Goal: Task Accomplishment & Management: Complete application form

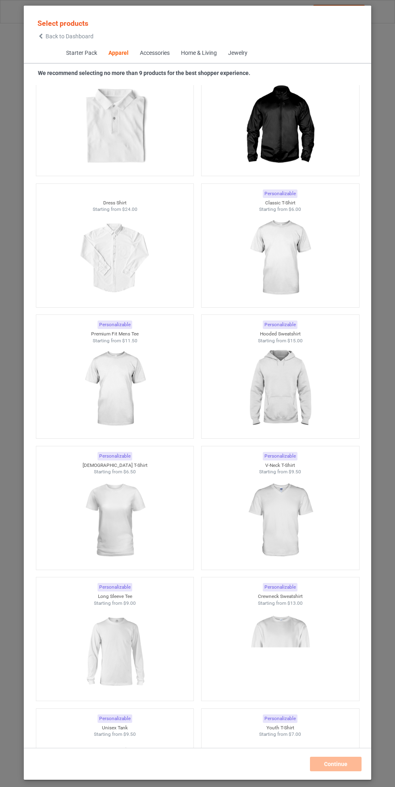
scroll to position [484, 0]
click at [295, 377] on img at bounding box center [280, 387] width 72 height 90
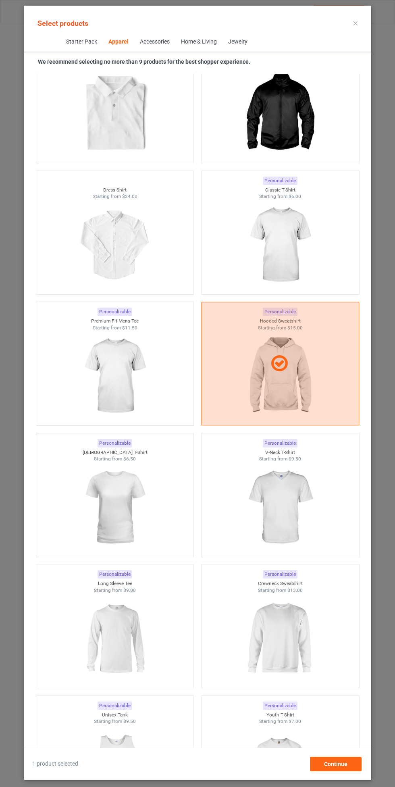
click at [276, 232] on img at bounding box center [280, 245] width 72 height 90
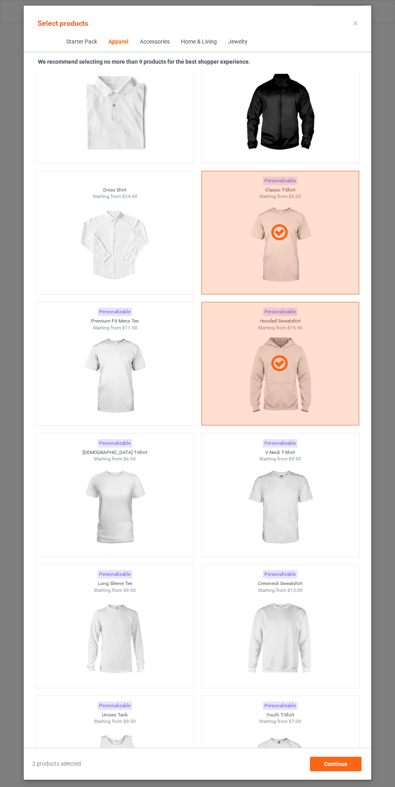
click at [110, 361] on img at bounding box center [115, 376] width 72 height 90
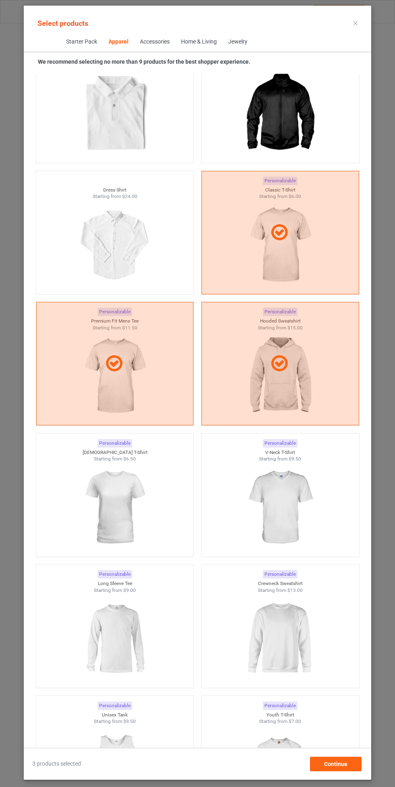
click at [283, 492] on img at bounding box center [280, 507] width 72 height 90
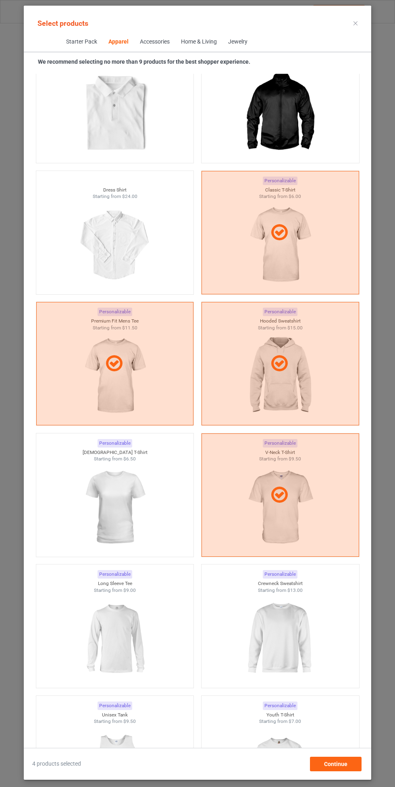
click at [112, 486] on div at bounding box center [115, 507] width 158 height 90
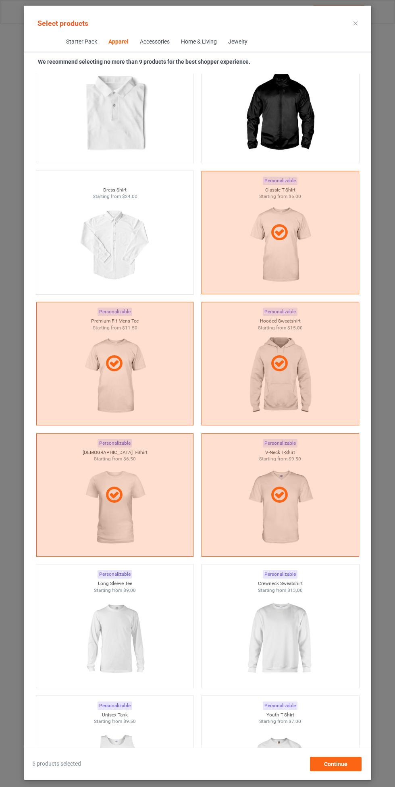
click at [286, 629] on img at bounding box center [280, 638] width 72 height 90
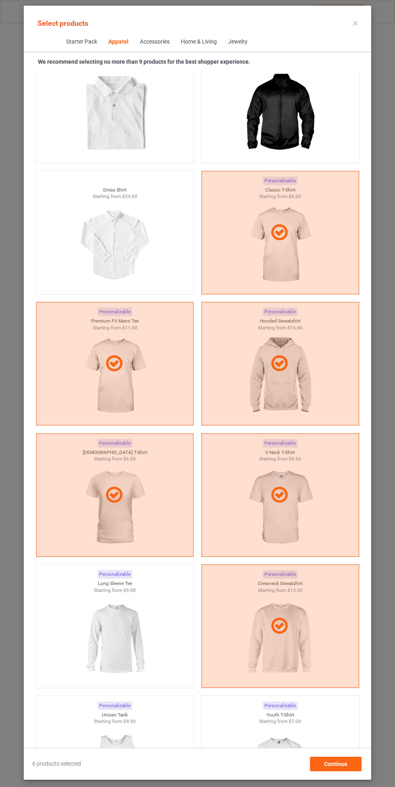
click at [116, 615] on img at bounding box center [115, 638] width 72 height 90
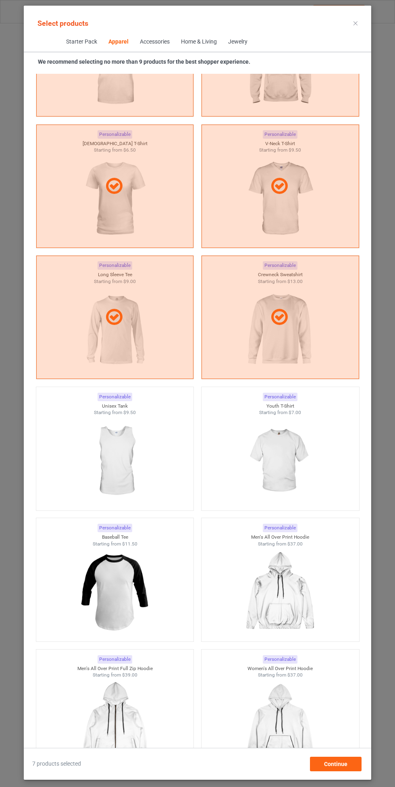
scroll to position [800, 0]
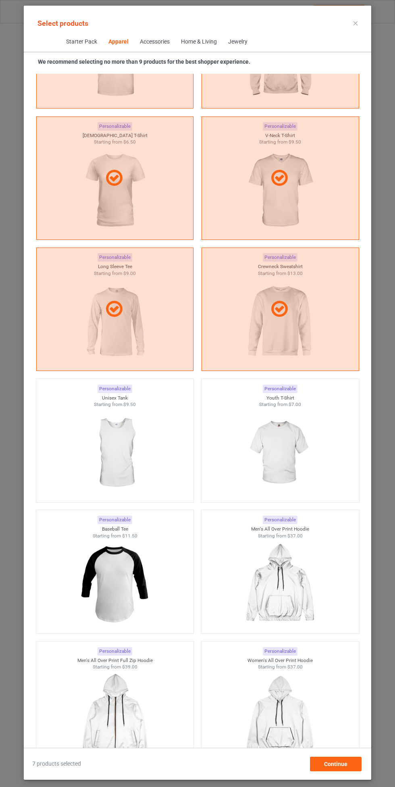
click at [100, 442] on img at bounding box center [115, 453] width 72 height 90
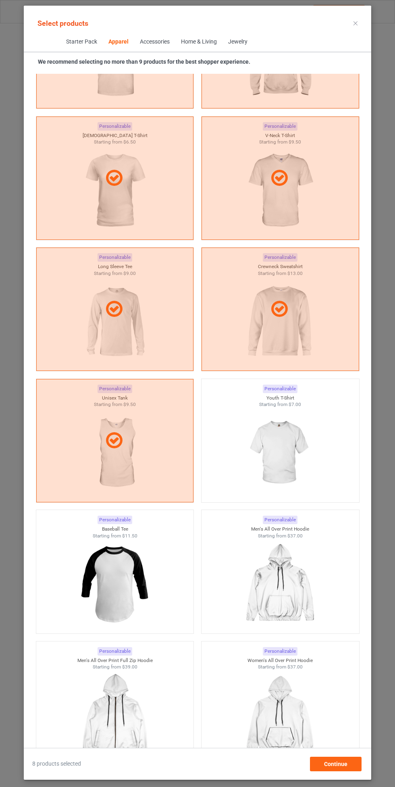
click at [293, 440] on img at bounding box center [280, 453] width 72 height 90
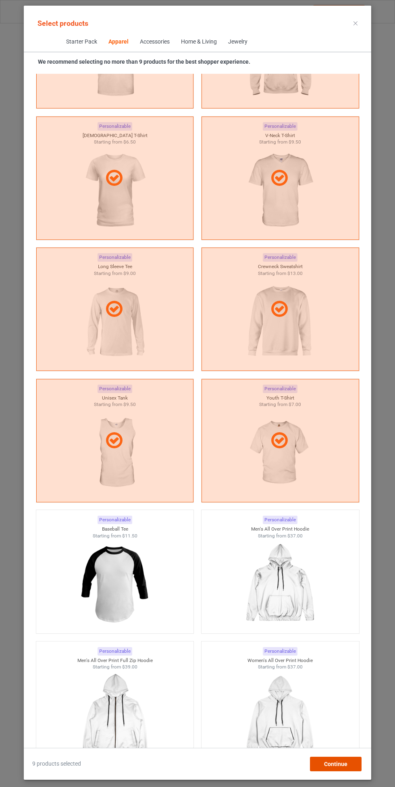
click at [339, 759] on div "Continue" at bounding box center [336, 763] width 52 height 15
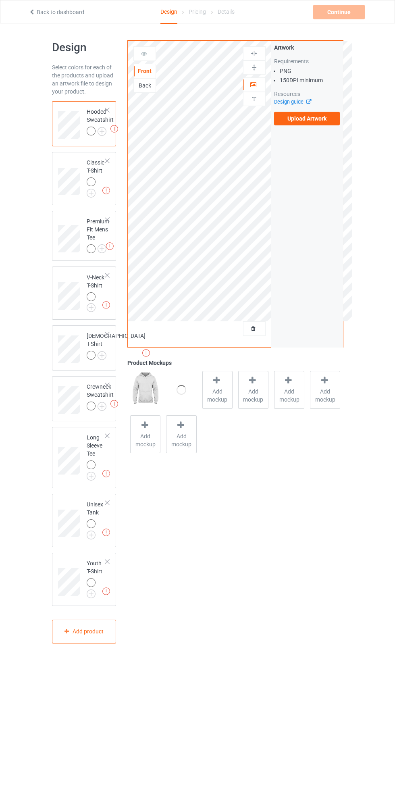
scroll to position [23, 0]
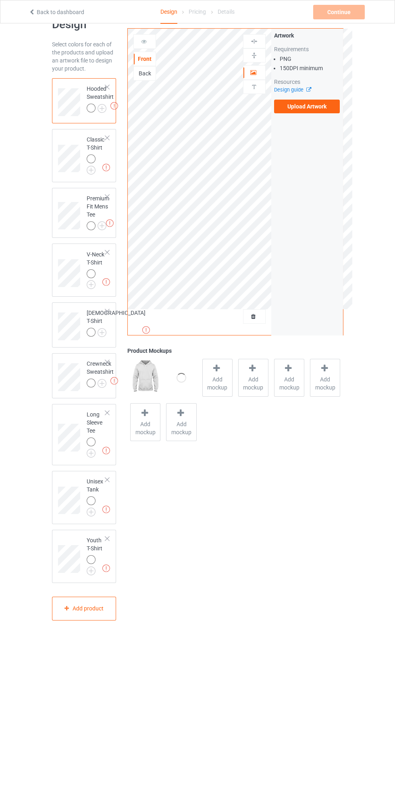
click at [314, 109] on label "Upload Artwork" at bounding box center [307, 107] width 66 height 14
click at [0, 0] on input "Upload Artwork" at bounding box center [0, 0] width 0 height 0
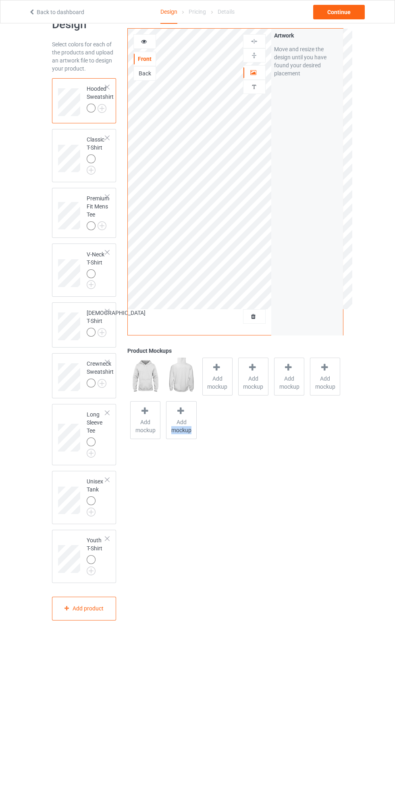
click at [265, 600] on div "Front Back Artwork Personalized text Artwork Move and resize the design until y…" at bounding box center [235, 319] width 227 height 614
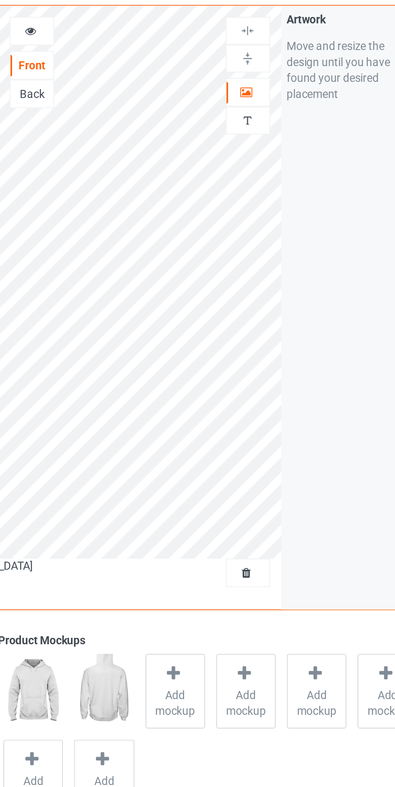
scroll to position [23, 0]
click at [257, 75] on div at bounding box center [254, 73] width 22 height 8
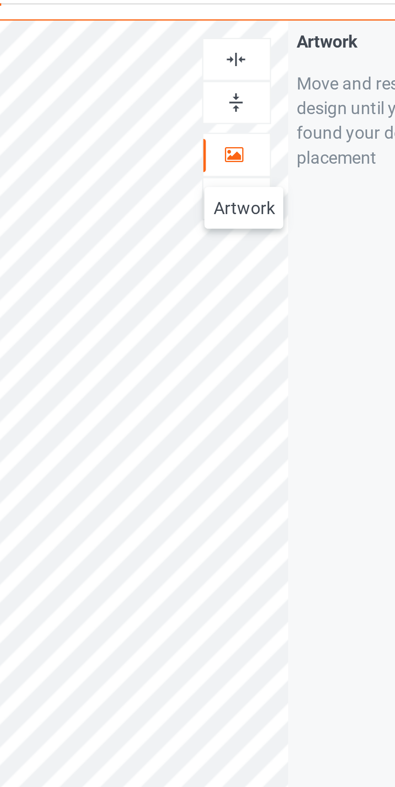
click at [250, 38] on img at bounding box center [254, 41] width 8 height 8
click at [252, 40] on img at bounding box center [254, 41] width 8 height 8
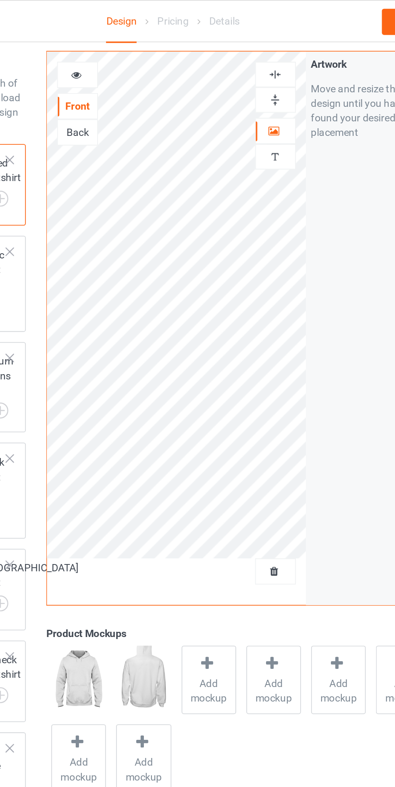
scroll to position [21, 0]
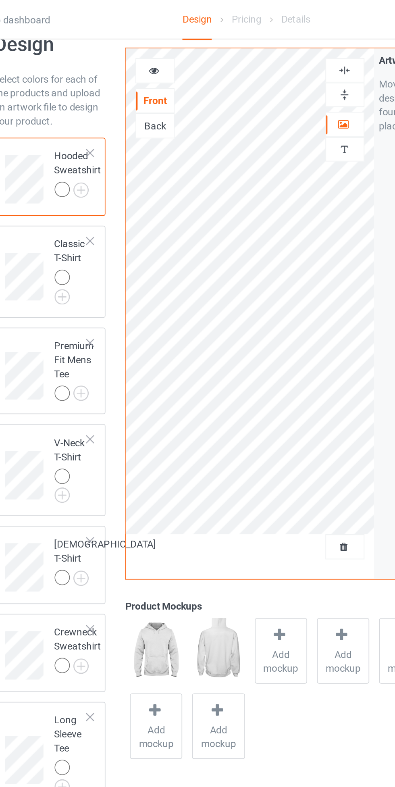
click at [87, 156] on div at bounding box center [92, 161] width 11 height 11
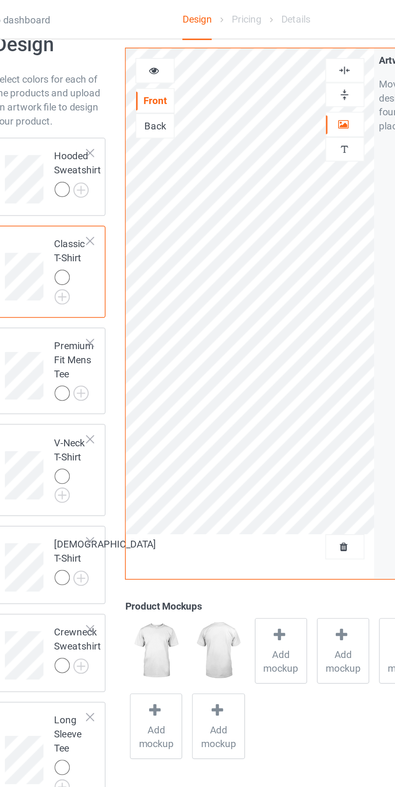
click at [143, 37] on div at bounding box center [144, 41] width 23 height 15
click at [143, 38] on icon at bounding box center [144, 40] width 7 height 6
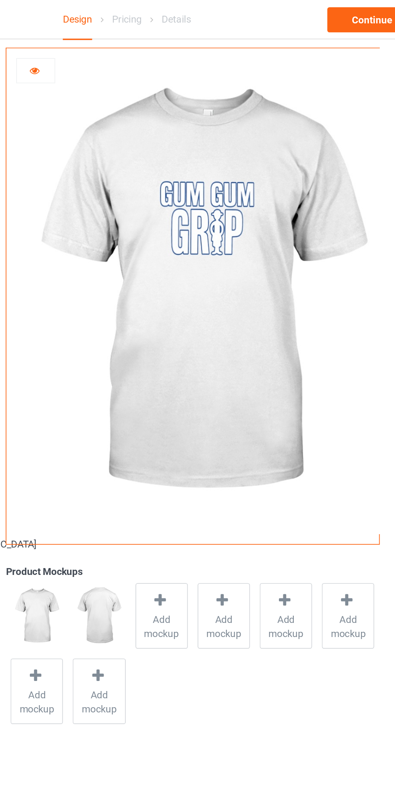
click at [147, 41] on icon at bounding box center [144, 40] width 7 height 6
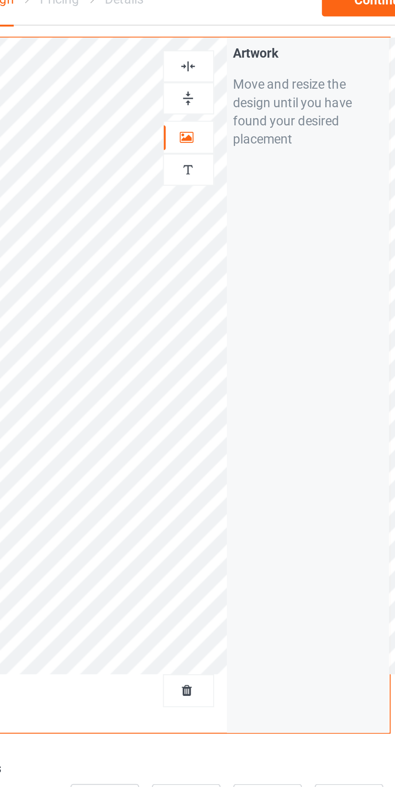
scroll to position [21, 0]
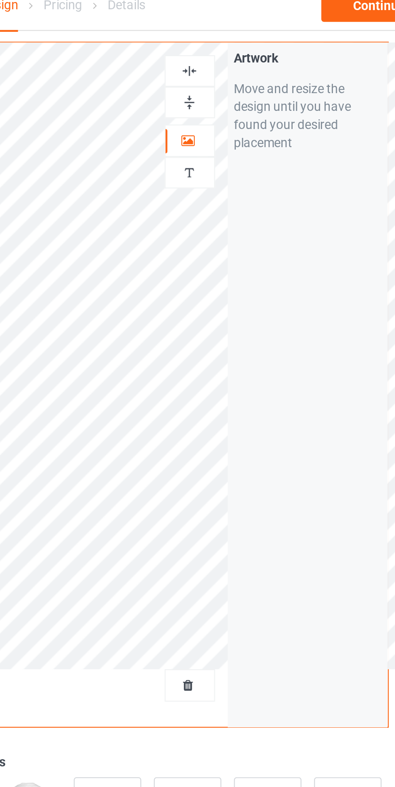
click at [271, 163] on div "Artwork Move and resize the design until you have found your desired placement" at bounding box center [307, 182] width 72 height 306
click at [258, 41] on div at bounding box center [254, 41] width 22 height 8
click at [253, 39] on img at bounding box center [254, 41] width 8 height 8
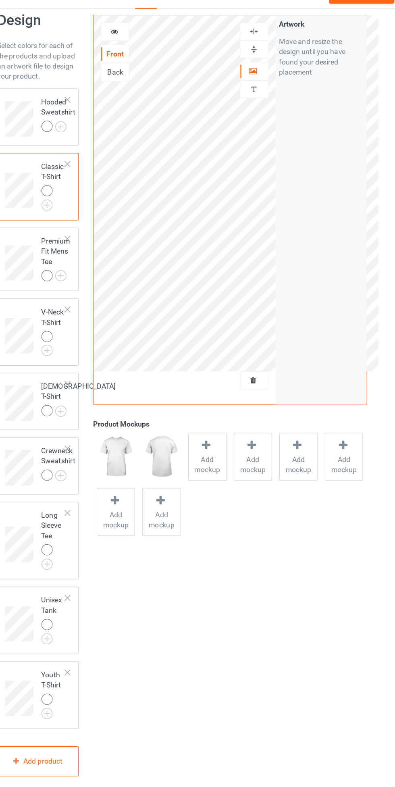
scroll to position [0, 0]
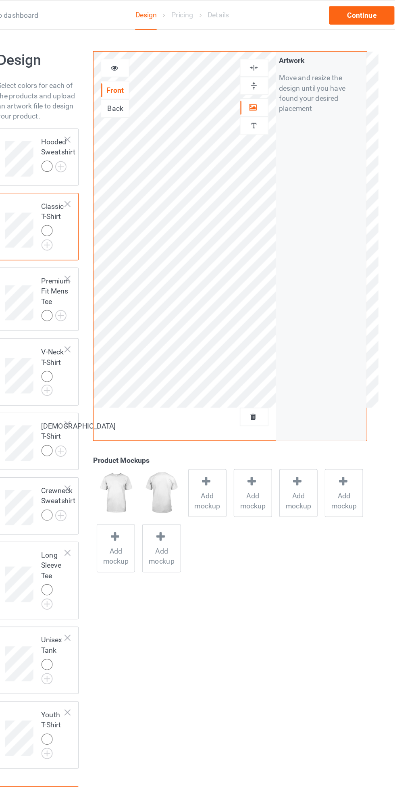
click at [149, 52] on div at bounding box center [145, 54] width 22 height 8
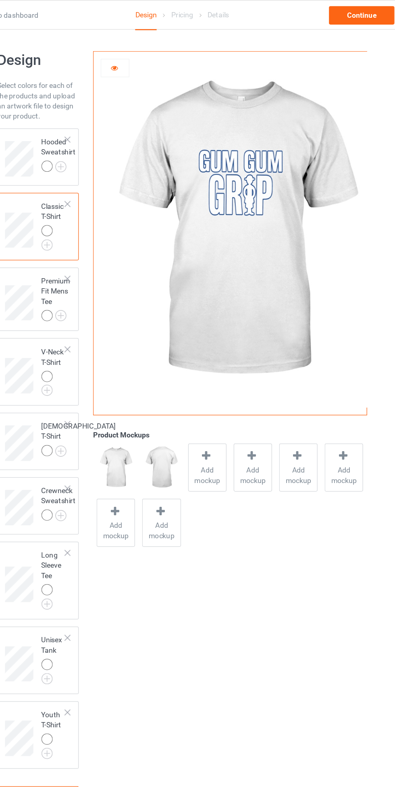
click at [141, 52] on icon at bounding box center [144, 53] width 7 height 6
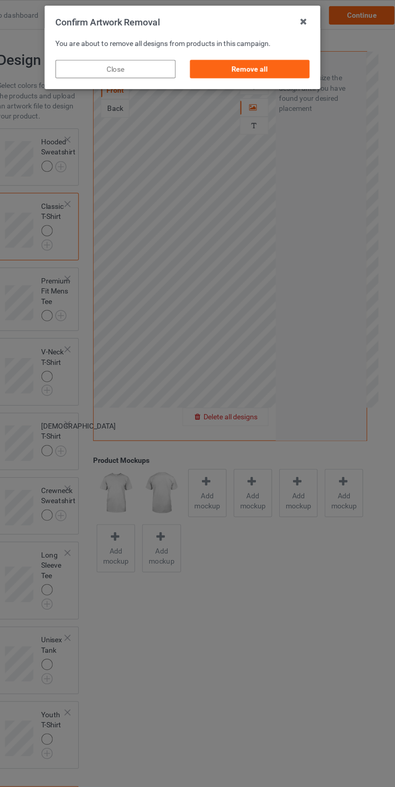
click at [260, 55] on div "Remove all" at bounding box center [250, 54] width 95 height 15
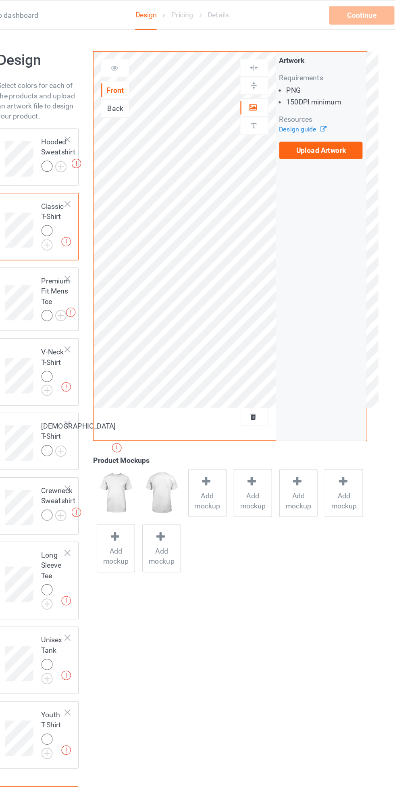
click at [87, 132] on div at bounding box center [91, 131] width 9 height 9
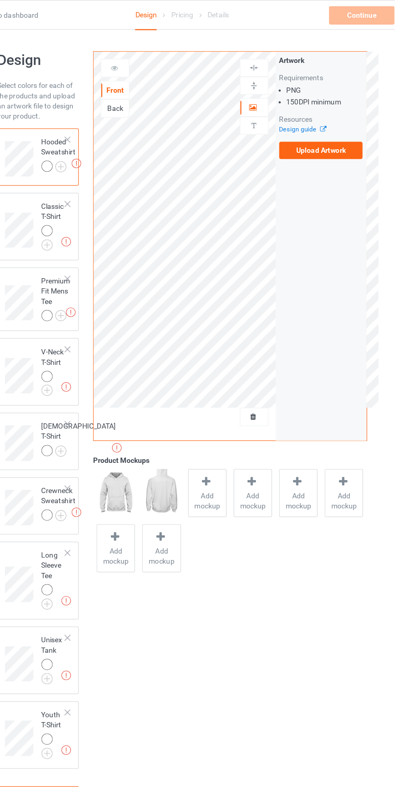
click at [325, 120] on label "Upload Artwork" at bounding box center [307, 119] width 66 height 14
click at [0, 0] on input "Upload Artwork" at bounding box center [0, 0] width 0 height 0
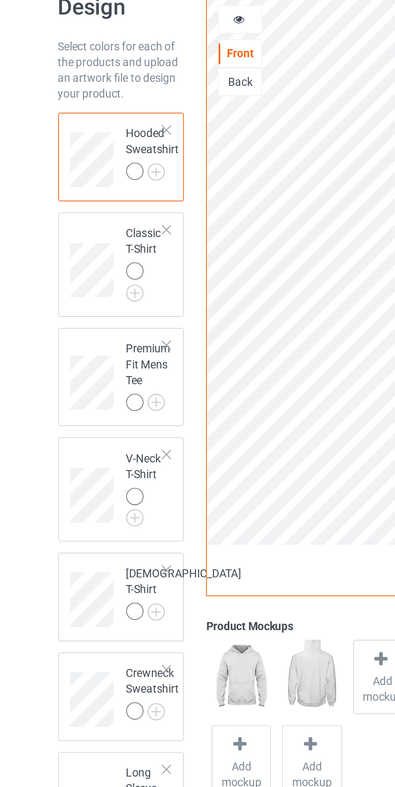
click at [92, 181] on div at bounding box center [91, 181] width 9 height 9
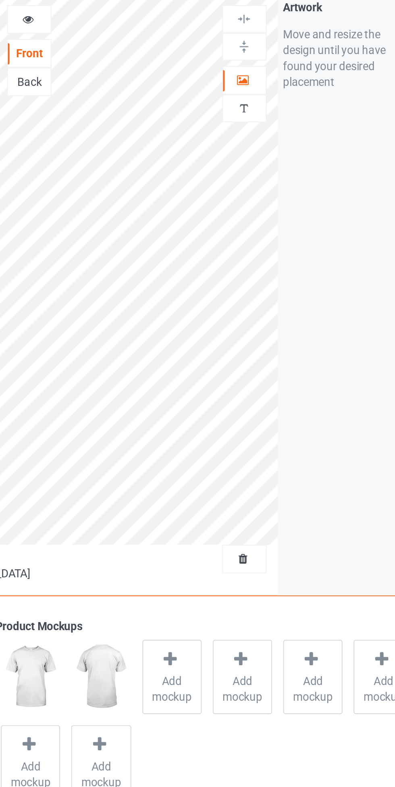
click at [254, 84] on icon at bounding box center [253, 84] width 7 height 6
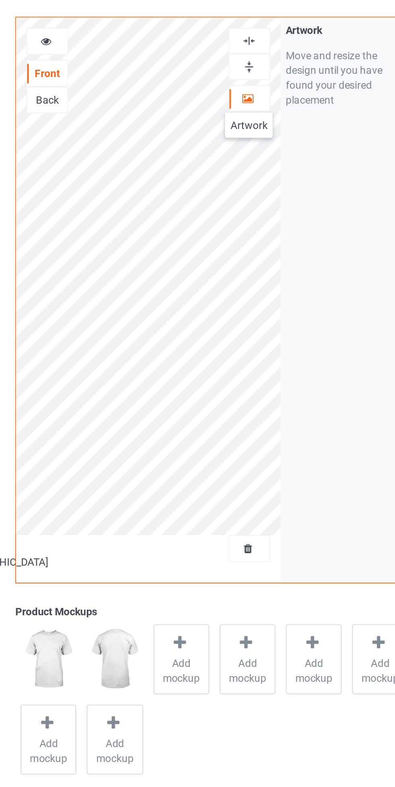
click at [259, 52] on div at bounding box center [254, 54] width 22 height 8
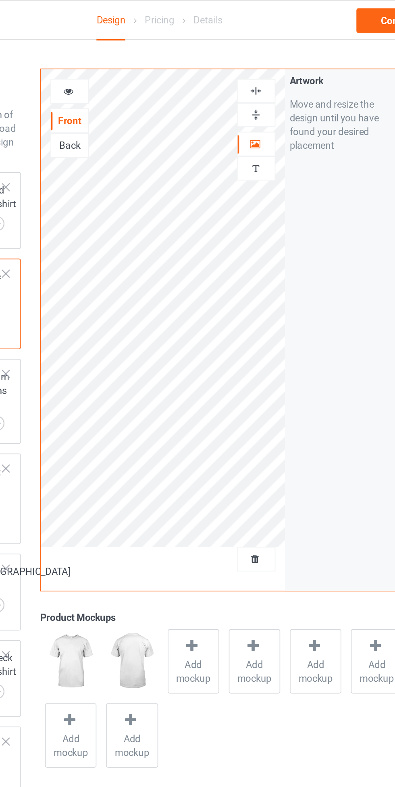
click at [149, 51] on div at bounding box center [145, 54] width 22 height 8
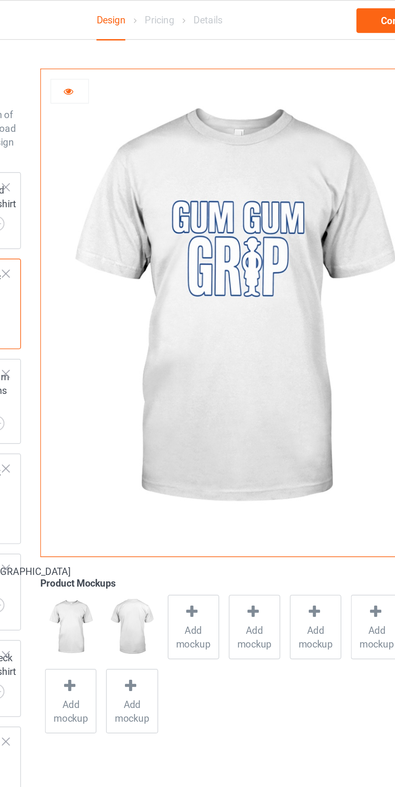
click at [144, 52] on icon at bounding box center [144, 53] width 7 height 6
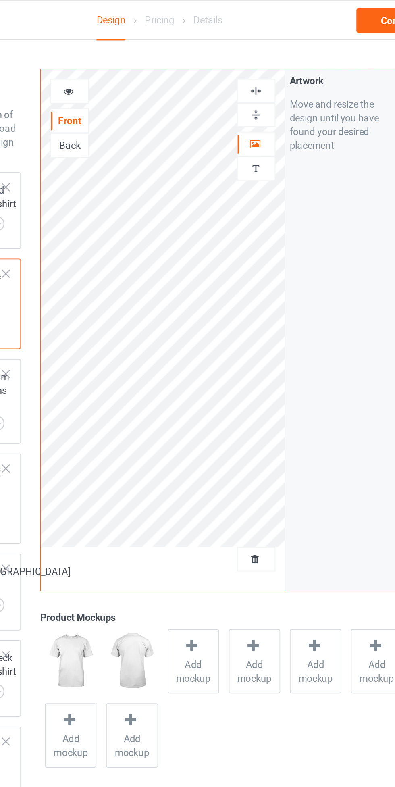
click at [257, 47] on div at bounding box center [254, 53] width 23 height 14
click at [142, 52] on icon at bounding box center [144, 53] width 7 height 6
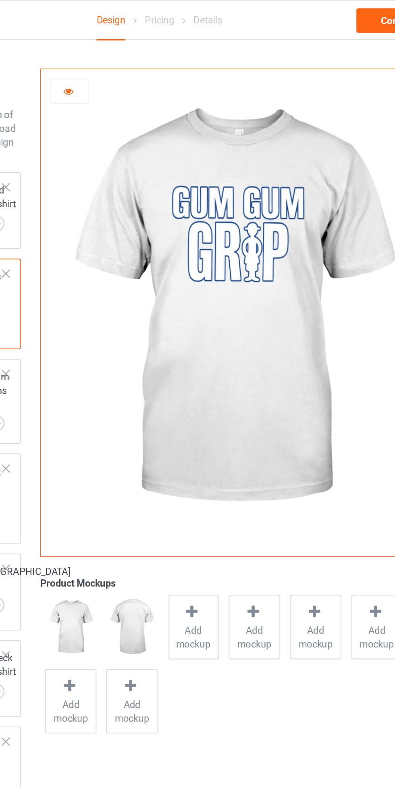
click at [142, 52] on icon at bounding box center [144, 53] width 7 height 6
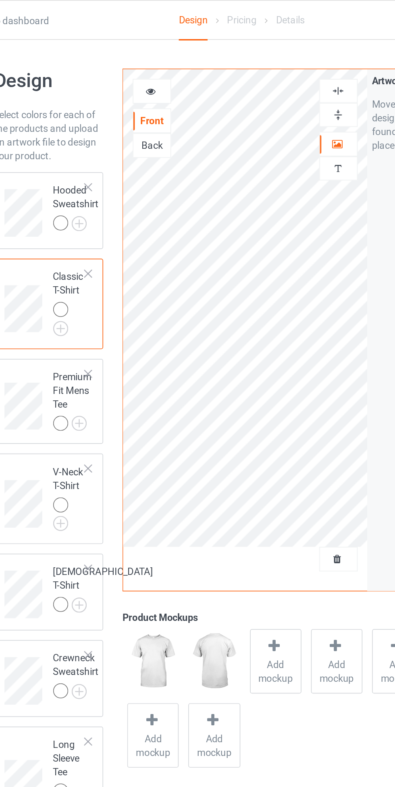
click at [89, 129] on div at bounding box center [91, 131] width 9 height 9
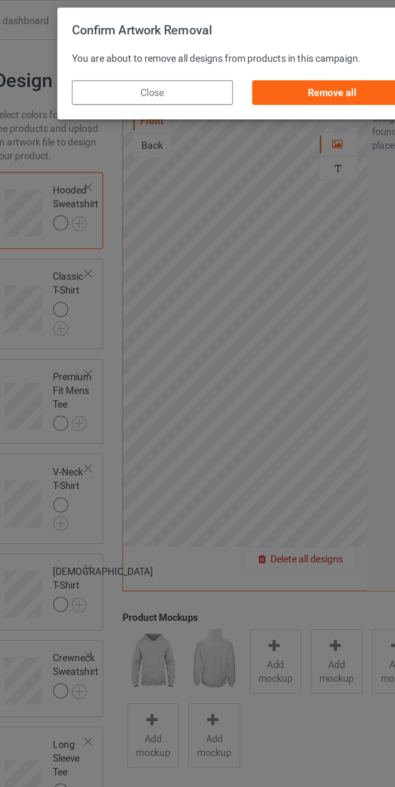
click at [248, 54] on div "Remove all" at bounding box center [250, 54] width 95 height 15
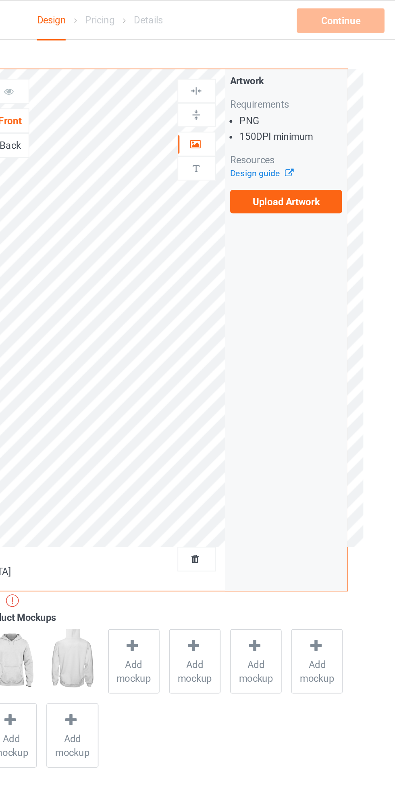
click at [312, 121] on label "Upload Artwork" at bounding box center [307, 119] width 66 height 14
click at [0, 0] on input "Upload Artwork" at bounding box center [0, 0] width 0 height 0
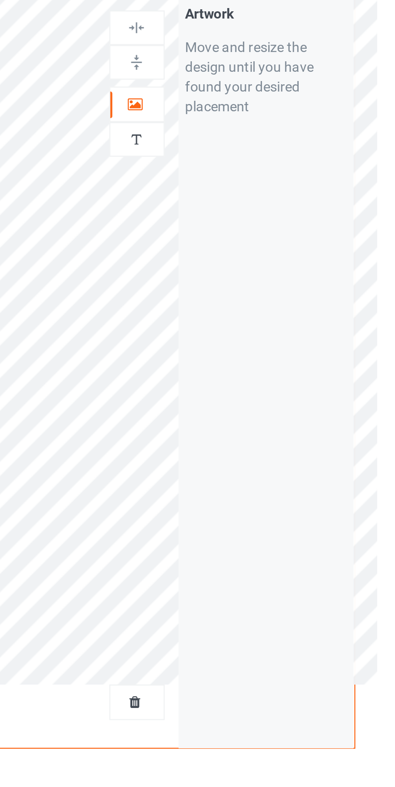
click at [253, 81] on icon at bounding box center [253, 84] width 7 height 6
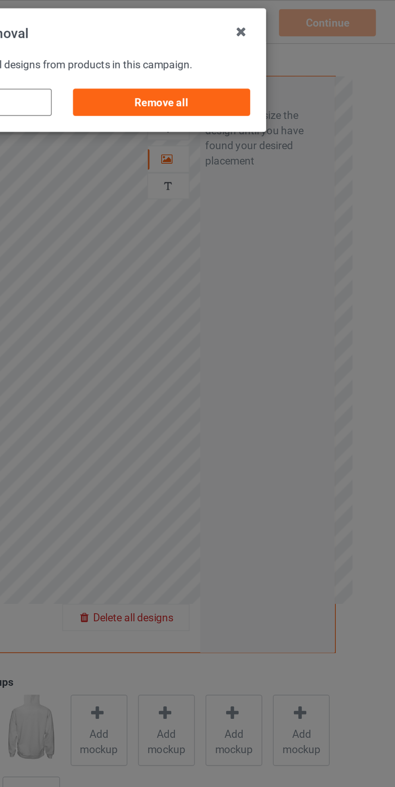
click at [265, 56] on div "Remove all" at bounding box center [250, 54] width 95 height 15
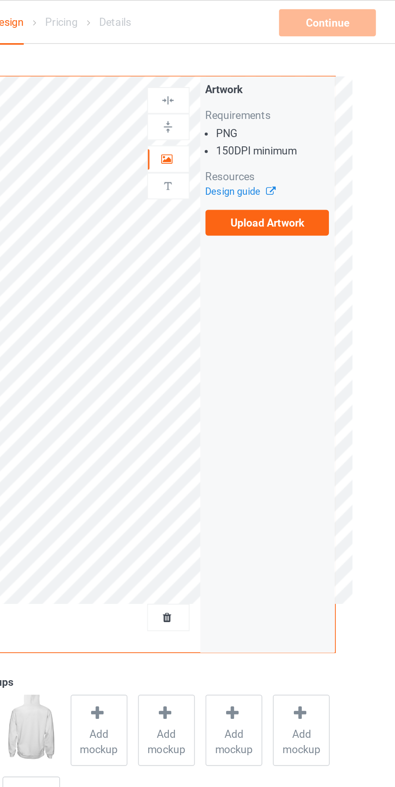
click at [301, 125] on label "Upload Artwork" at bounding box center [307, 119] width 66 height 14
click at [0, 0] on input "Upload Artwork" at bounding box center [0, 0] width 0 height 0
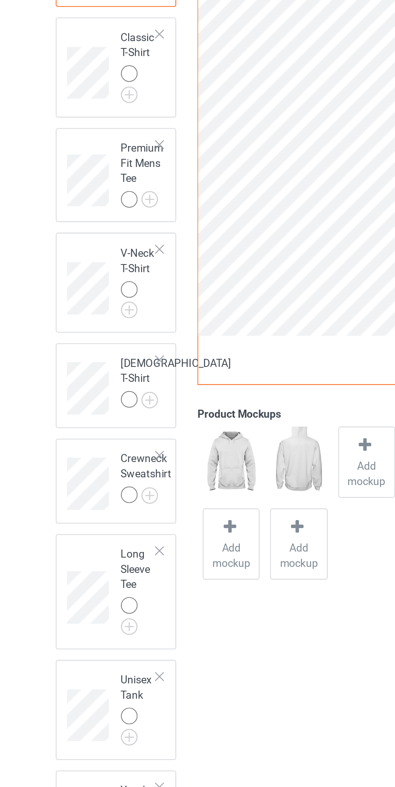
click at [88, 180] on div at bounding box center [91, 181] width 9 height 9
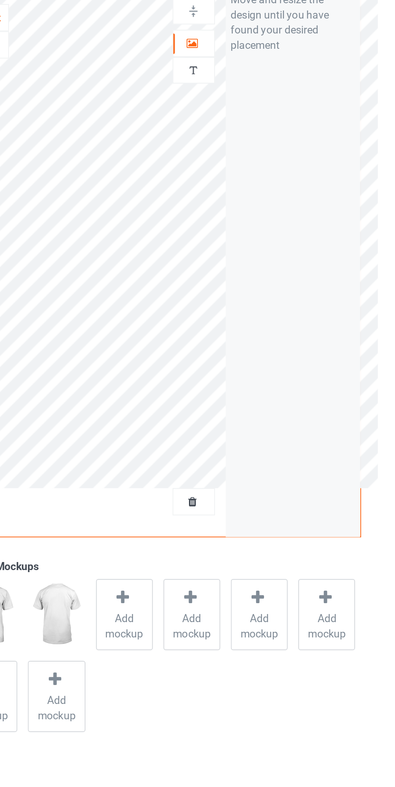
click at [254, 83] on icon at bounding box center [253, 84] width 7 height 6
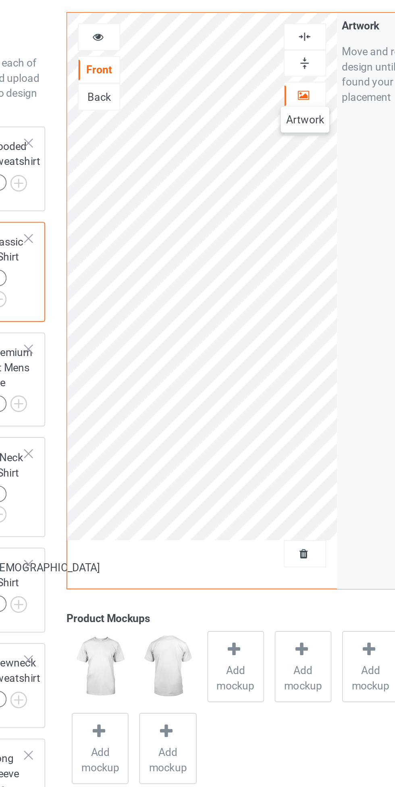
click at [142, 51] on icon at bounding box center [144, 53] width 7 height 6
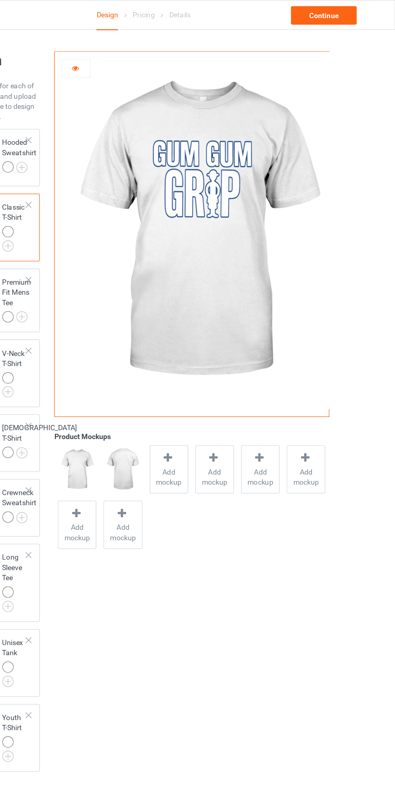
click at [144, 54] on icon at bounding box center [144, 53] width 7 height 6
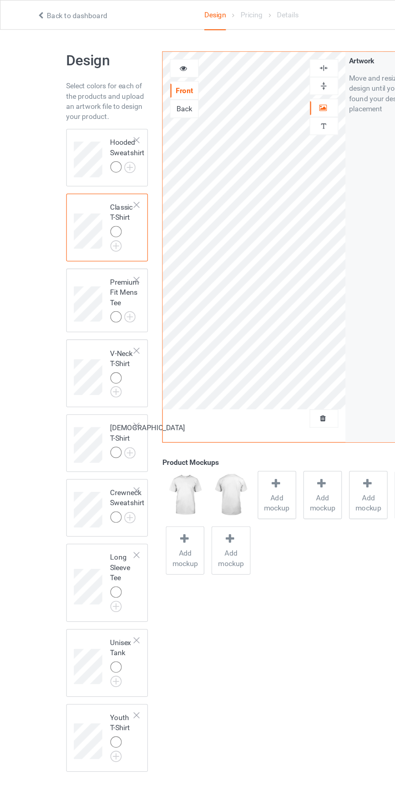
click at [106, 108] on div at bounding box center [107, 110] width 6 height 6
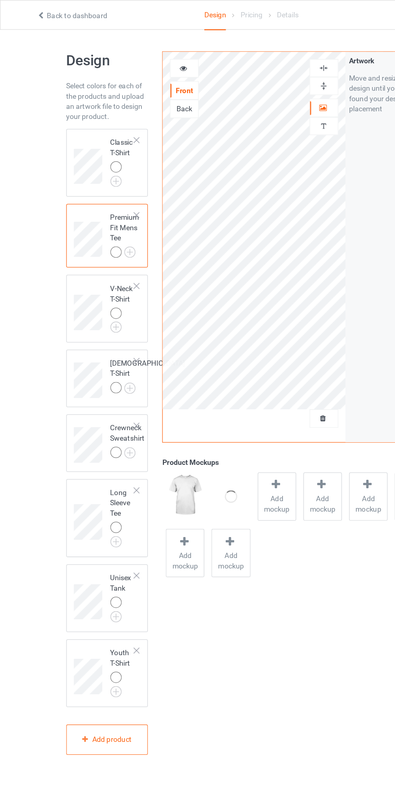
click at [106, 108] on div at bounding box center [107, 110] width 6 height 6
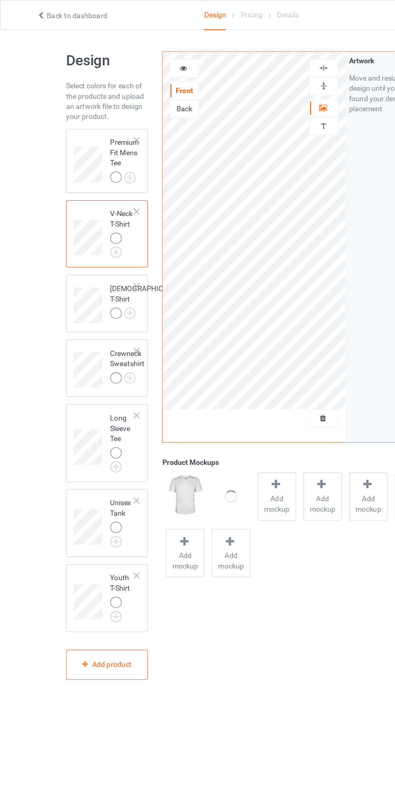
click at [106, 108] on div at bounding box center [107, 110] width 6 height 6
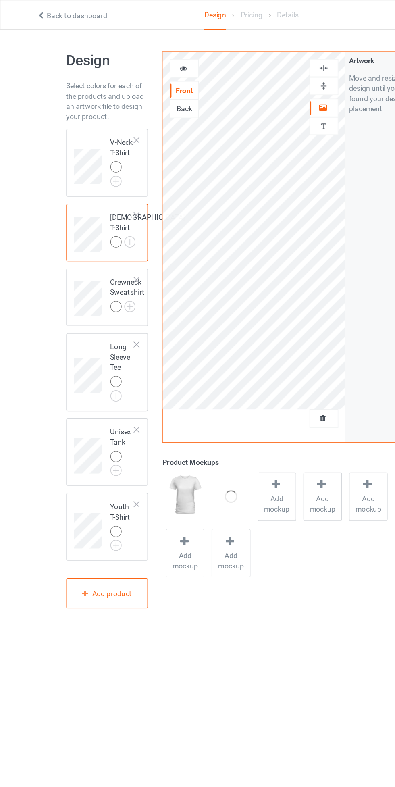
click at [106, 108] on div at bounding box center [107, 110] width 6 height 6
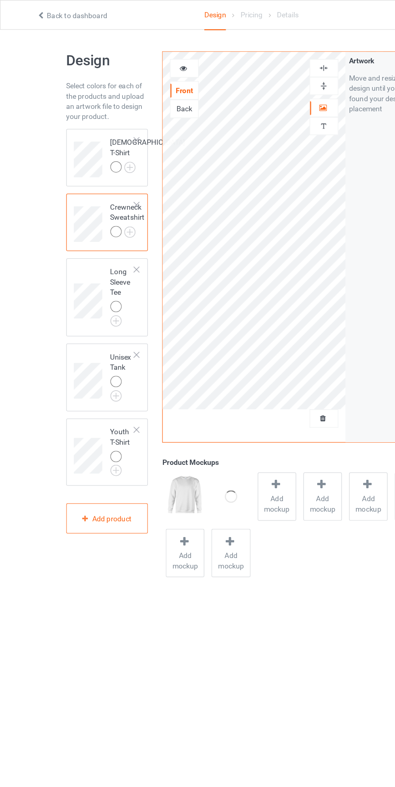
click at [107, 109] on div at bounding box center [107, 110] width 6 height 6
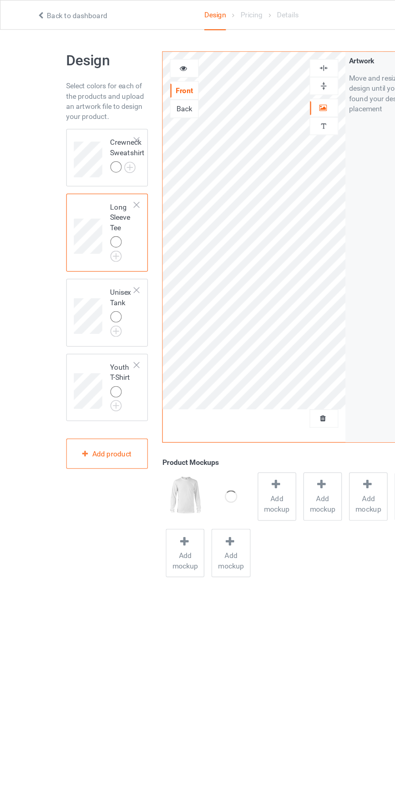
click at [107, 110] on div at bounding box center [107, 110] width 6 height 6
click at [107, 158] on div at bounding box center [107, 161] width 6 height 6
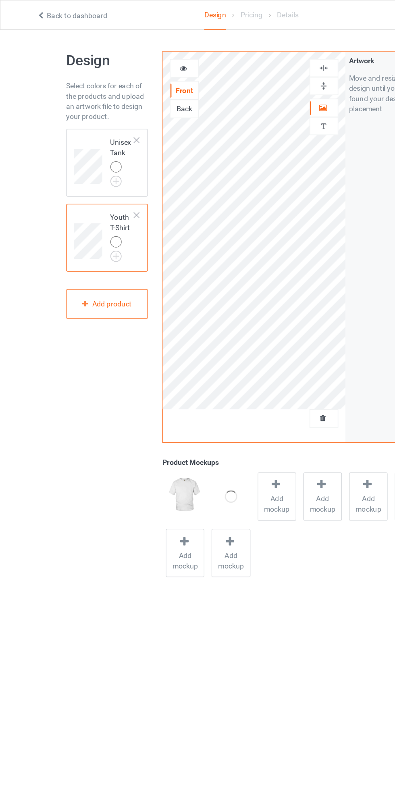
click at [107, 110] on div at bounding box center [107, 110] width 6 height 6
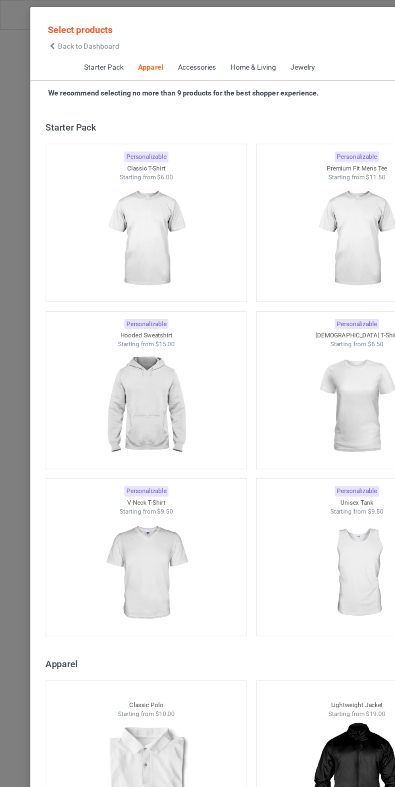
click at [107, 534] on div "Personalizable Classic Polo Starting from $10.00" at bounding box center [115, 596] width 158 height 124
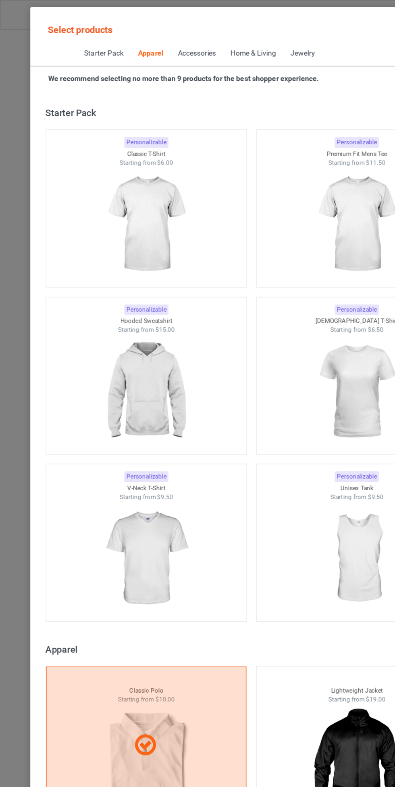
scroll to position [431, 0]
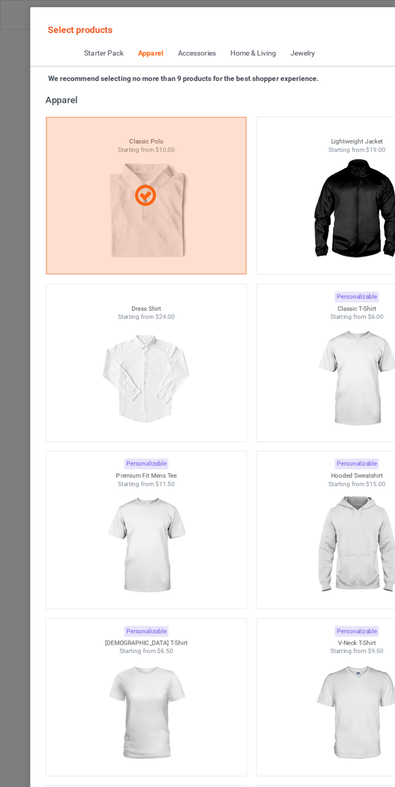
click at [105, 133] on div at bounding box center [115, 153] width 158 height 123
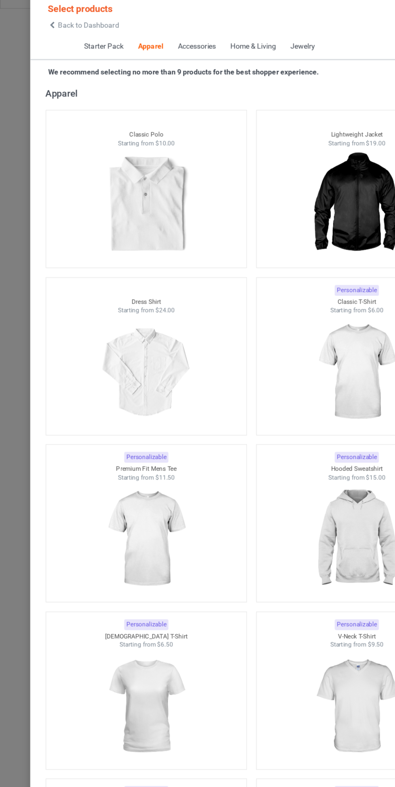
click at [74, 35] on span "Back to Dashboard" at bounding box center [70, 36] width 48 height 6
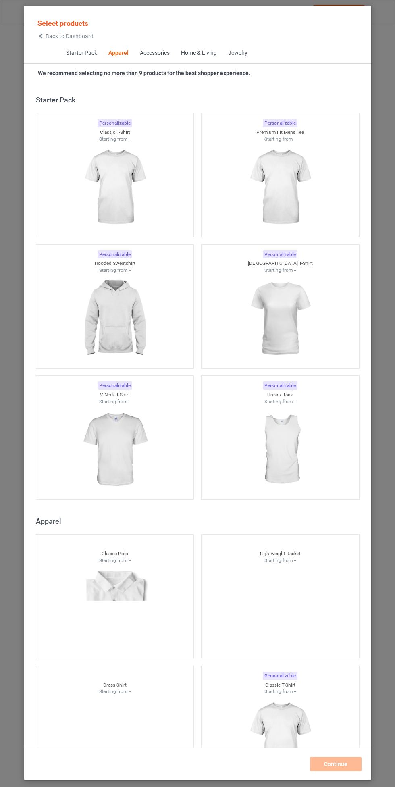
scroll to position [431, 0]
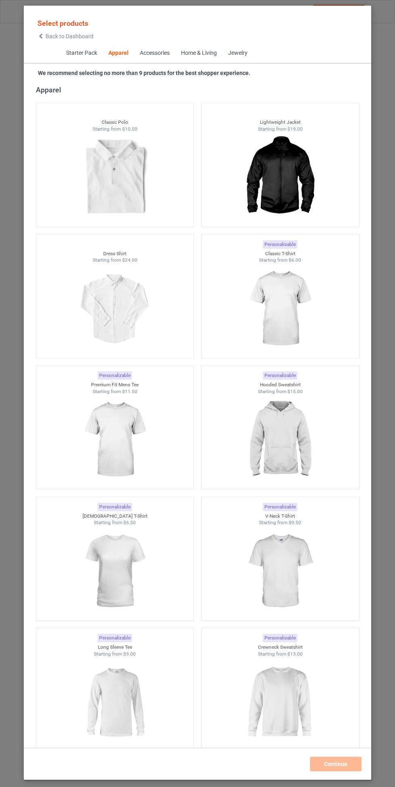
click at [280, 304] on img at bounding box center [280, 309] width 72 height 90
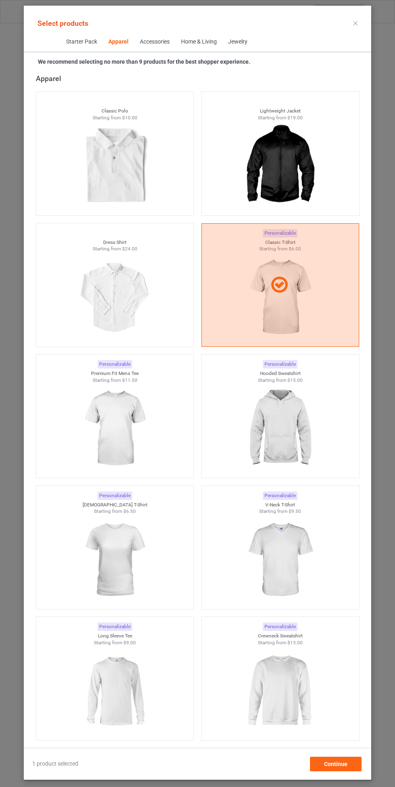
click at [137, 428] on img at bounding box center [115, 428] width 72 height 90
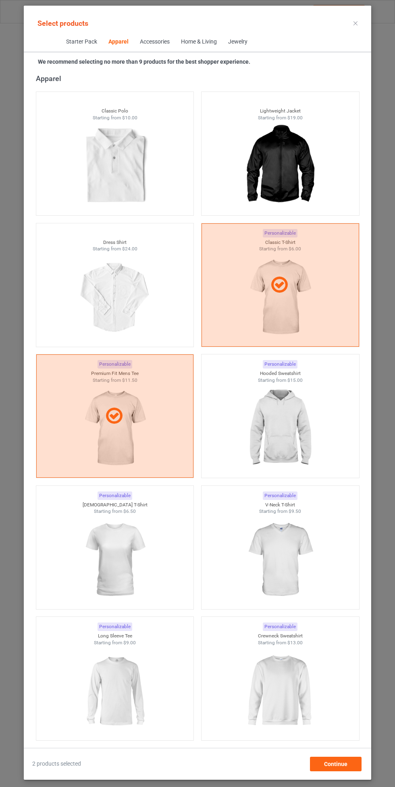
click at [281, 546] on img at bounding box center [280, 560] width 72 height 90
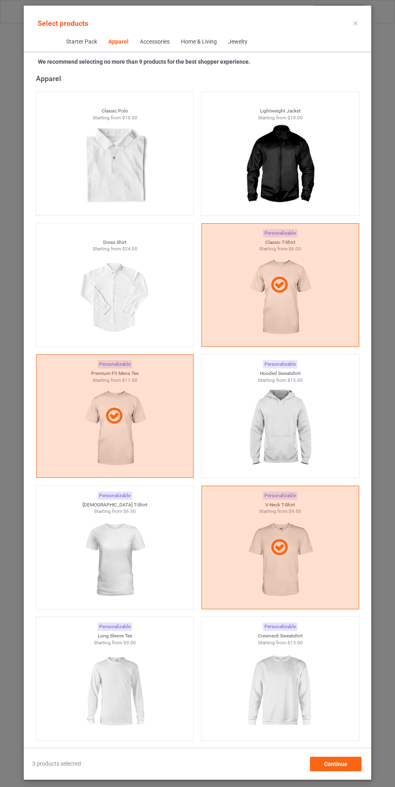
click at [136, 563] on img at bounding box center [115, 560] width 72 height 90
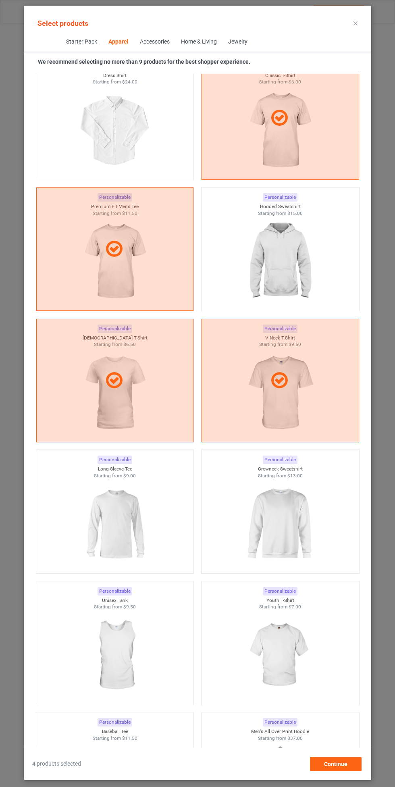
scroll to position [600, 0]
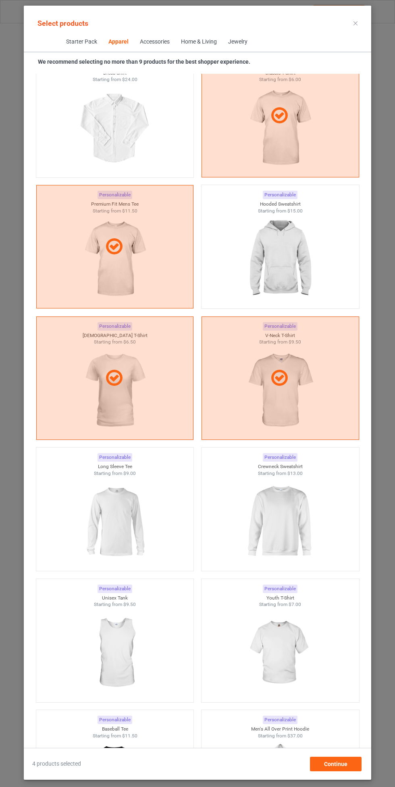
click at [277, 637] on img at bounding box center [280, 653] width 72 height 90
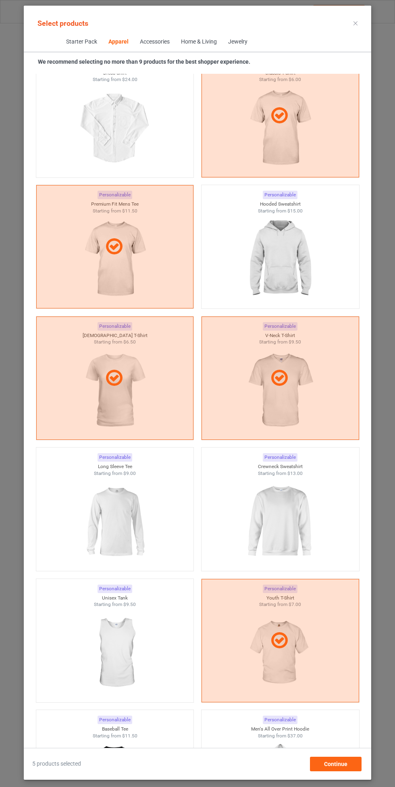
click at [124, 505] on img at bounding box center [115, 521] width 72 height 90
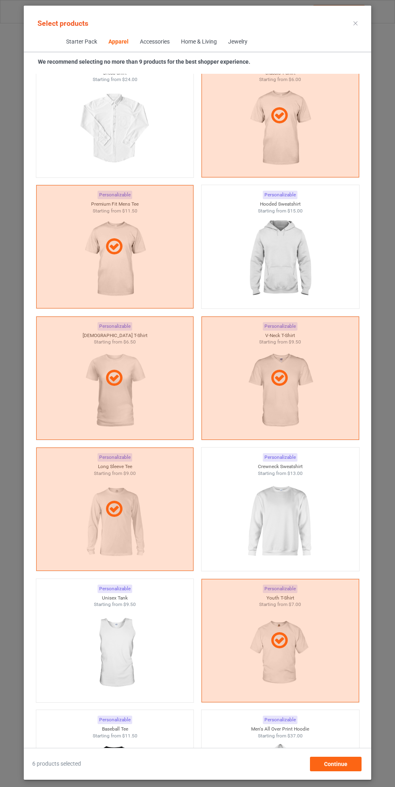
click at [276, 503] on img at bounding box center [280, 521] width 72 height 90
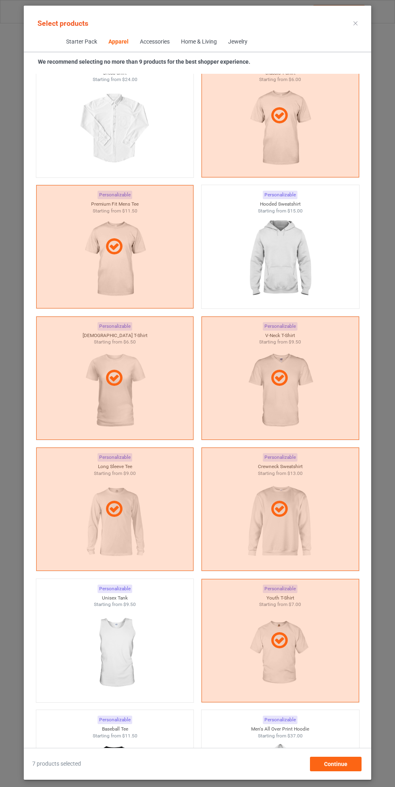
scroll to position [0, 0]
click at [289, 260] on img at bounding box center [280, 259] width 72 height 90
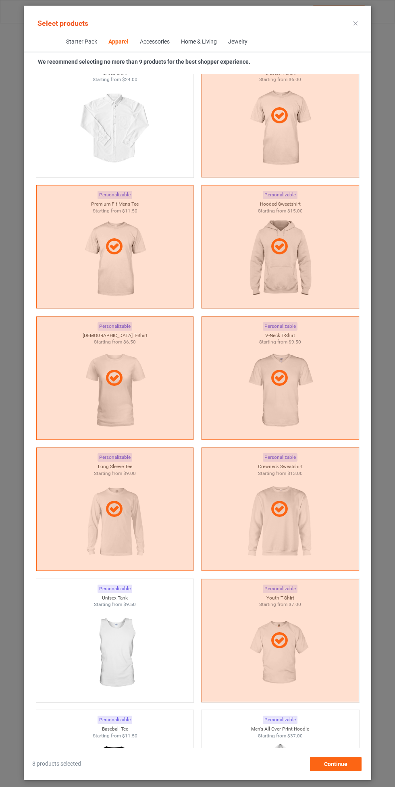
click at [140, 625] on img at bounding box center [115, 653] width 72 height 90
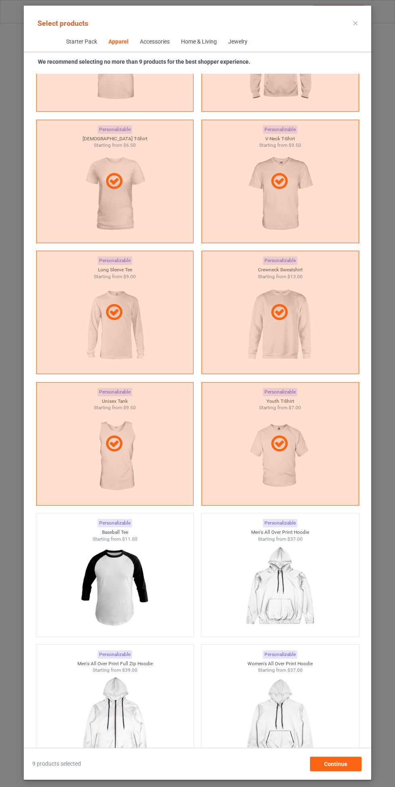
scroll to position [802, 0]
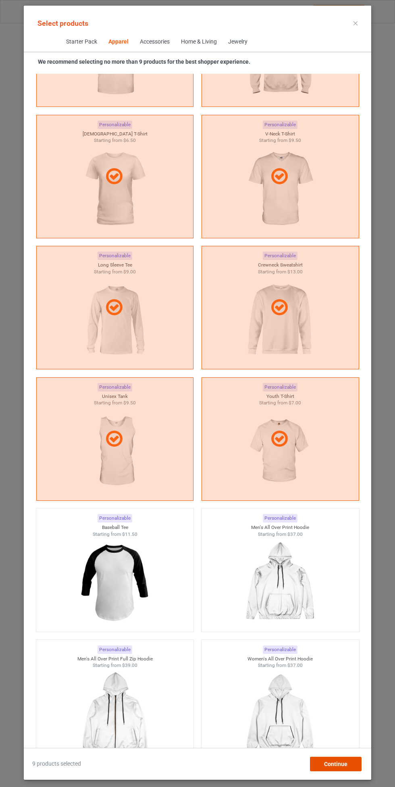
click at [330, 767] on div "Continue" at bounding box center [336, 763] width 52 height 15
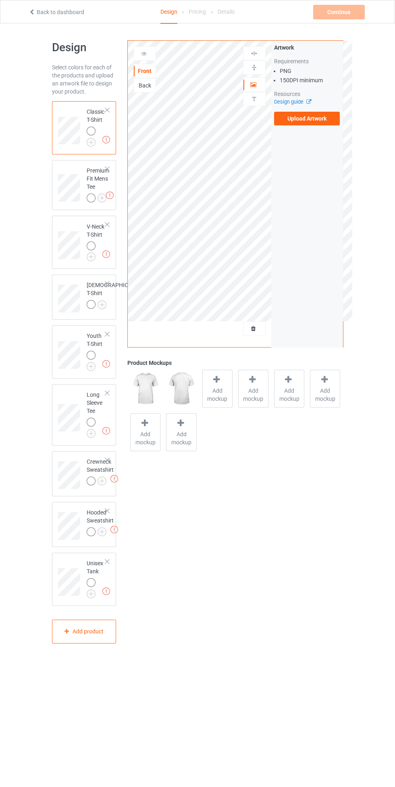
click at [0, 0] on img at bounding box center [0, 0] width 0 height 0
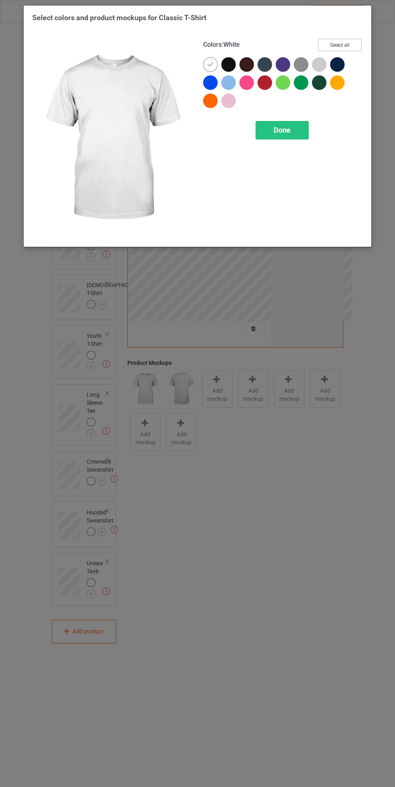
click at [352, 44] on button "Select all" at bounding box center [340, 45] width 44 height 12
click at [287, 131] on span "Done" at bounding box center [282, 130] width 17 height 8
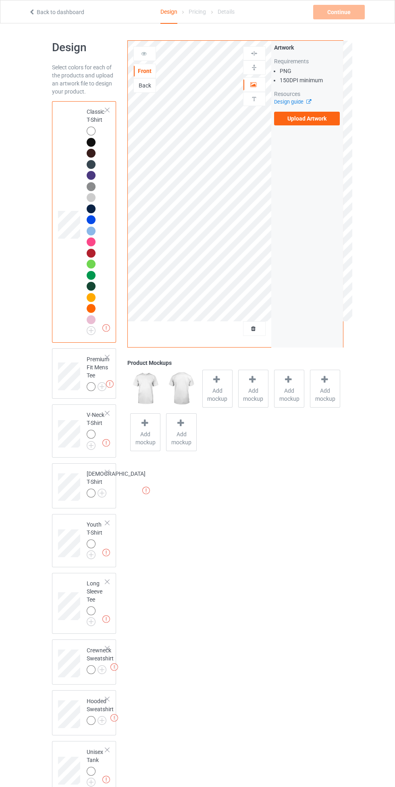
click at [0, 0] on img at bounding box center [0, 0] width 0 height 0
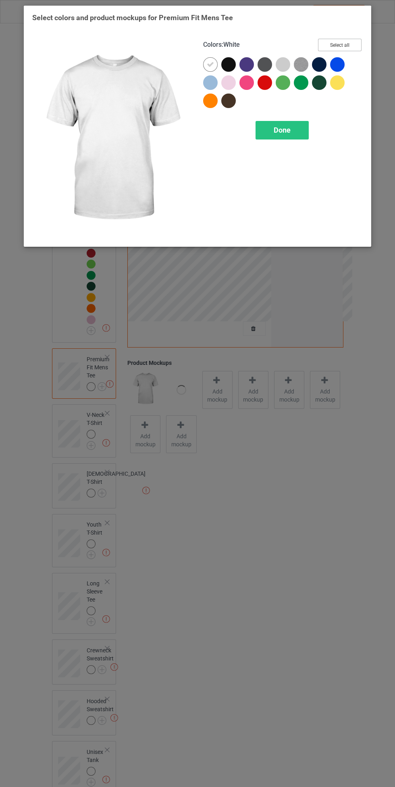
click at [349, 40] on button "Select all" at bounding box center [340, 45] width 44 height 12
click at [208, 64] on icon at bounding box center [210, 64] width 7 height 7
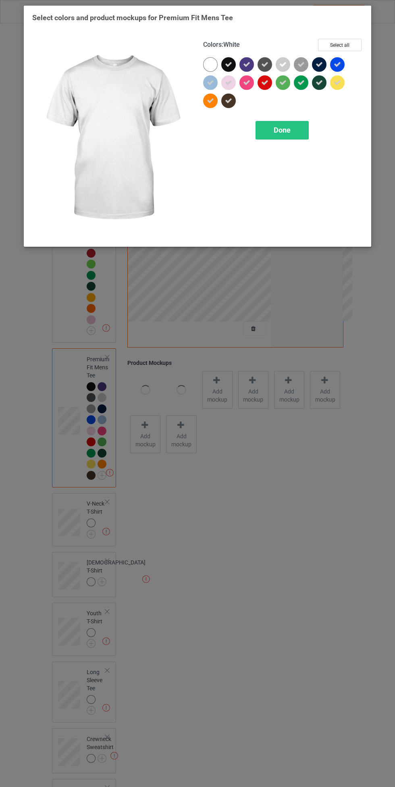
click at [286, 129] on span "Done" at bounding box center [282, 130] width 17 height 8
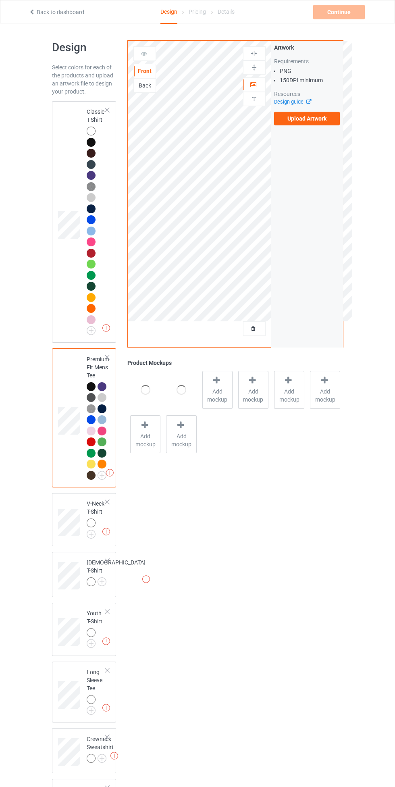
click at [0, 0] on img at bounding box center [0, 0] width 0 height 0
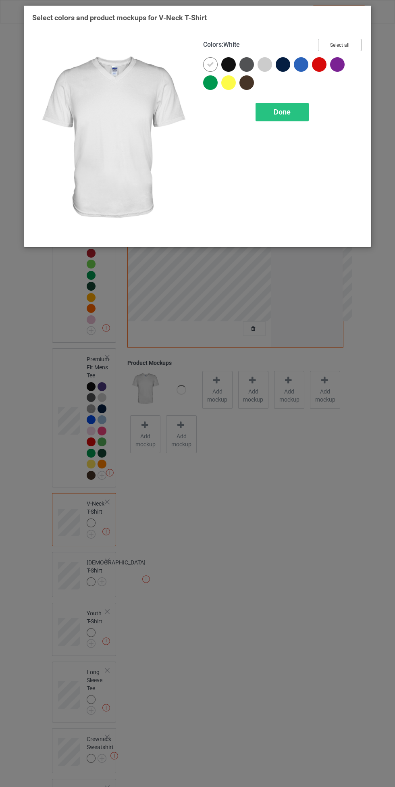
click at [349, 44] on button "Select all" at bounding box center [340, 45] width 44 height 12
click at [210, 64] on icon at bounding box center [210, 64] width 7 height 7
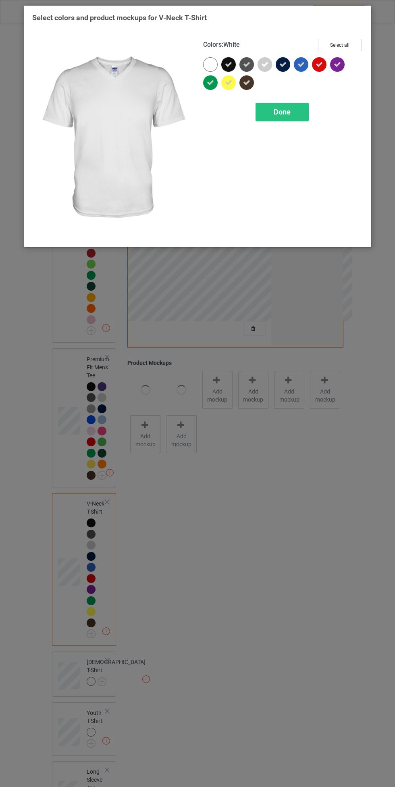
click at [295, 114] on div "Done" at bounding box center [281, 112] width 53 height 19
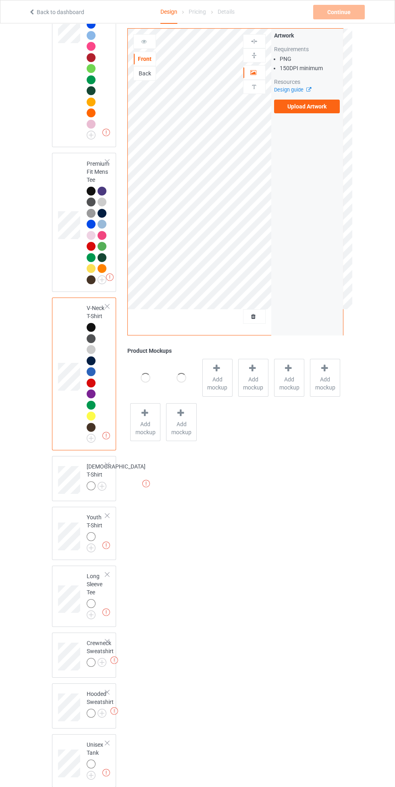
scroll to position [260, 0]
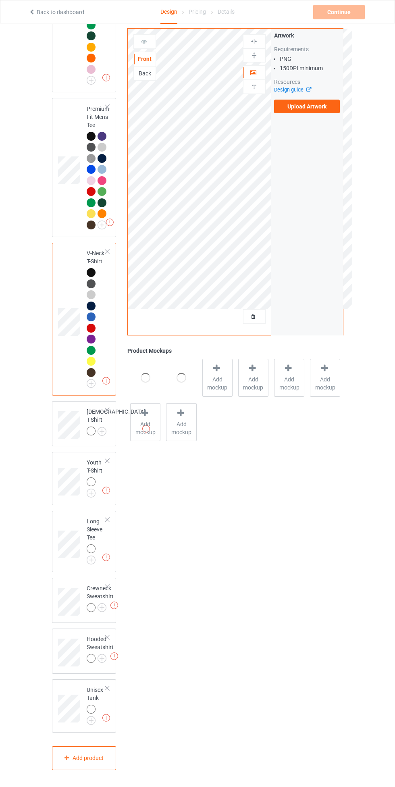
click at [0, 0] on img at bounding box center [0, 0] width 0 height 0
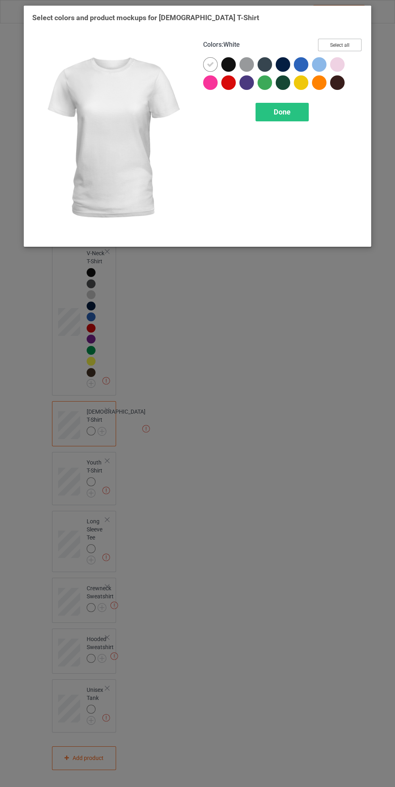
click at [354, 44] on button "Select all" at bounding box center [340, 45] width 44 height 12
click at [208, 65] on icon at bounding box center [210, 64] width 7 height 7
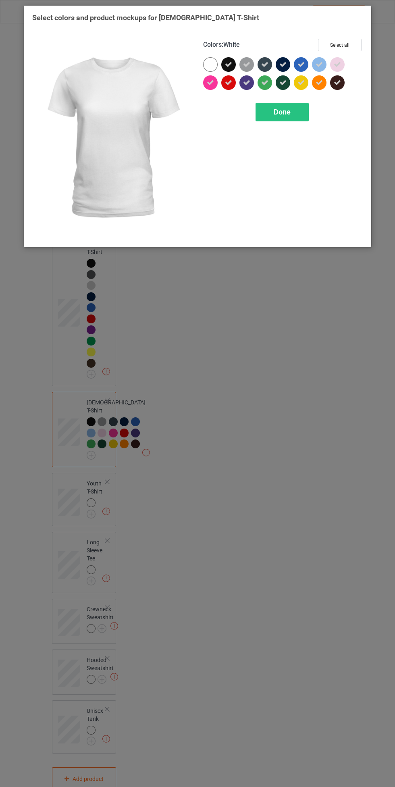
click at [291, 110] on div "Done" at bounding box center [281, 112] width 53 height 19
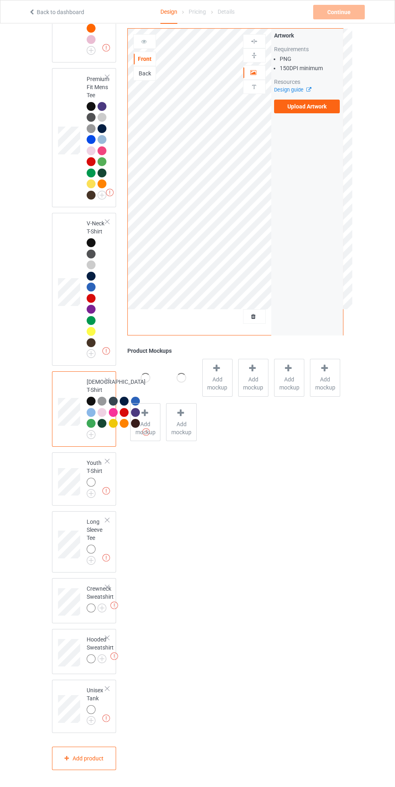
scroll to position [415, 0]
click at [0, 0] on img at bounding box center [0, 0] width 0 height 0
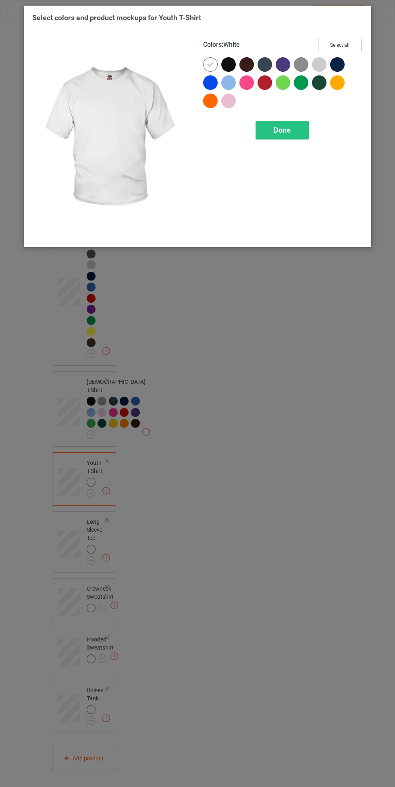
click at [347, 43] on button "Select all" at bounding box center [340, 45] width 44 height 12
click at [210, 64] on icon at bounding box center [210, 64] width 7 height 7
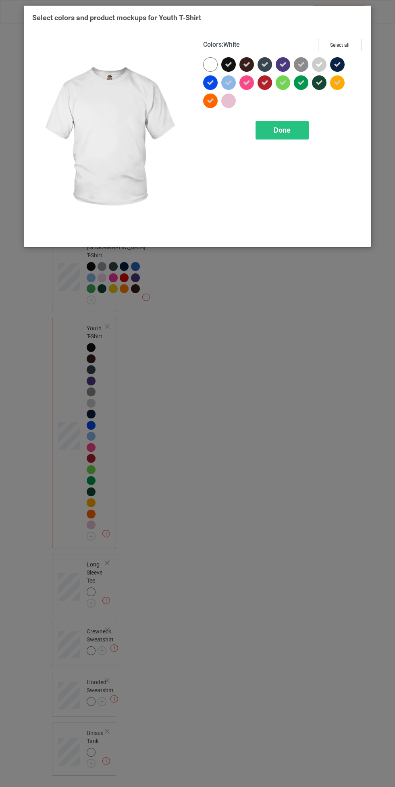
click at [291, 133] on div "Done" at bounding box center [281, 130] width 53 height 19
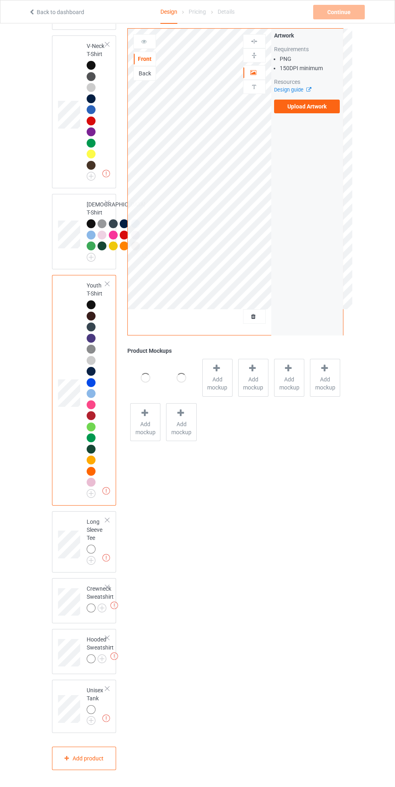
scroll to position [592, 0]
click at [0, 0] on img at bounding box center [0, 0] width 0 height 0
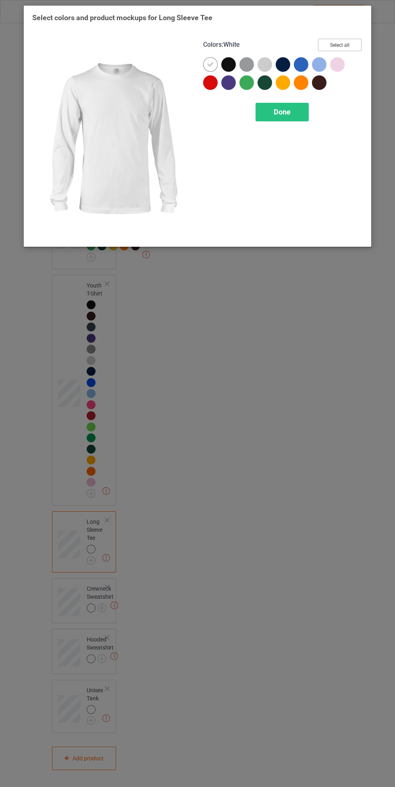
click at [348, 42] on button "Select all" at bounding box center [340, 45] width 44 height 12
click at [228, 64] on icon at bounding box center [228, 64] width 7 height 7
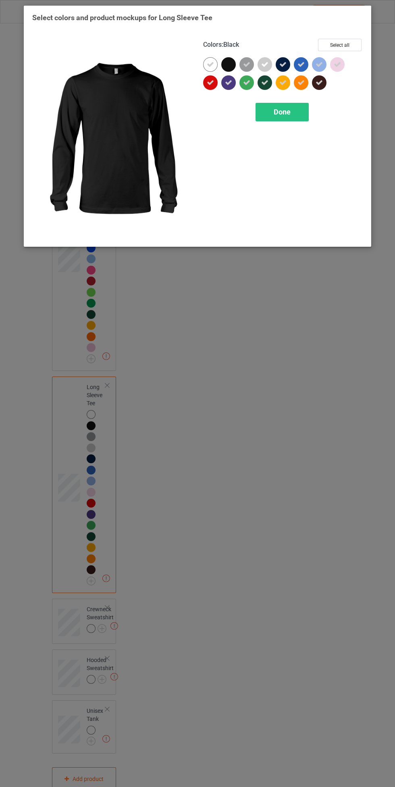
click at [228, 61] on div at bounding box center [228, 64] width 15 height 15
click at [210, 64] on icon at bounding box center [210, 64] width 7 height 7
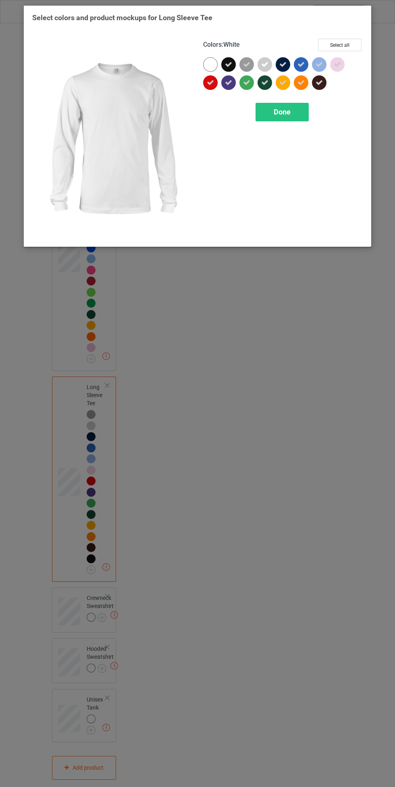
click at [228, 64] on icon at bounding box center [228, 64] width 7 height 7
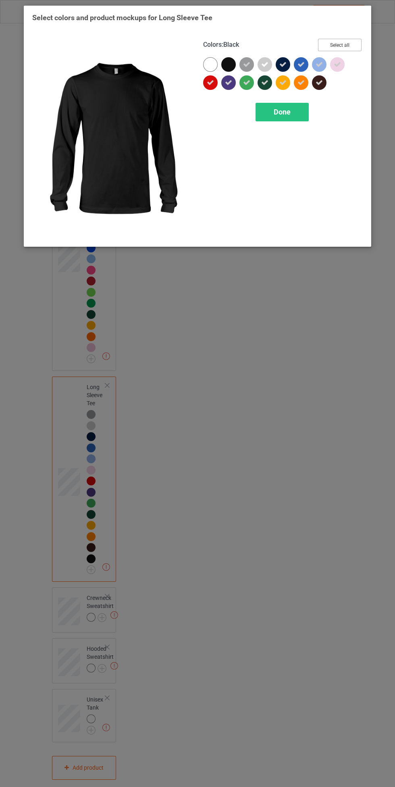
click at [346, 45] on button "Select all" at bounding box center [340, 45] width 44 height 12
click at [328, 42] on button "Reset to Default" at bounding box center [332, 45] width 58 height 12
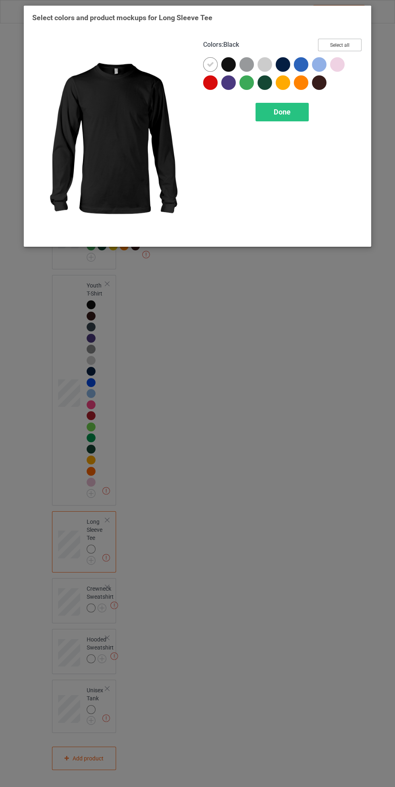
click at [328, 42] on button "Select all" at bounding box center [340, 45] width 44 height 12
click at [280, 107] on div "Done" at bounding box center [281, 112] width 53 height 19
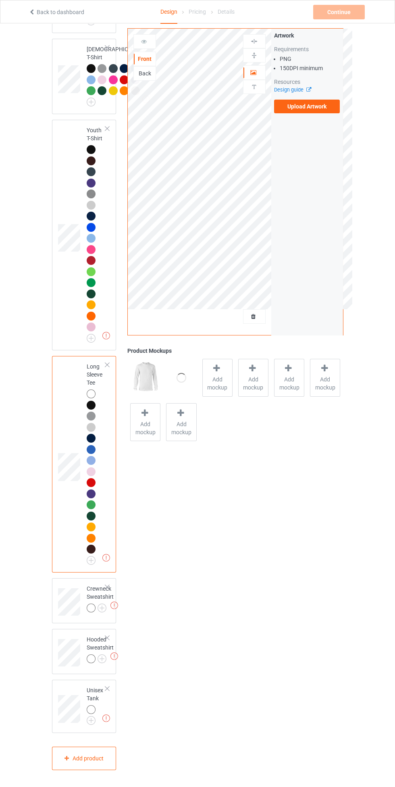
scroll to position [747, 0]
click at [0, 0] on img at bounding box center [0, 0] width 0 height 0
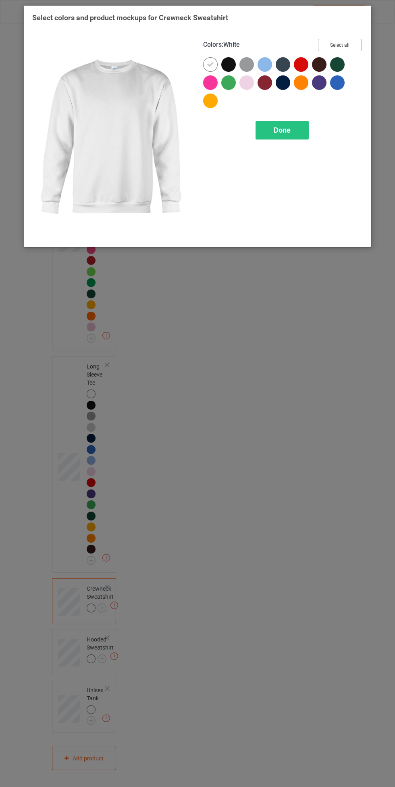
click at [351, 44] on button "Select all" at bounding box center [340, 45] width 44 height 12
click at [289, 122] on div "Done" at bounding box center [281, 130] width 53 height 19
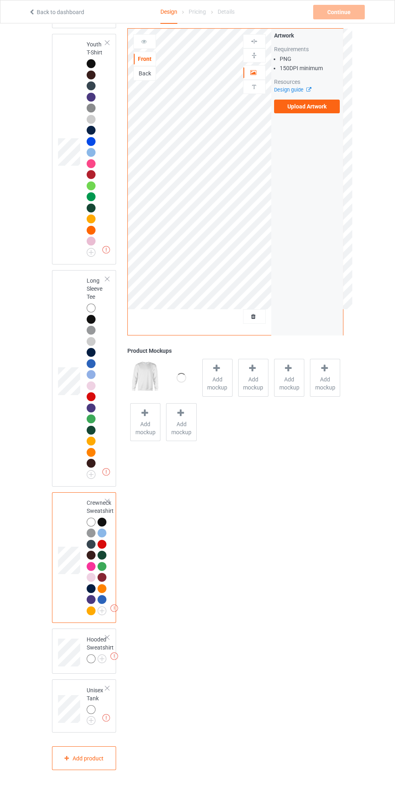
scroll to position [833, 0]
click at [0, 0] on img at bounding box center [0, 0] width 0 height 0
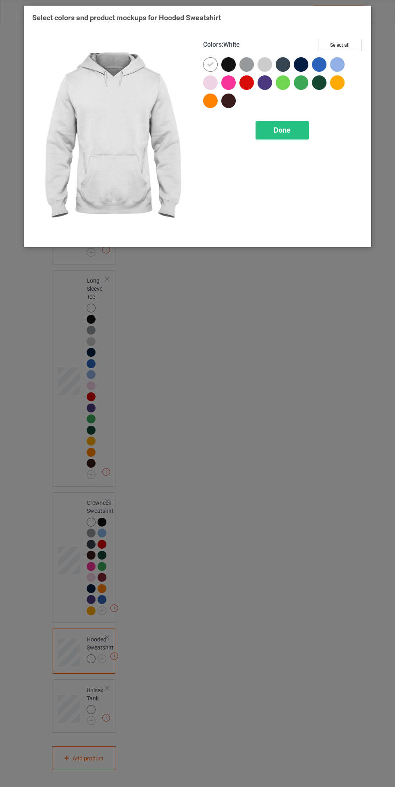
click at [351, 40] on button "Select all" at bounding box center [340, 45] width 44 height 12
click at [288, 125] on div "Done" at bounding box center [281, 130] width 53 height 19
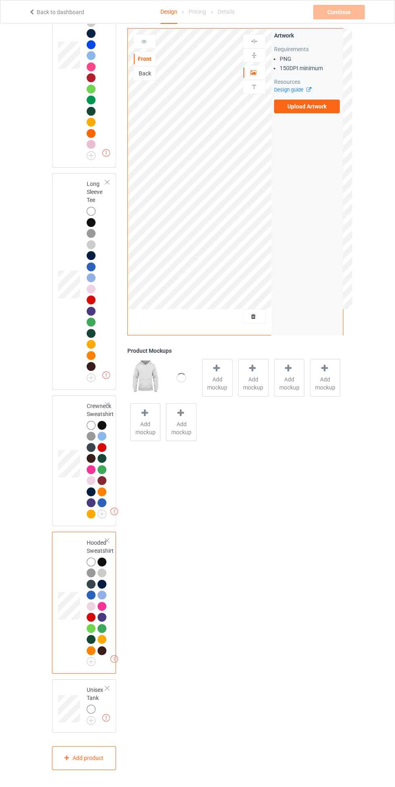
scroll to position [930, 0]
click at [0, 0] on img at bounding box center [0, 0] width 0 height 0
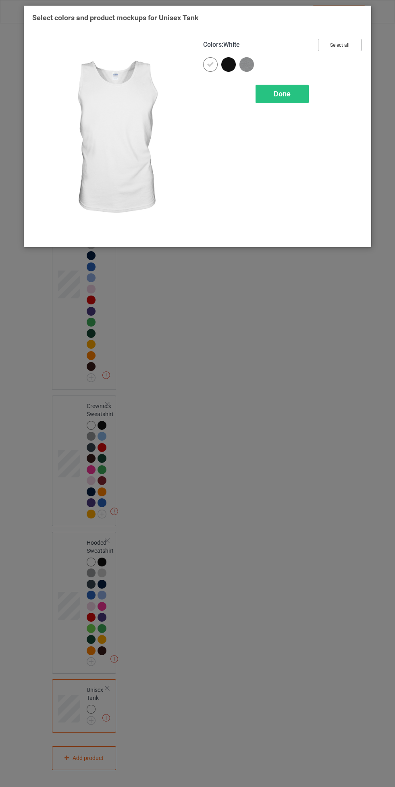
click at [341, 42] on button "Select all" at bounding box center [340, 45] width 44 height 12
click at [281, 93] on span "Done" at bounding box center [282, 93] width 17 height 8
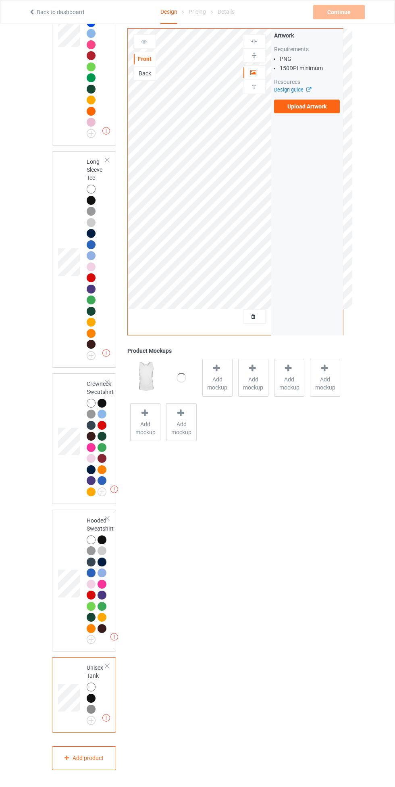
click at [0, 0] on img at bounding box center [0, 0] width 0 height 0
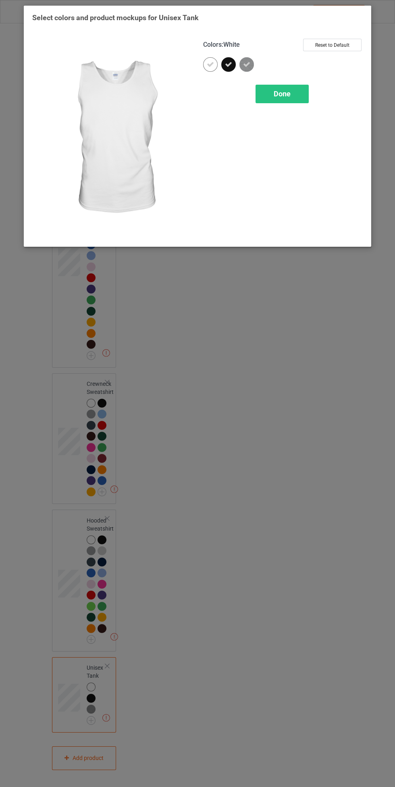
click at [294, 92] on div "Done" at bounding box center [281, 94] width 53 height 19
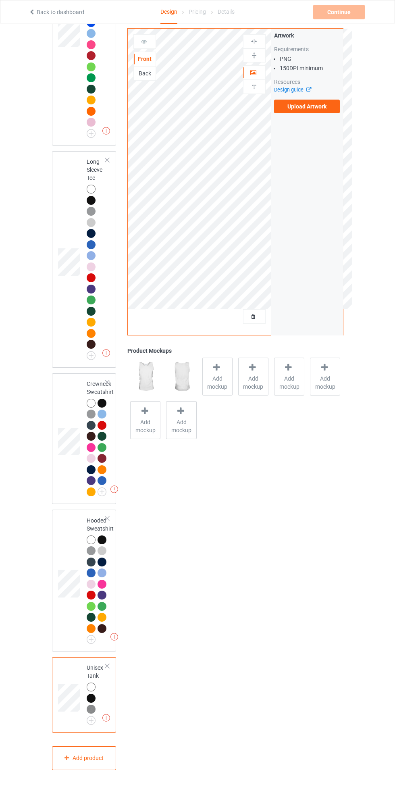
click at [0, 0] on img at bounding box center [0, 0] width 0 height 0
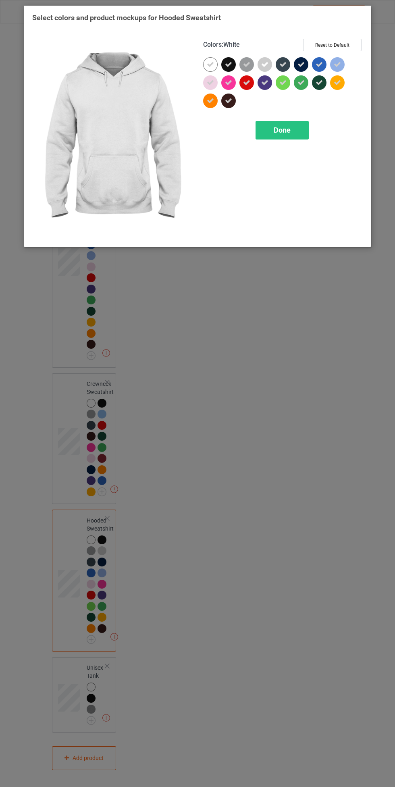
click at [287, 128] on span "Done" at bounding box center [282, 130] width 17 height 8
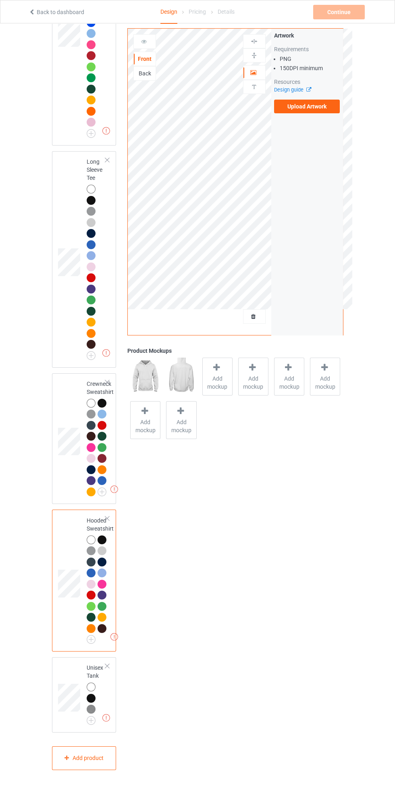
click at [0, 0] on img at bounding box center [0, 0] width 0 height 0
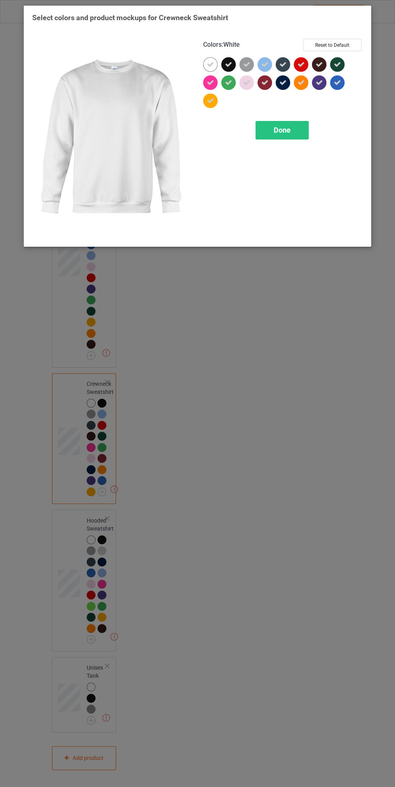
click at [294, 134] on div "Done" at bounding box center [281, 130] width 53 height 19
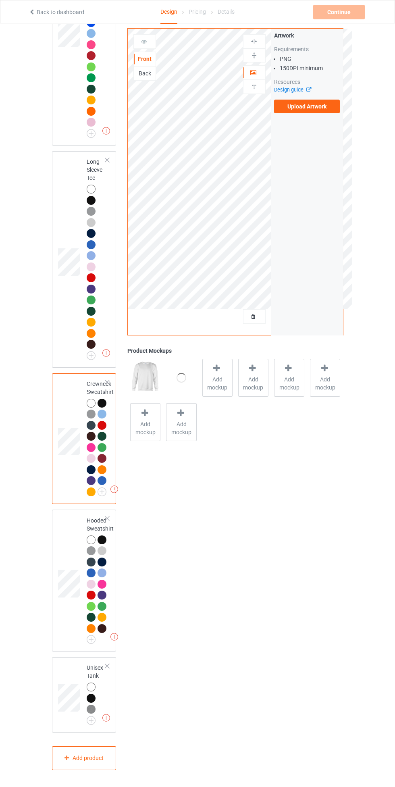
scroll to position [851, 0]
click at [0, 0] on img at bounding box center [0, 0] width 0 height 0
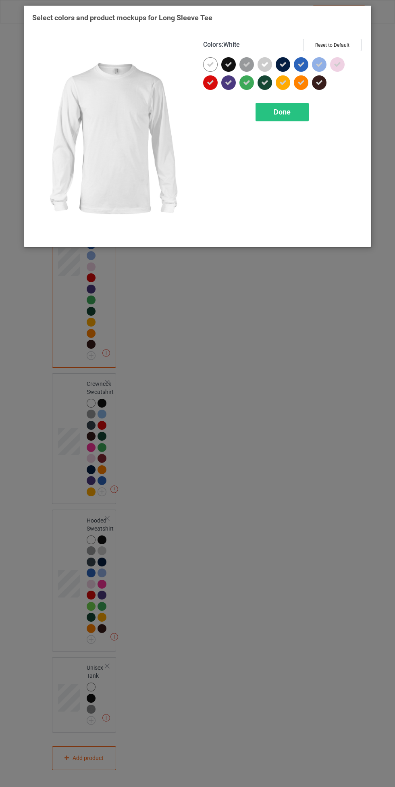
click at [290, 118] on div "Done" at bounding box center [281, 112] width 53 height 19
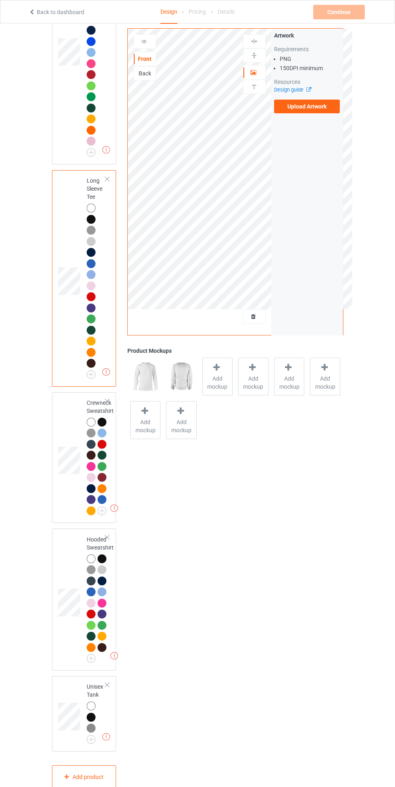
scroll to position [758, 0]
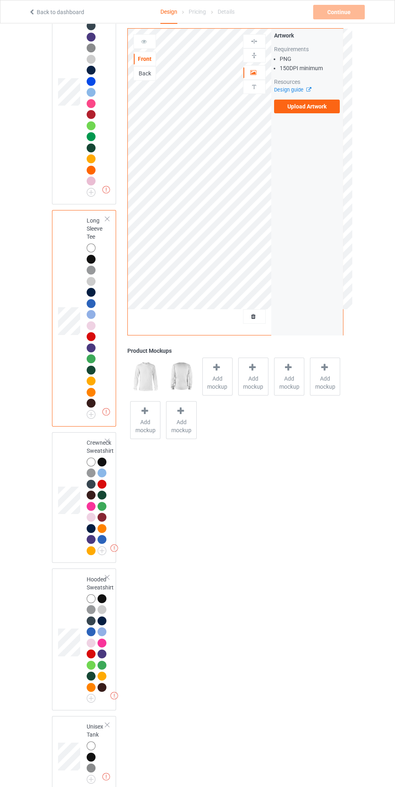
click at [0, 0] on img at bounding box center [0, 0] width 0 height 0
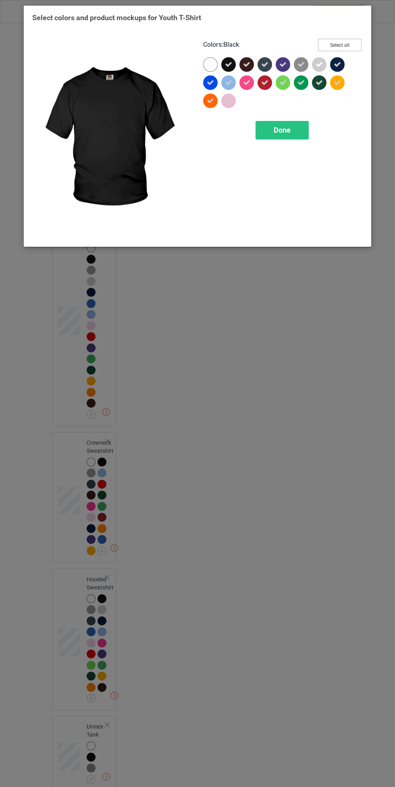
click at [349, 44] on button "Select all" at bounding box center [340, 45] width 44 height 12
click at [284, 130] on span "Done" at bounding box center [282, 130] width 17 height 8
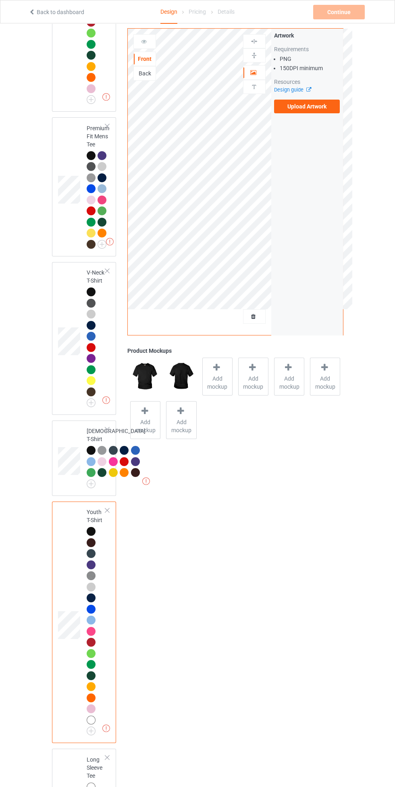
scroll to position [230, 0]
click at [0, 0] on img at bounding box center [0, 0] width 0 height 0
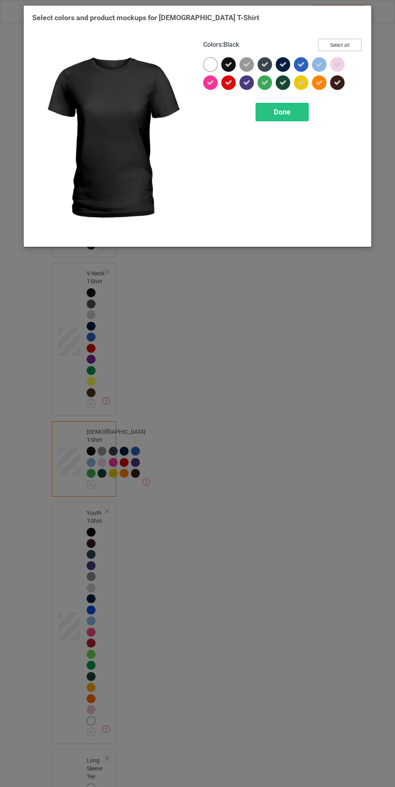
click at [349, 47] on button "Select all" at bounding box center [340, 45] width 44 height 12
click at [339, 41] on button "Reset to Default" at bounding box center [332, 45] width 58 height 12
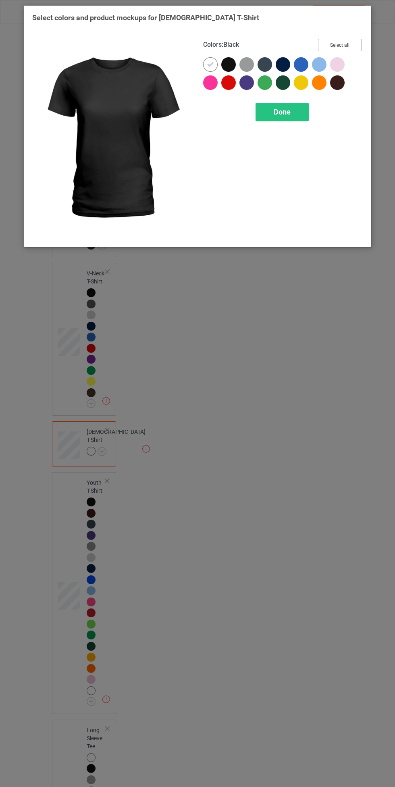
click at [336, 45] on button "Select all" at bounding box center [340, 45] width 44 height 12
click at [301, 108] on div "Done" at bounding box center [281, 112] width 53 height 19
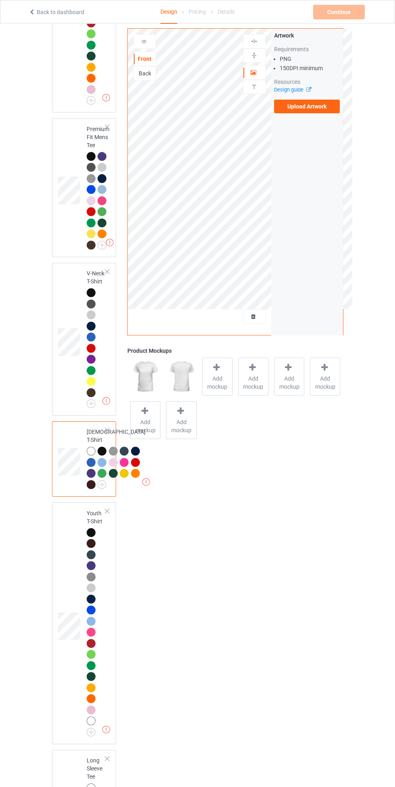
click at [0, 0] on img at bounding box center [0, 0] width 0 height 0
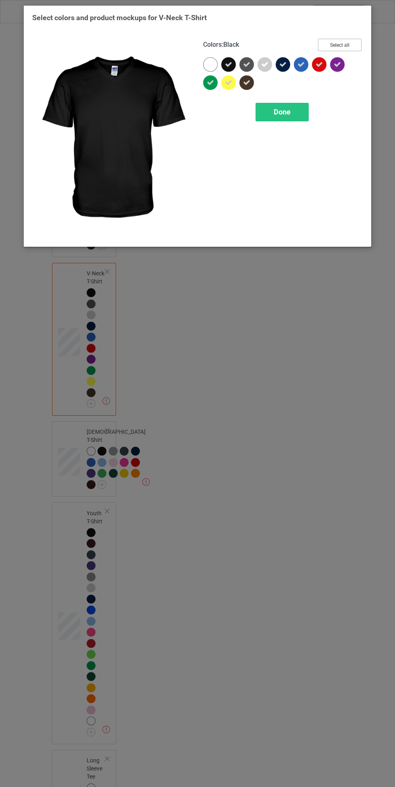
click at [353, 44] on button "Select all" at bounding box center [340, 45] width 44 height 12
click at [349, 46] on button "Reset to Default" at bounding box center [332, 45] width 58 height 12
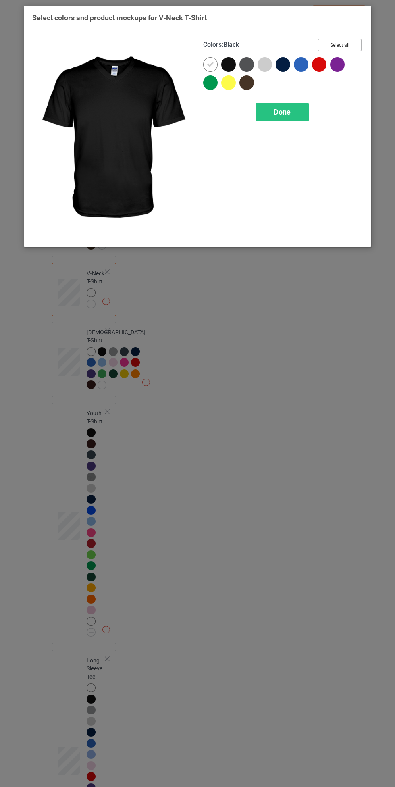
click at [339, 47] on button "Select all" at bounding box center [340, 45] width 44 height 12
click at [295, 115] on div "Done" at bounding box center [281, 112] width 53 height 19
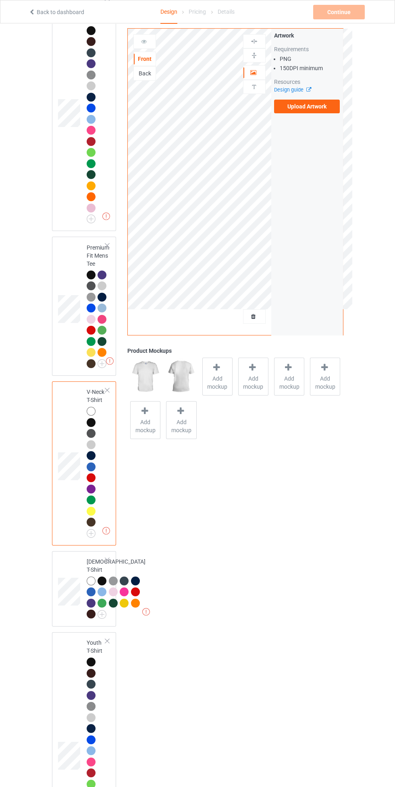
scroll to position [97, 0]
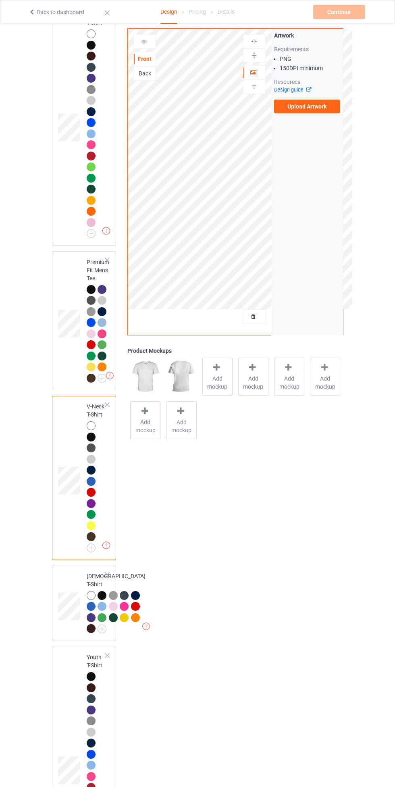
click at [0, 0] on img at bounding box center [0, 0] width 0 height 0
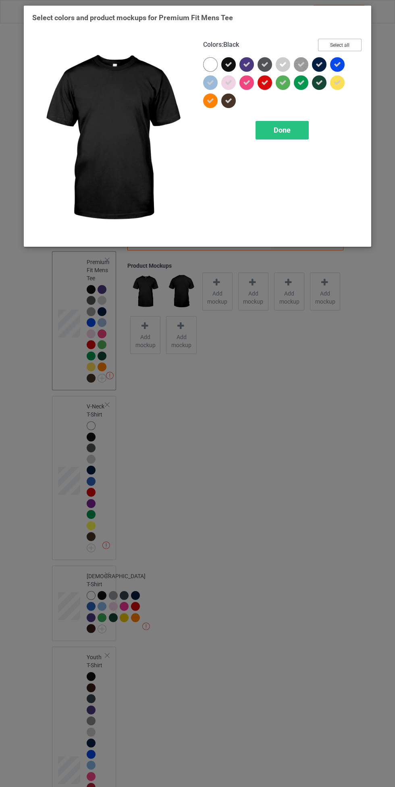
click at [356, 41] on button "Select all" at bounding box center [340, 45] width 44 height 12
click at [351, 48] on button "Reset to Default" at bounding box center [332, 45] width 58 height 12
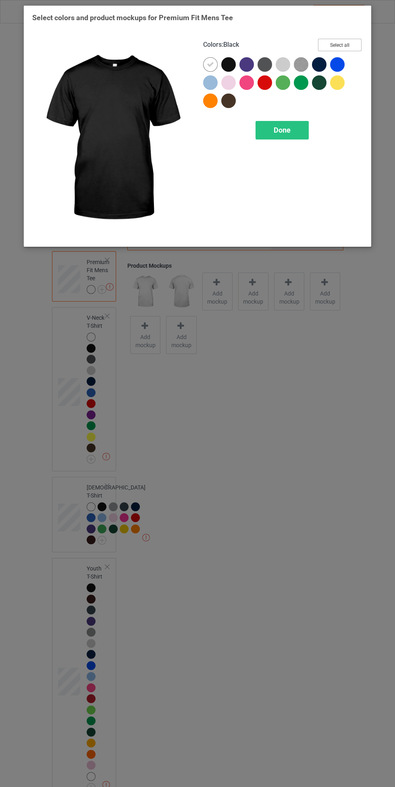
click at [351, 48] on button "Select all" at bounding box center [340, 45] width 44 height 12
click at [295, 127] on div "Done" at bounding box center [281, 130] width 53 height 19
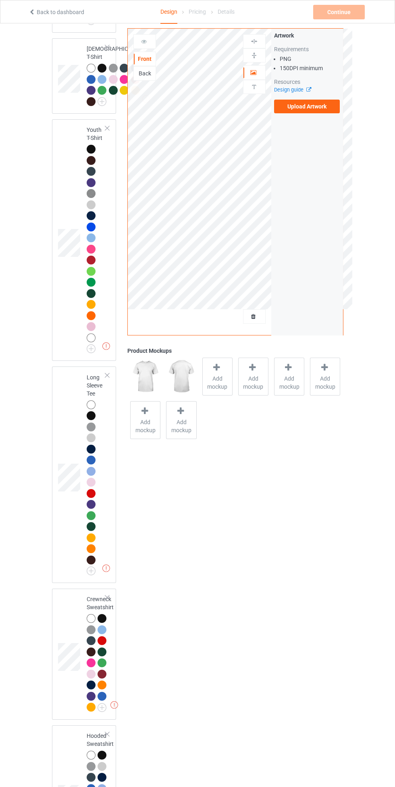
scroll to position [636, 0]
click at [0, 0] on img at bounding box center [0, 0] width 0 height 0
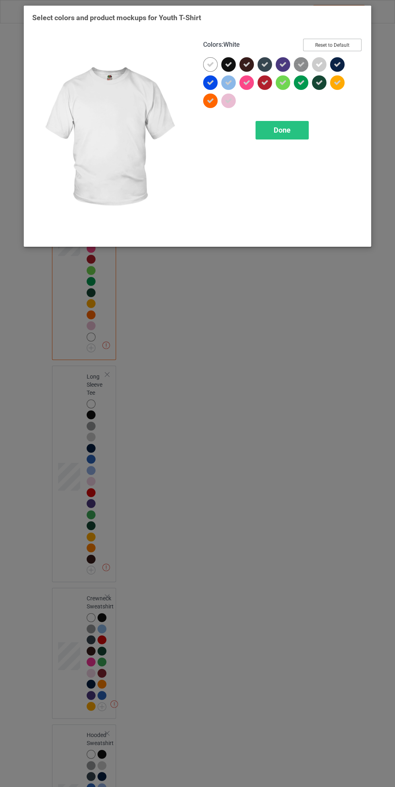
click at [345, 49] on button "Reset to Default" at bounding box center [332, 45] width 58 height 12
click at [334, 49] on button "Select all" at bounding box center [340, 45] width 44 height 12
click at [296, 127] on div "Done" at bounding box center [281, 130] width 53 height 19
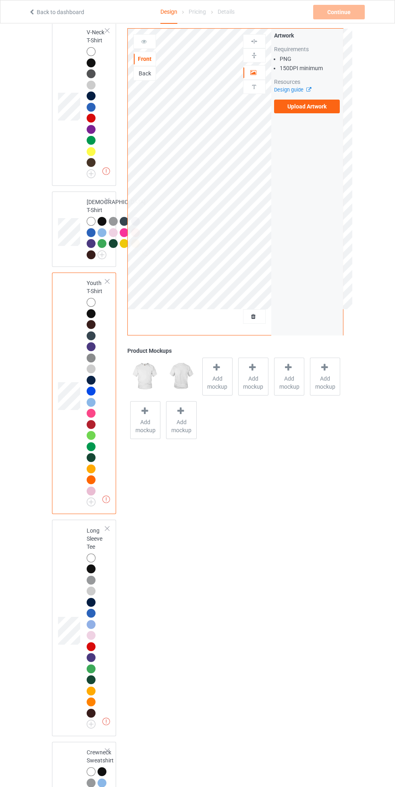
scroll to position [453, 0]
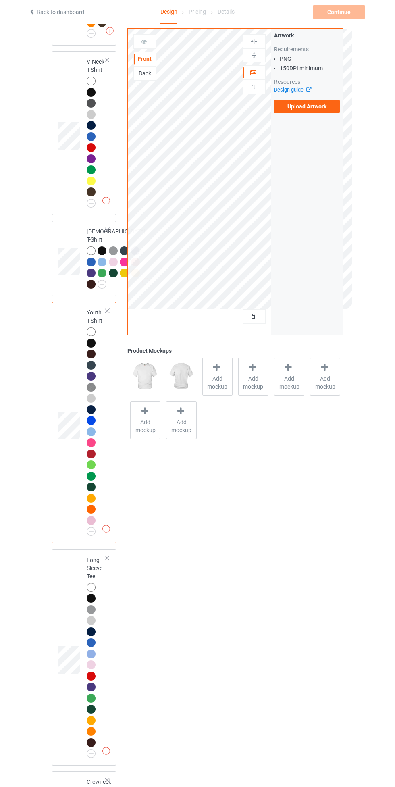
click at [96, 291] on div at bounding box center [92, 285] width 11 height 11
click at [0, 0] on img at bounding box center [0, 0] width 0 height 0
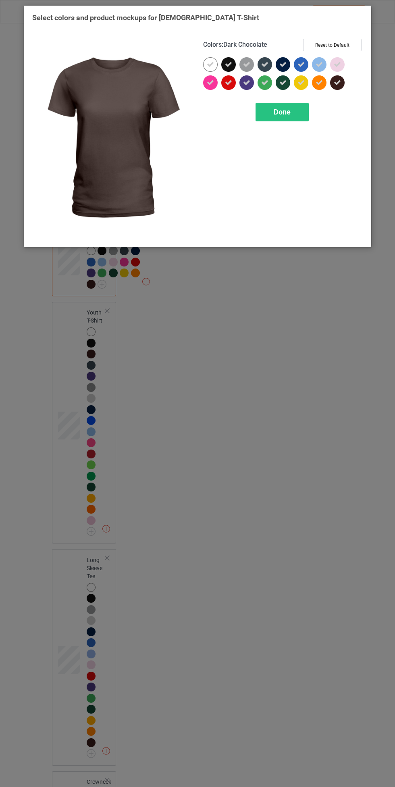
click at [303, 109] on div "Done" at bounding box center [281, 112] width 53 height 19
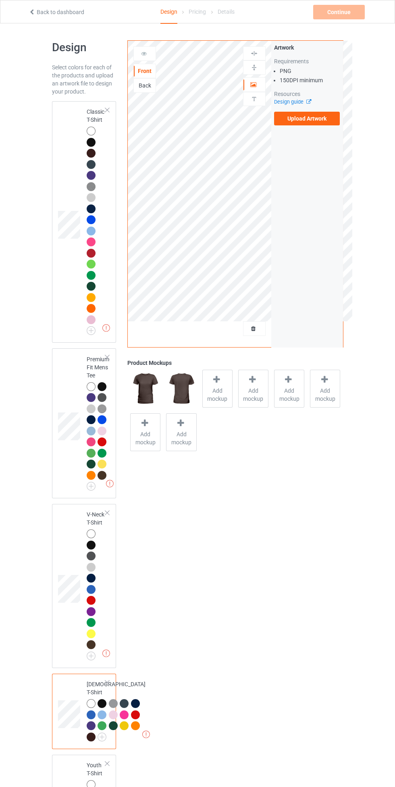
click at [0, 0] on img at bounding box center [0, 0] width 0 height 0
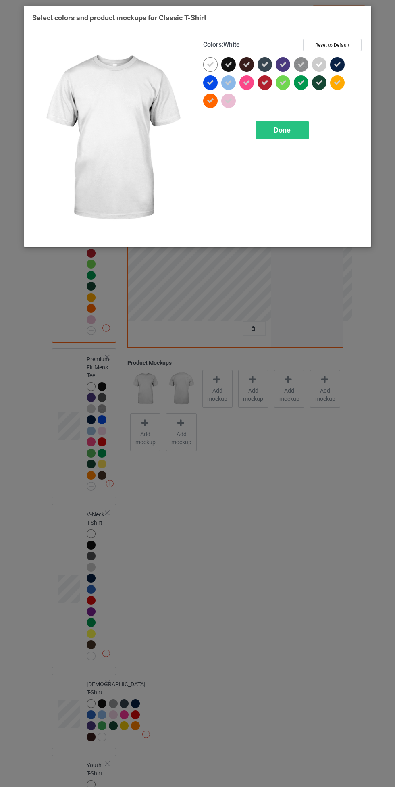
click at [228, 82] on icon at bounding box center [228, 82] width 7 height 7
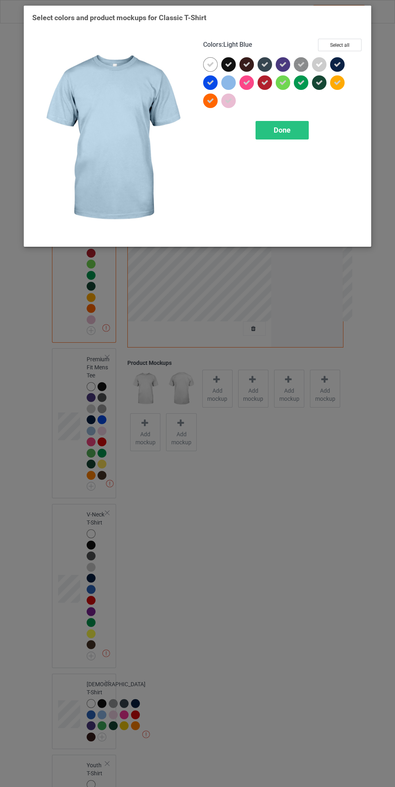
click at [233, 86] on div at bounding box center [228, 82] width 15 height 15
click at [210, 64] on icon at bounding box center [210, 64] width 7 height 7
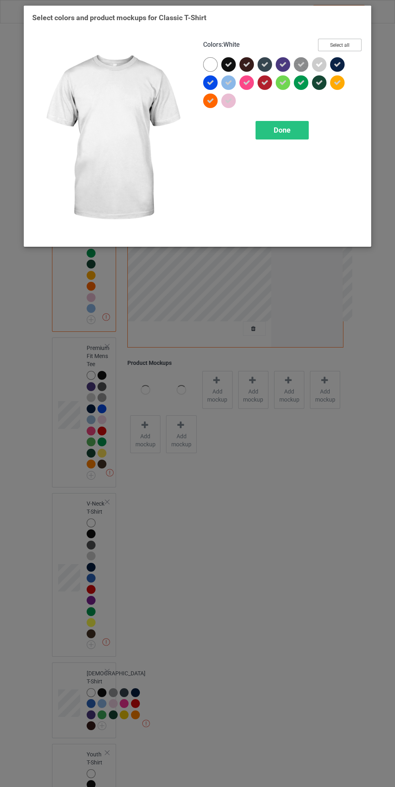
click at [340, 42] on button "Select all" at bounding box center [340, 45] width 44 height 12
click at [345, 44] on button "Reset to Default" at bounding box center [332, 45] width 58 height 12
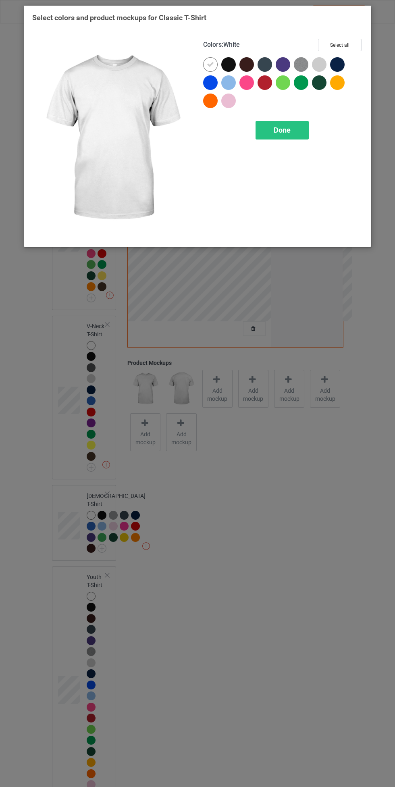
click at [230, 82] on div at bounding box center [228, 82] width 15 height 15
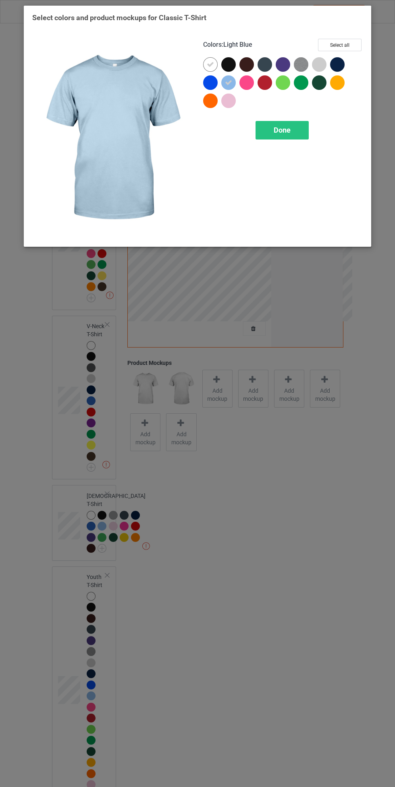
click at [210, 65] on icon at bounding box center [210, 64] width 7 height 7
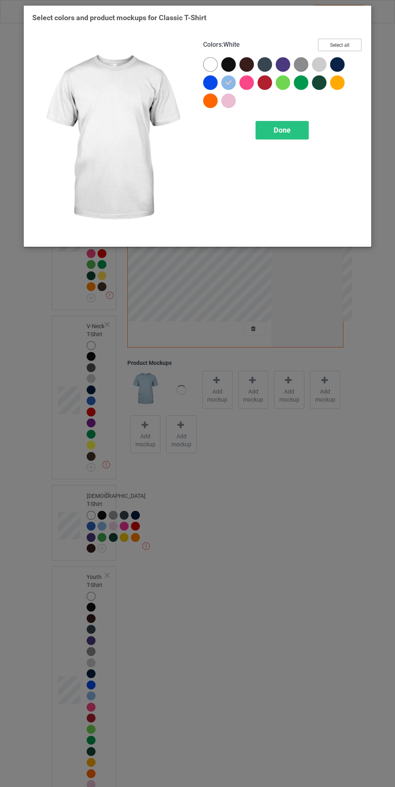
click at [342, 43] on button "Select all" at bounding box center [340, 45] width 44 height 12
click at [291, 131] on div "Done" at bounding box center [281, 130] width 53 height 19
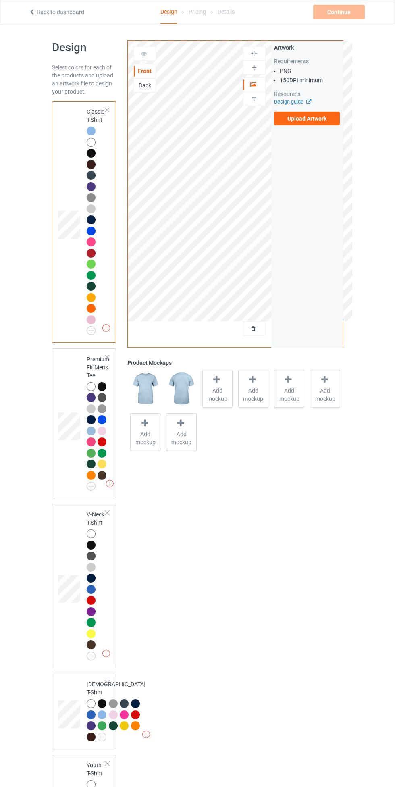
click at [318, 116] on label "Upload Artwork" at bounding box center [307, 119] width 66 height 14
click at [0, 0] on input "Upload Artwork" at bounding box center [0, 0] width 0 height 0
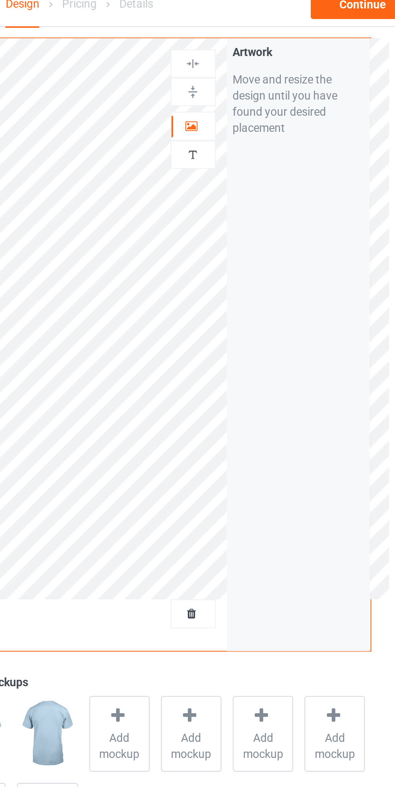
scroll to position [12, 0]
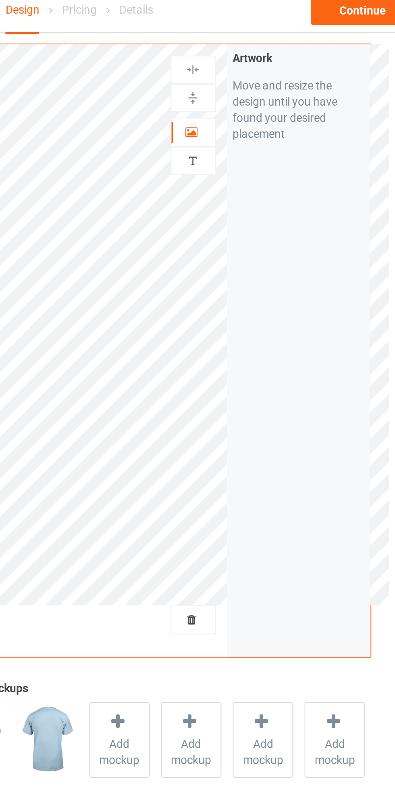
click at [254, 71] on icon at bounding box center [253, 72] width 7 height 6
click at [257, 40] on img at bounding box center [254, 42] width 8 height 8
click at [254, 42] on img at bounding box center [254, 42] width 8 height 8
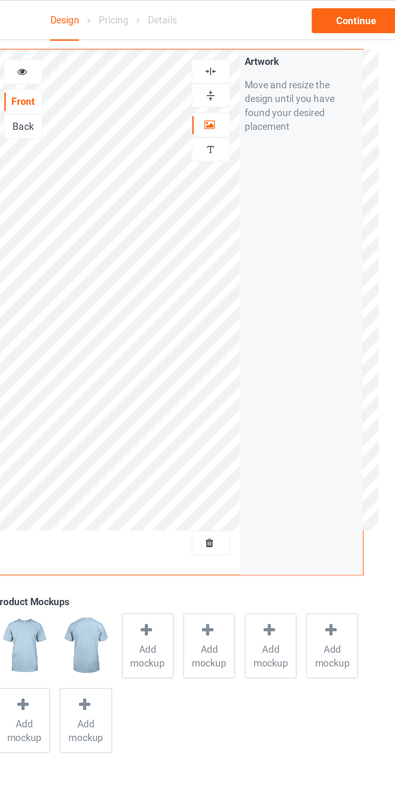
scroll to position [10, 0]
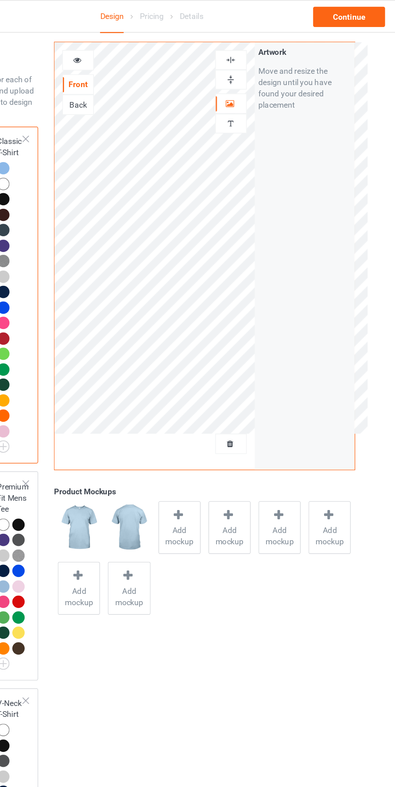
click at [216, 384] on span "Add mockup" at bounding box center [217, 384] width 29 height 16
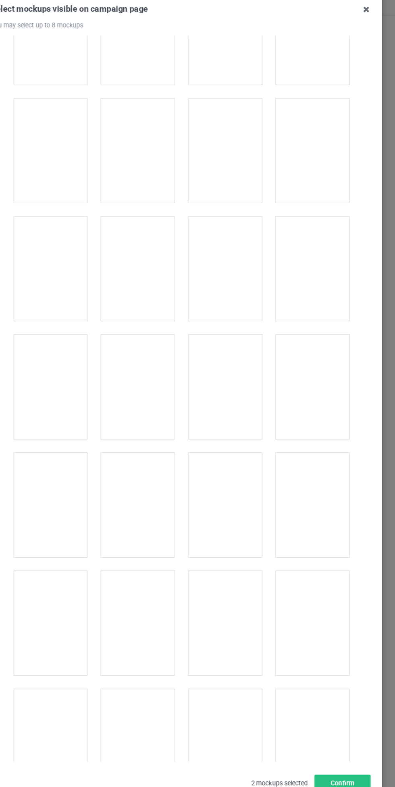
scroll to position [259, 0]
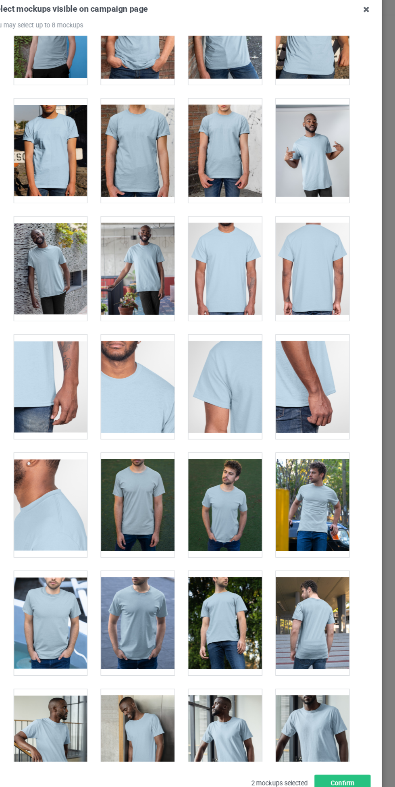
click at [162, 540] on div at bounding box center [160, 550] width 64 height 90
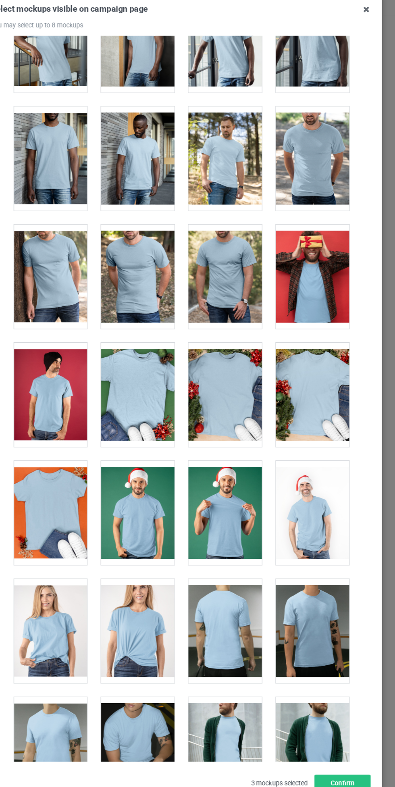
scroll to position [869, 0]
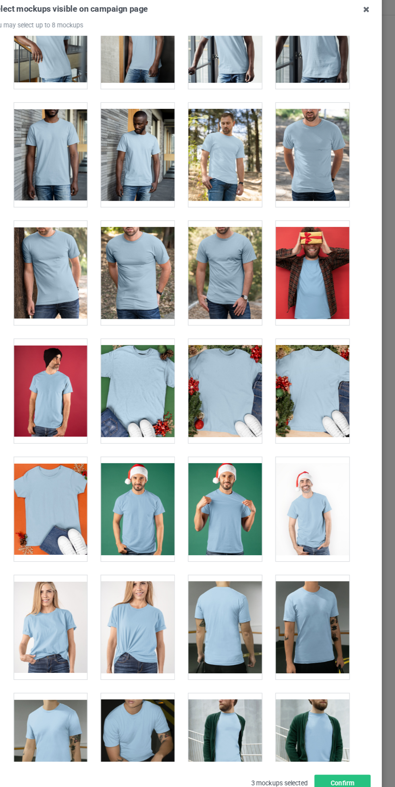
click at [318, 132] on div at bounding box center [311, 144] width 64 height 90
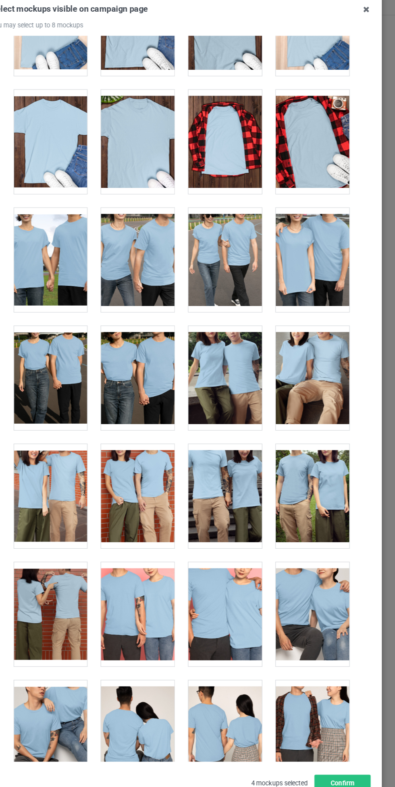
scroll to position [2519, 0]
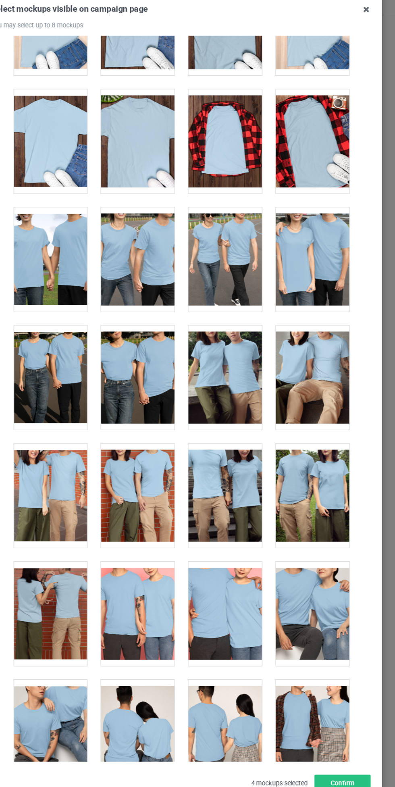
click at [108, 308] on div at bounding box center [84, 337] width 64 height 90
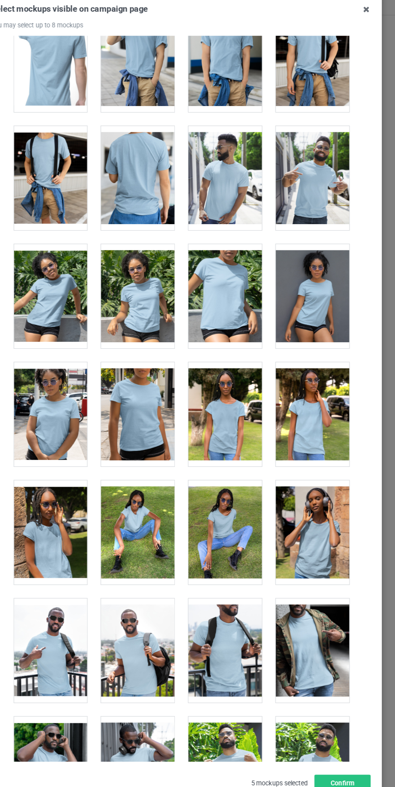
scroll to position [4658, 0]
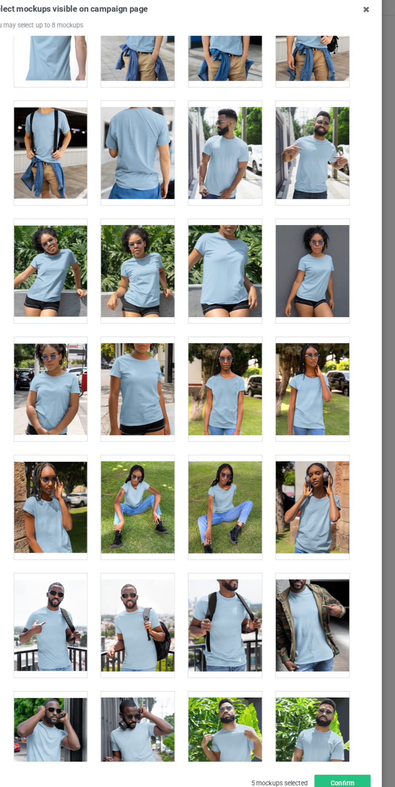
click at [98, 317] on div at bounding box center [84, 347] width 64 height 90
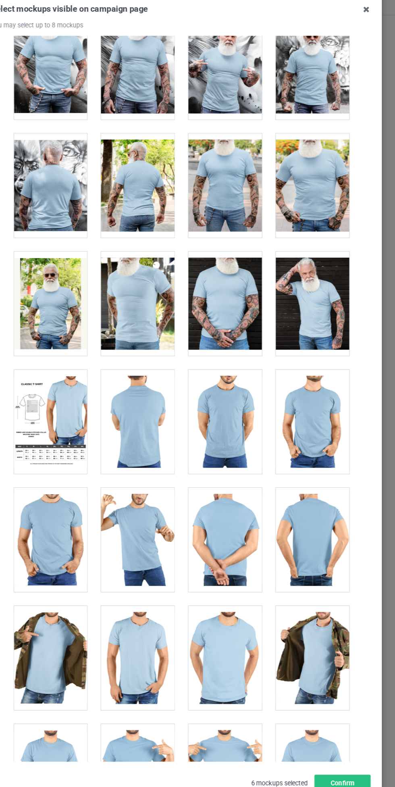
scroll to position [41, 0]
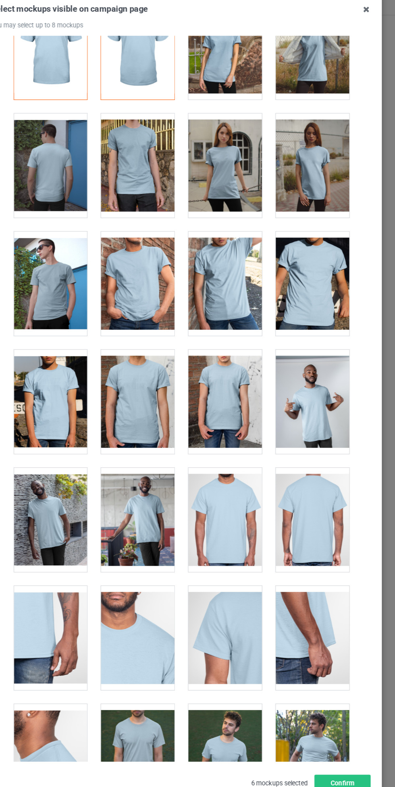
click at [162, 253] on div at bounding box center [160, 256] width 64 height 90
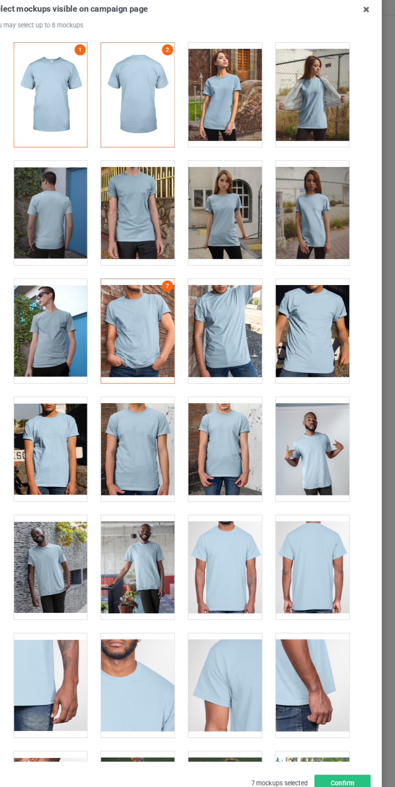
click at [170, 203] on div at bounding box center [160, 195] width 64 height 90
click at [341, 685] on button "Confirm" at bounding box center [337, 688] width 49 height 15
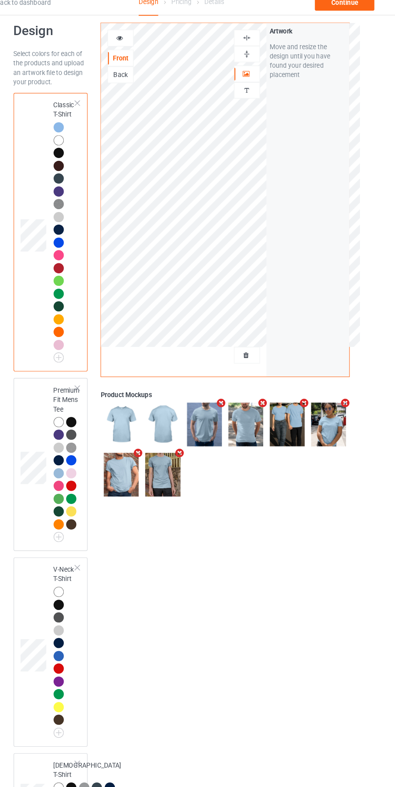
click at [254, 43] on img at bounding box center [254, 43] width 8 height 8
click at [252, 40] on img at bounding box center [254, 43] width 8 height 8
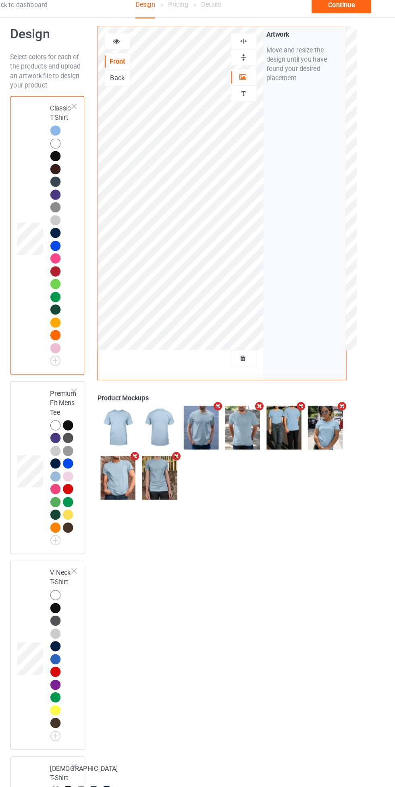
scroll to position [10, 0]
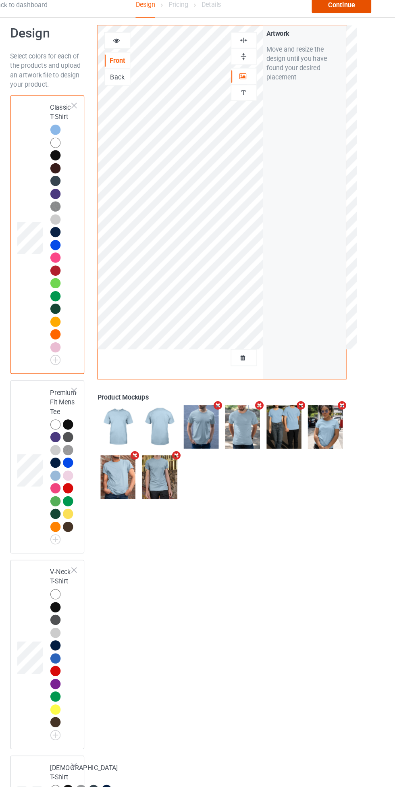
click at [354, 14] on div "Continue" at bounding box center [339, 12] width 52 height 15
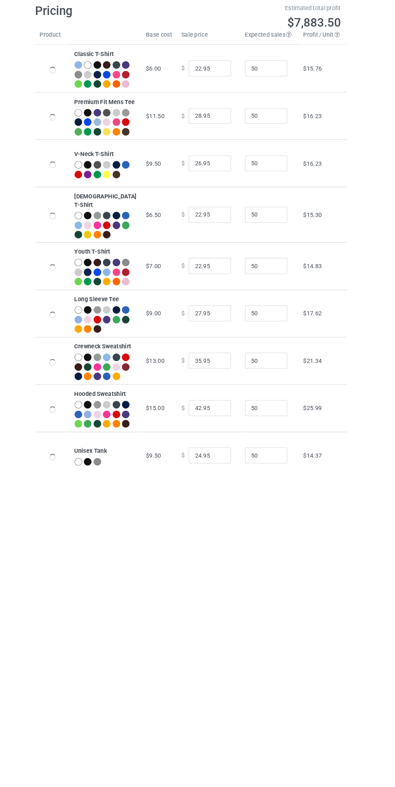
scroll to position [23, 0]
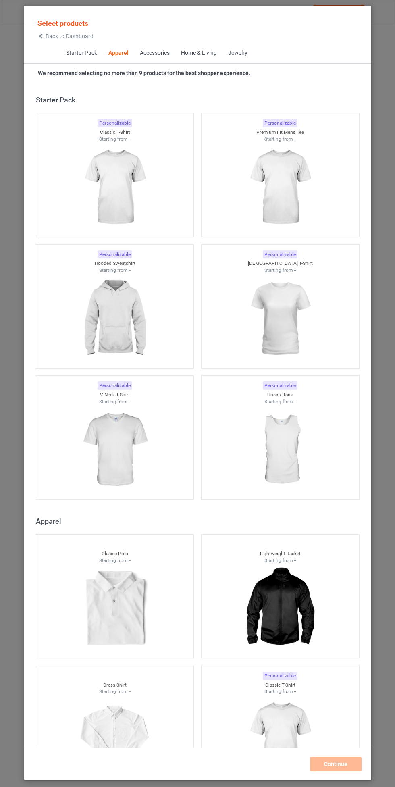
scroll to position [431, 0]
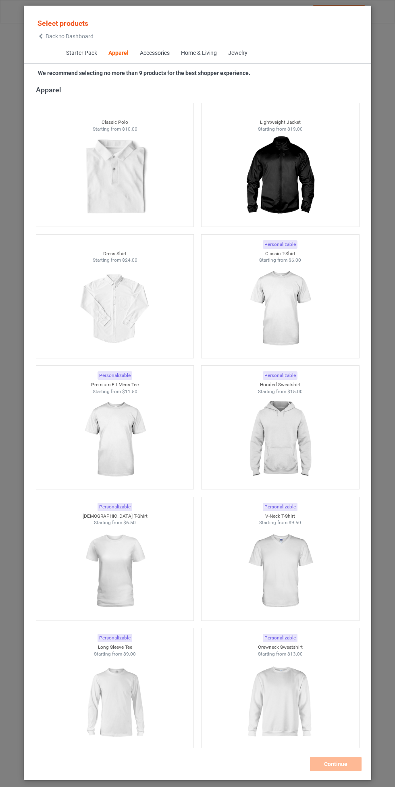
click at [293, 293] on img at bounding box center [280, 309] width 72 height 90
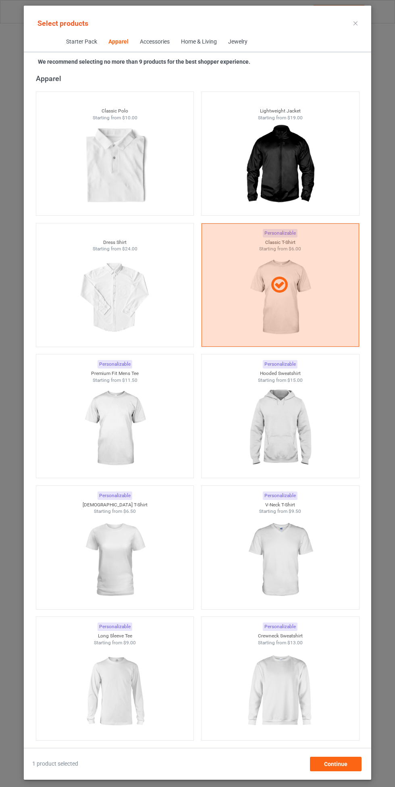
click at [286, 421] on img at bounding box center [280, 428] width 72 height 90
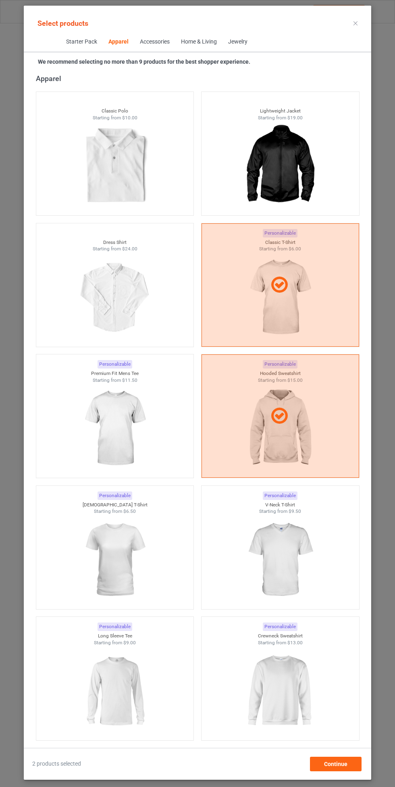
click at [138, 428] on img at bounding box center [115, 428] width 72 height 90
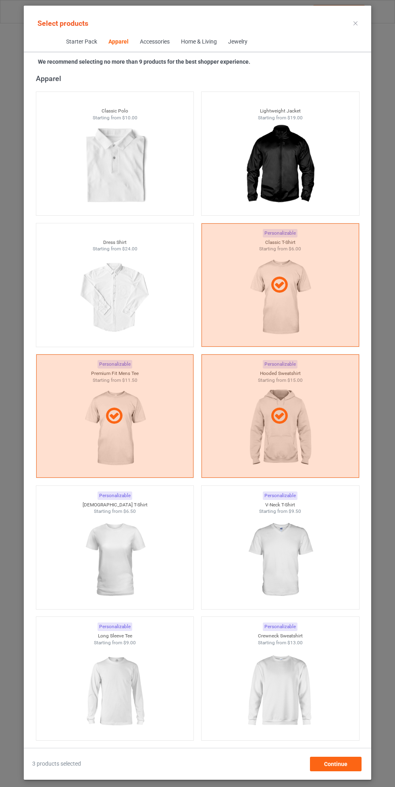
click at [290, 555] on img at bounding box center [280, 560] width 72 height 90
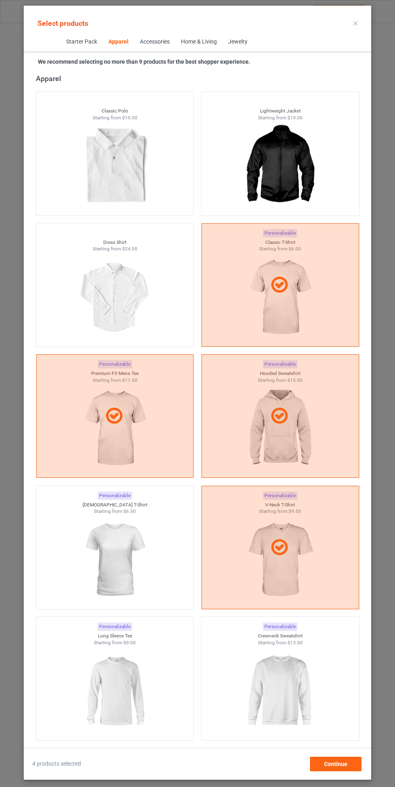
click at [132, 568] on img at bounding box center [115, 560] width 72 height 90
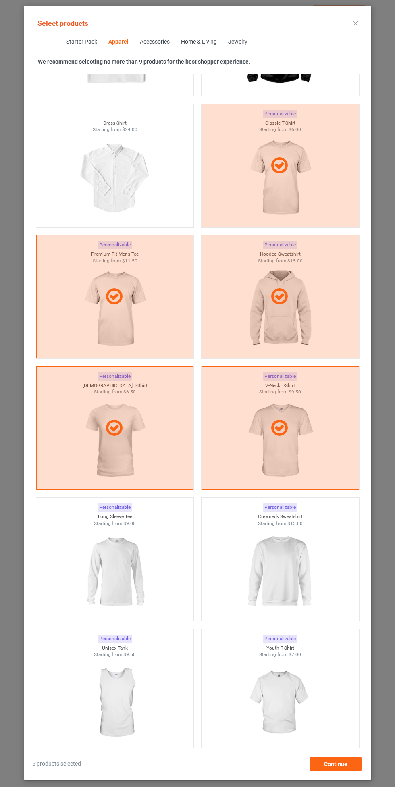
scroll to position [560, 0]
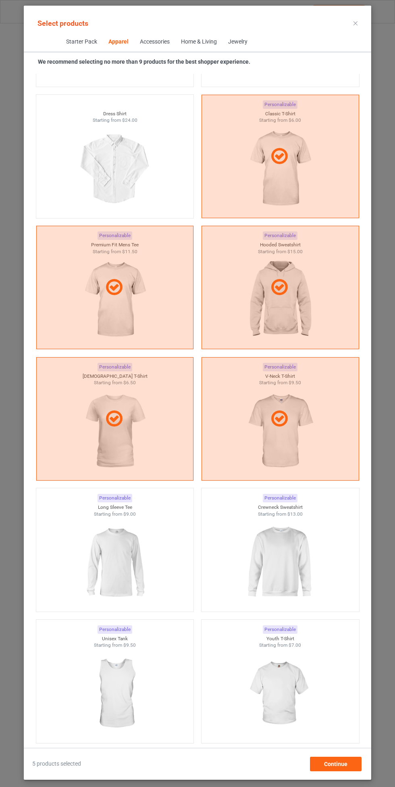
click at [276, 563] on img at bounding box center [280, 562] width 72 height 90
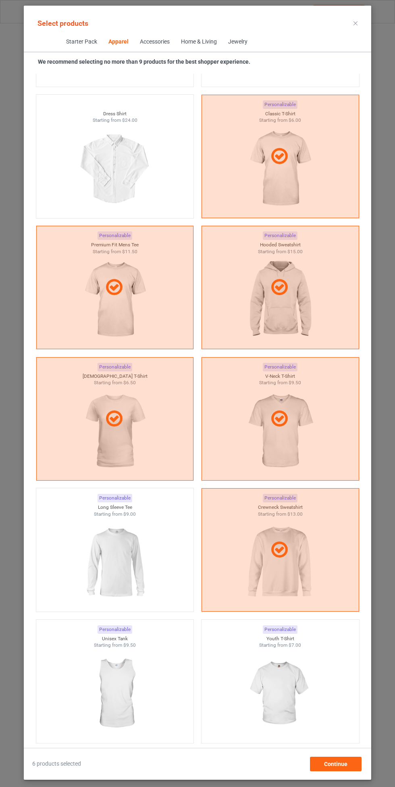
click at [125, 559] on img at bounding box center [115, 562] width 72 height 90
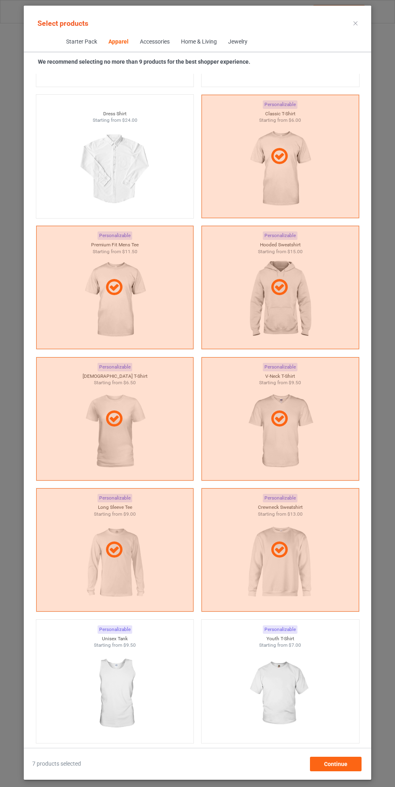
click at [288, 685] on img at bounding box center [280, 693] width 72 height 90
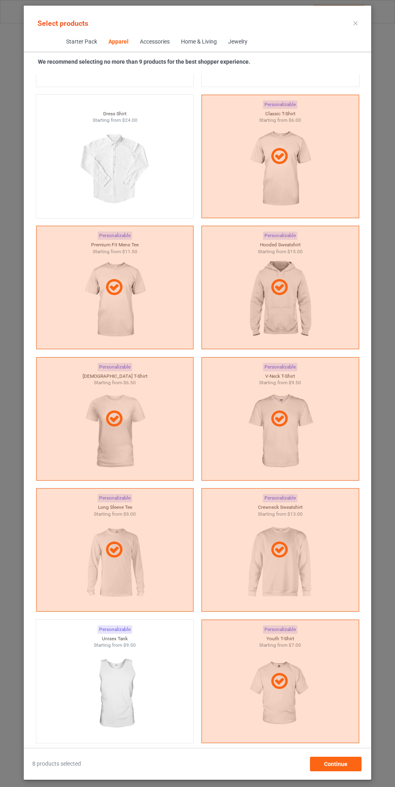
click at [129, 687] on img at bounding box center [115, 693] width 72 height 90
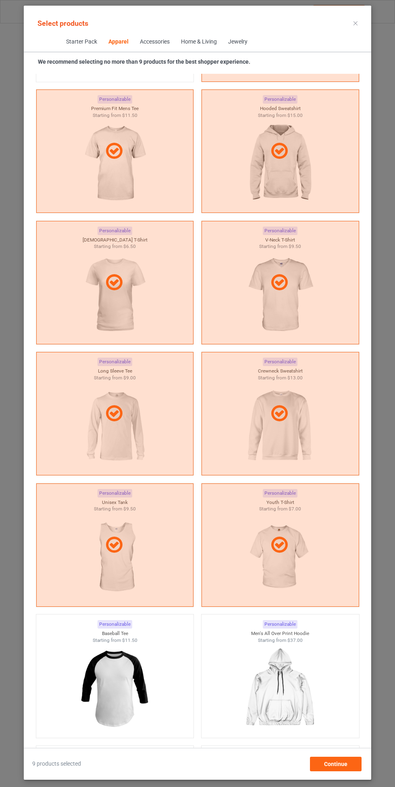
scroll to position [703, 0]
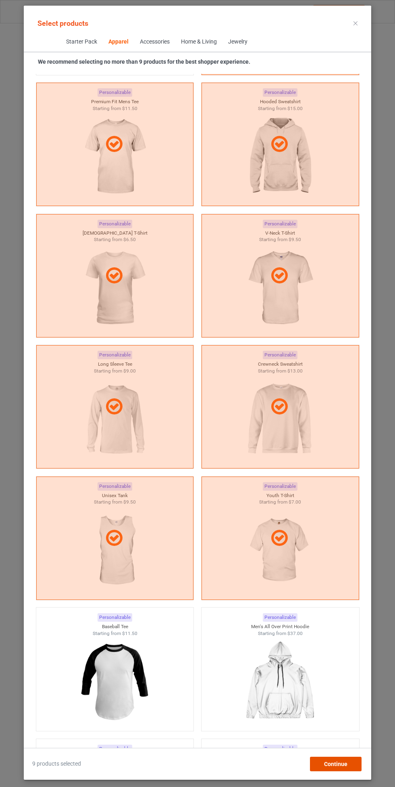
click at [347, 765] on div "Continue" at bounding box center [336, 763] width 52 height 15
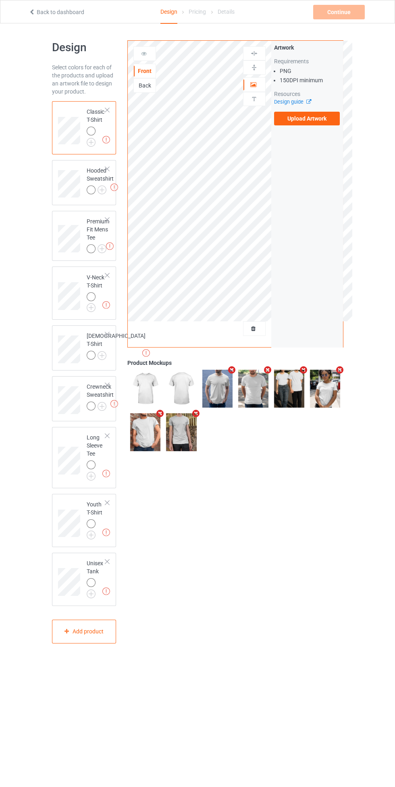
click at [0, 0] on img at bounding box center [0, 0] width 0 height 0
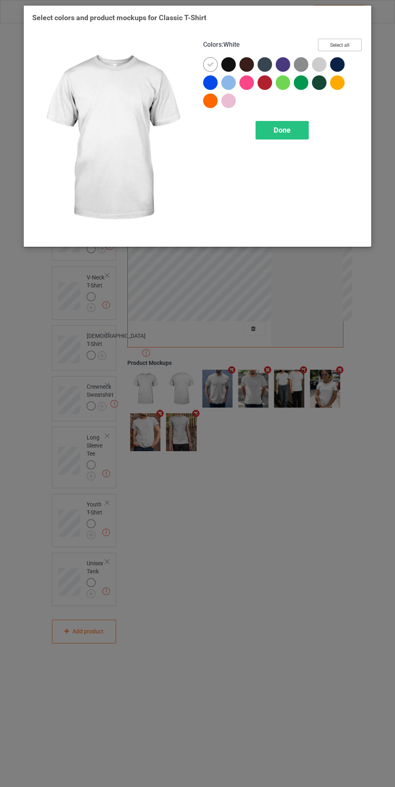
click at [349, 43] on button "Select all" at bounding box center [340, 45] width 44 height 12
click at [270, 125] on div "Done" at bounding box center [281, 130] width 53 height 19
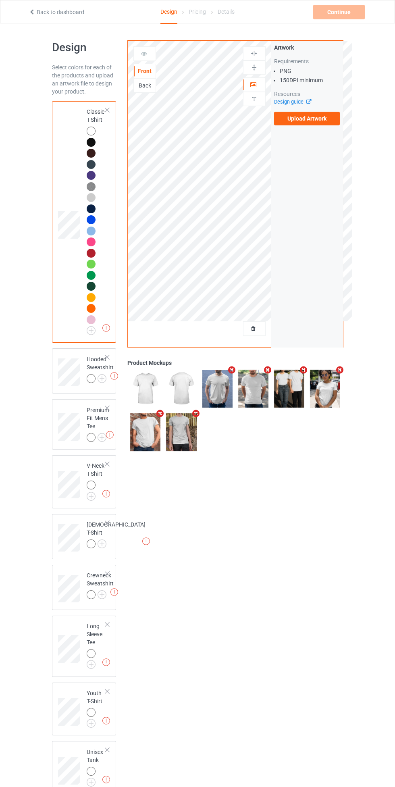
click at [0, 0] on img at bounding box center [0, 0] width 0 height 0
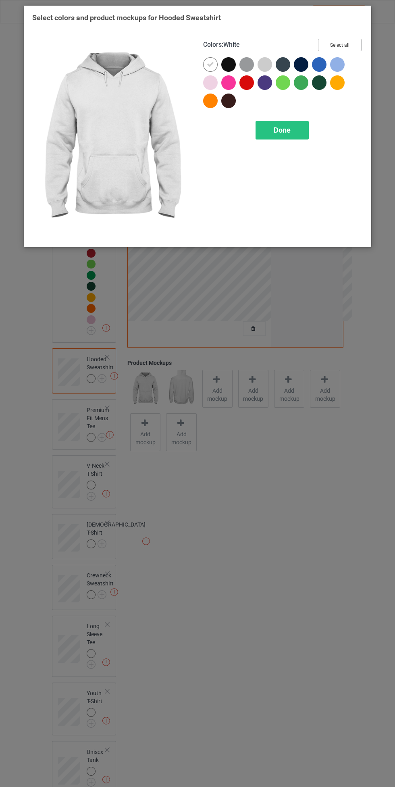
click at [349, 42] on button "Select all" at bounding box center [340, 45] width 44 height 12
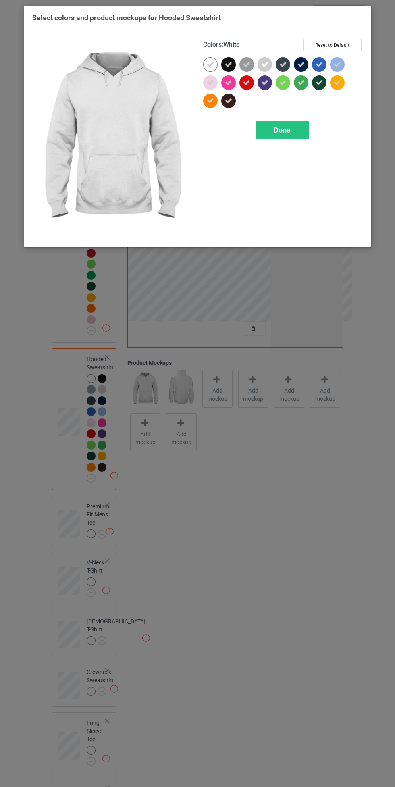
click at [280, 130] on span "Done" at bounding box center [282, 130] width 17 height 8
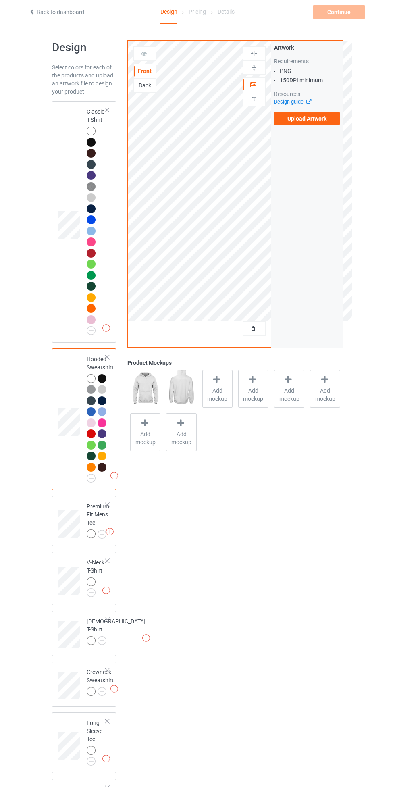
click at [0, 0] on img at bounding box center [0, 0] width 0 height 0
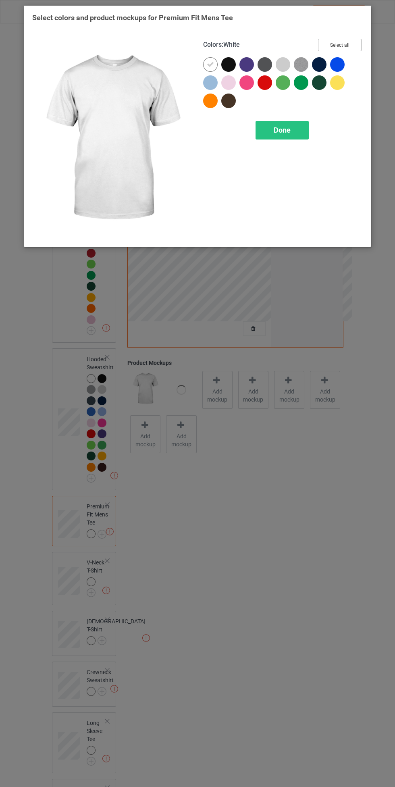
click at [347, 42] on button "Select all" at bounding box center [340, 45] width 44 height 12
click at [296, 123] on div "Done" at bounding box center [281, 130] width 53 height 19
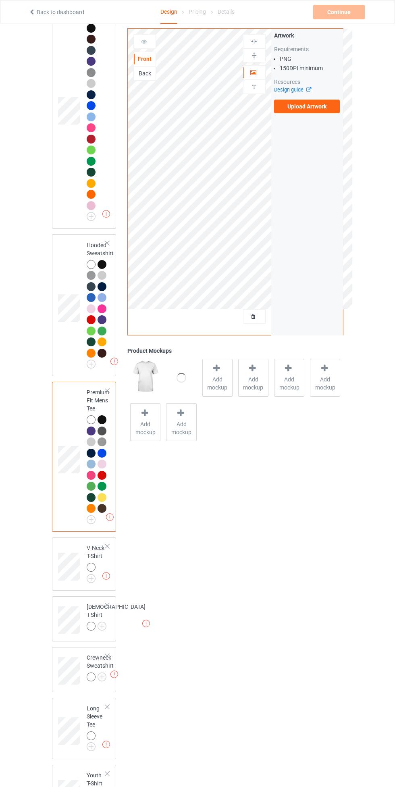
scroll to position [268, 0]
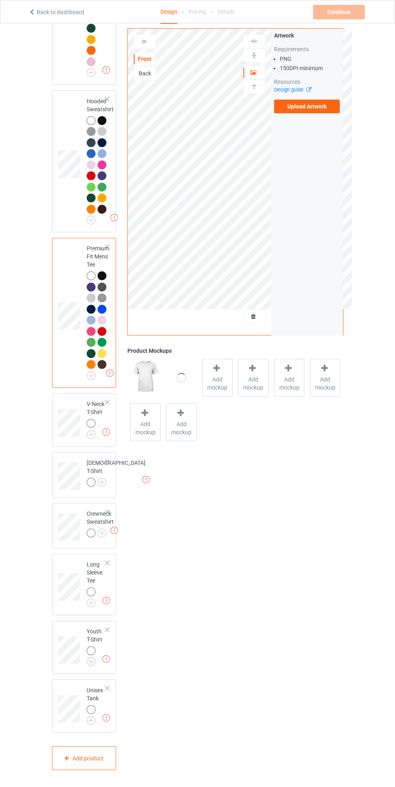
click at [93, 419] on div at bounding box center [91, 423] width 9 height 9
click at [0, 0] on img at bounding box center [0, 0] width 0 height 0
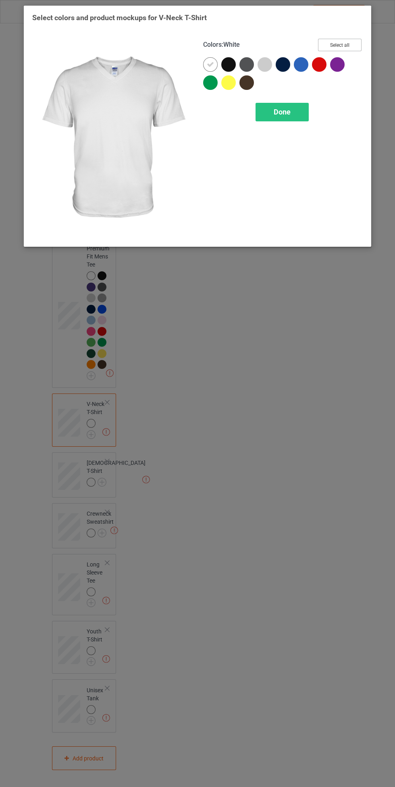
click at [357, 40] on button "Select all" at bounding box center [340, 45] width 44 height 12
click at [289, 108] on span "Done" at bounding box center [282, 112] width 17 height 8
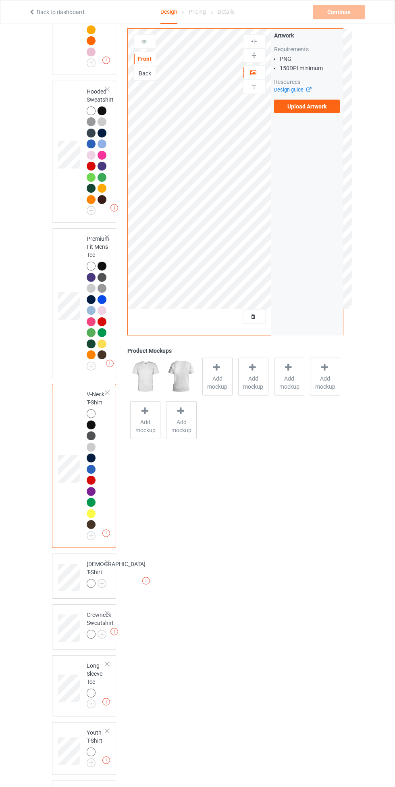
click at [0, 0] on img at bounding box center [0, 0] width 0 height 0
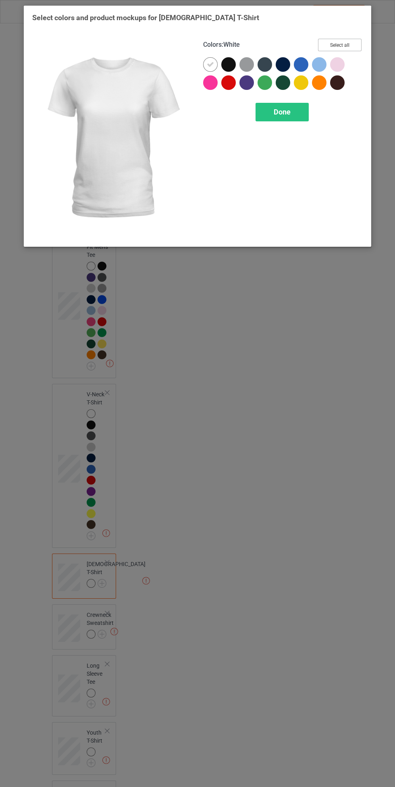
click at [346, 43] on button "Select all" at bounding box center [340, 45] width 44 height 12
click at [282, 112] on span "Done" at bounding box center [282, 112] width 17 height 8
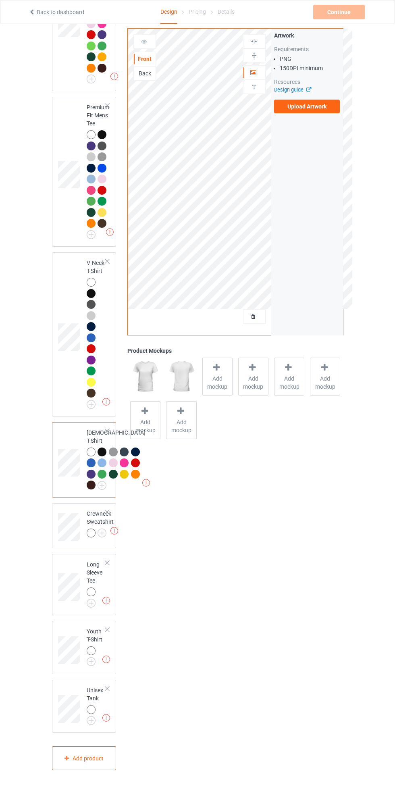
scroll to position [545, 0]
click at [0, 0] on img at bounding box center [0, 0] width 0 height 0
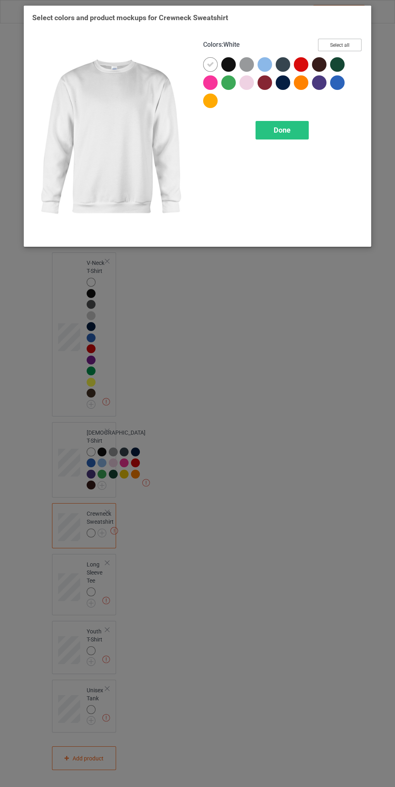
click at [349, 43] on button "Select all" at bounding box center [340, 45] width 44 height 12
click at [288, 129] on span "Done" at bounding box center [282, 130] width 17 height 8
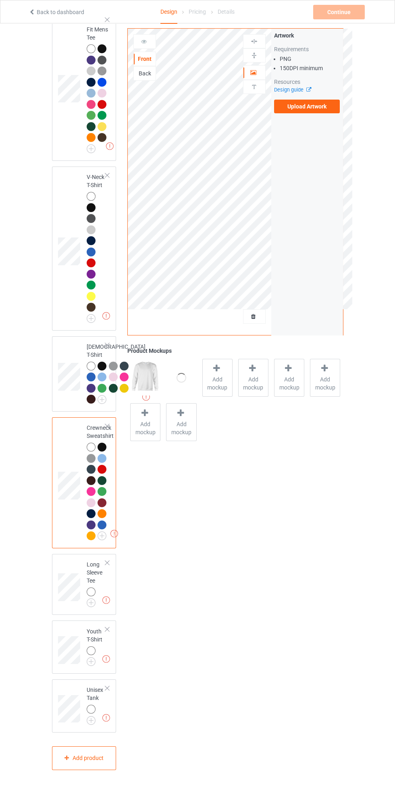
scroll to position [631, 0]
click at [0, 0] on img at bounding box center [0, 0] width 0 height 0
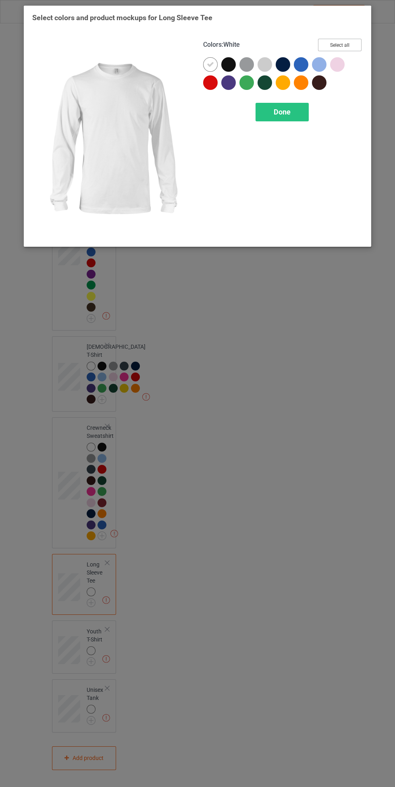
click at [358, 45] on button "Select all" at bounding box center [340, 45] width 44 height 12
click at [290, 111] on span "Done" at bounding box center [282, 112] width 17 height 8
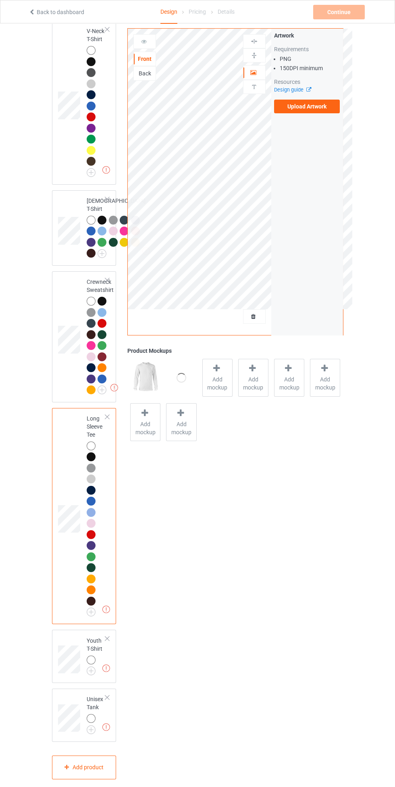
scroll to position [786, 0]
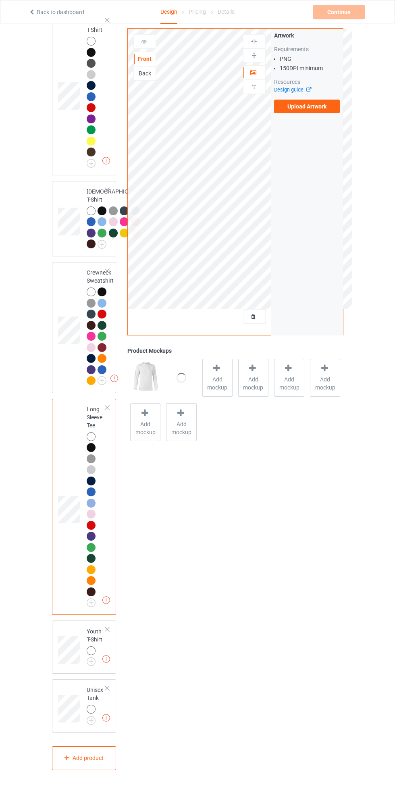
click at [0, 0] on img at bounding box center [0, 0] width 0 height 0
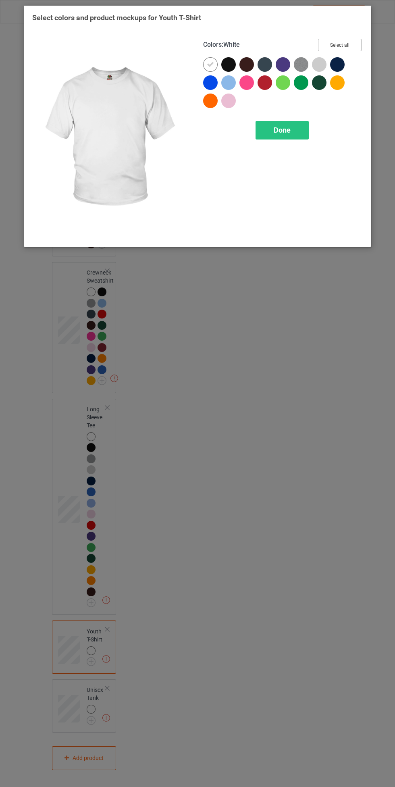
click at [356, 45] on button "Select all" at bounding box center [340, 45] width 44 height 12
click at [300, 126] on div "Done" at bounding box center [281, 130] width 53 height 19
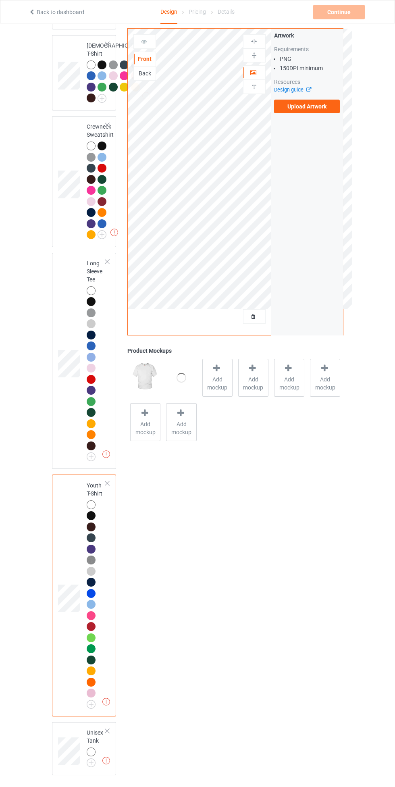
scroll to position [974, 0]
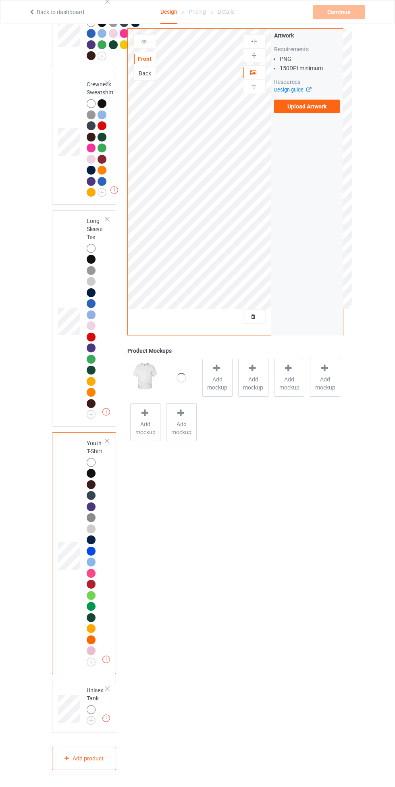
click at [0, 0] on img at bounding box center [0, 0] width 0 height 0
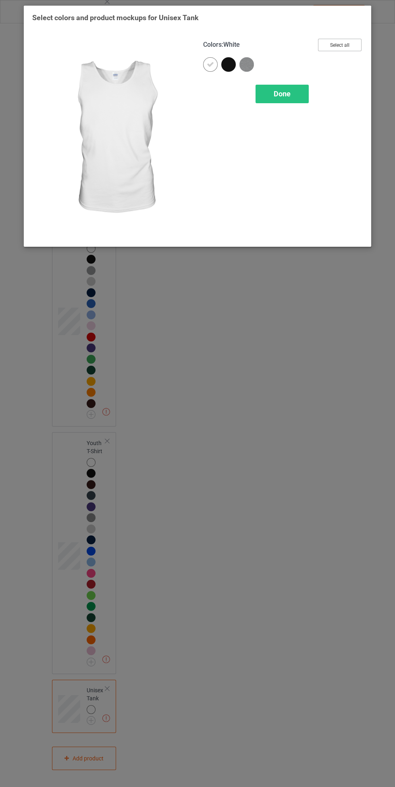
click at [360, 41] on button "Select all" at bounding box center [340, 45] width 44 height 12
click at [301, 87] on div "Done" at bounding box center [281, 94] width 53 height 19
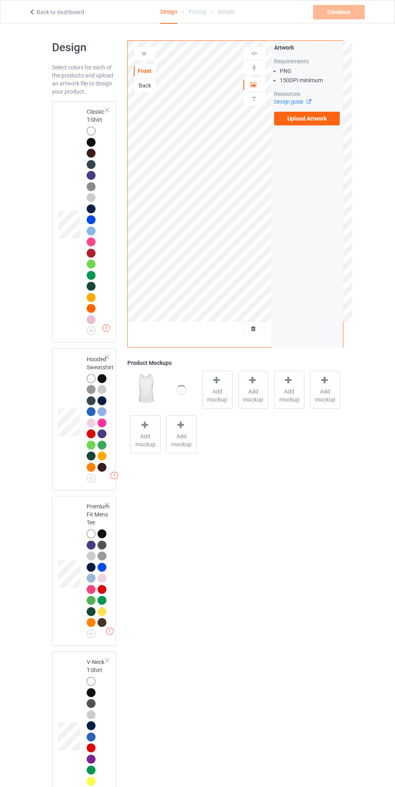
click at [91, 127] on div at bounding box center [91, 131] width 9 height 9
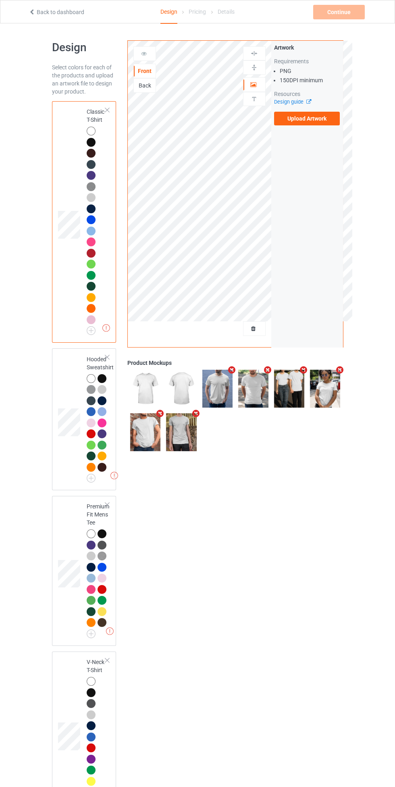
click at [334, 120] on label "Upload Artwork" at bounding box center [307, 119] width 66 height 14
click at [0, 0] on input "Upload Artwork" at bounding box center [0, 0] width 0 height 0
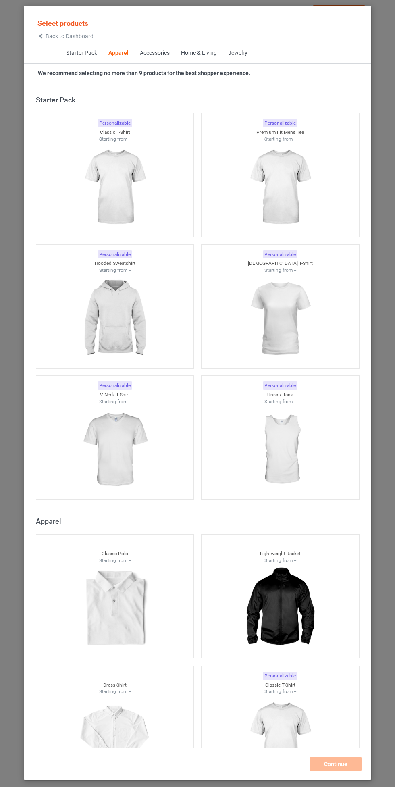
scroll to position [431, 0]
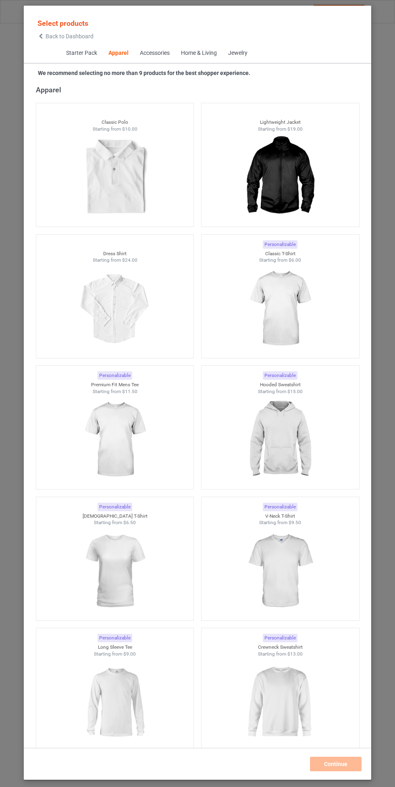
click at [284, 309] on img at bounding box center [280, 309] width 72 height 90
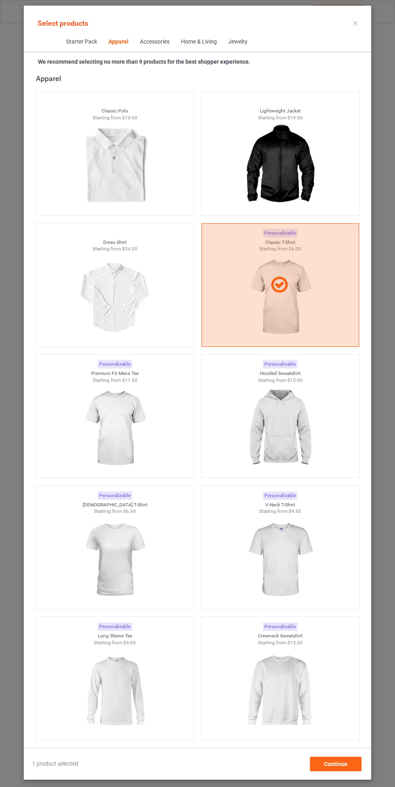
click at [286, 412] on img at bounding box center [280, 428] width 72 height 90
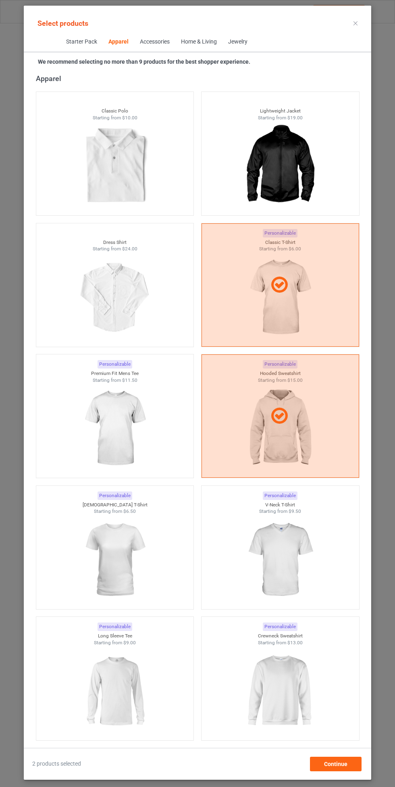
click at [136, 425] on img at bounding box center [115, 428] width 72 height 90
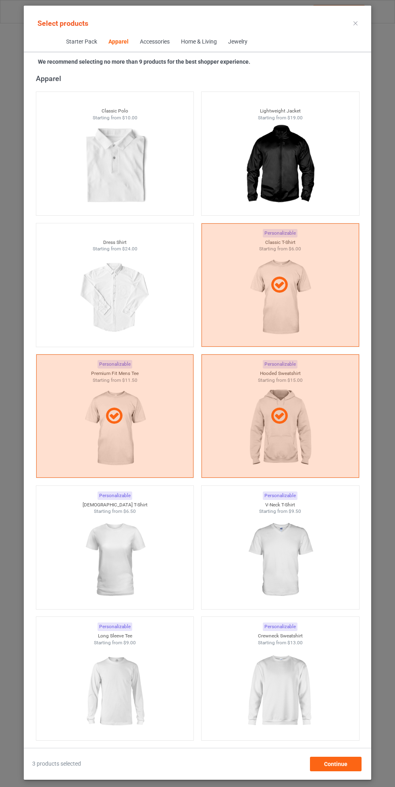
click at [282, 553] on img at bounding box center [280, 560] width 72 height 90
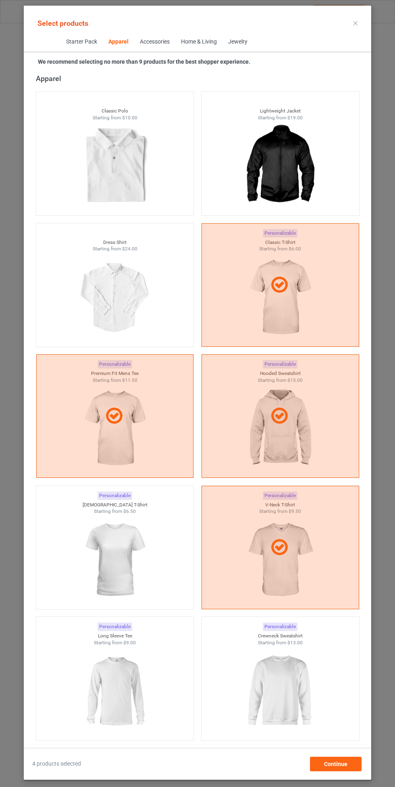
click at [114, 578] on img at bounding box center [115, 560] width 72 height 90
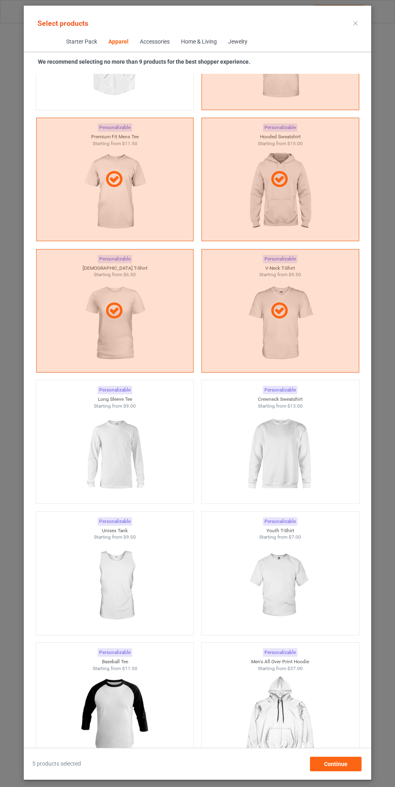
scroll to position [672, 0]
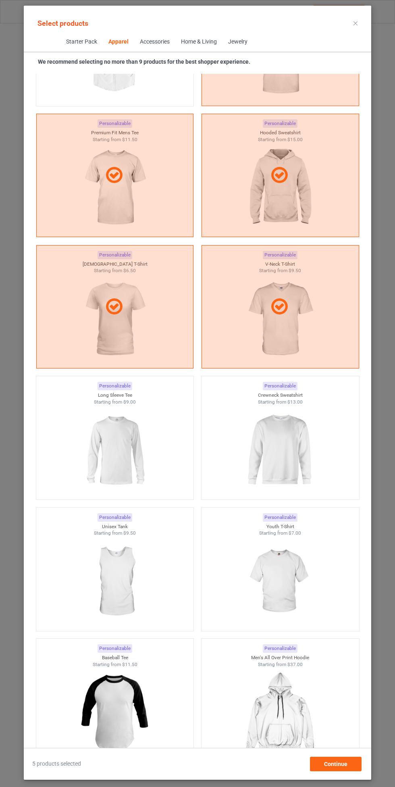
click at [287, 441] on img at bounding box center [280, 450] width 72 height 90
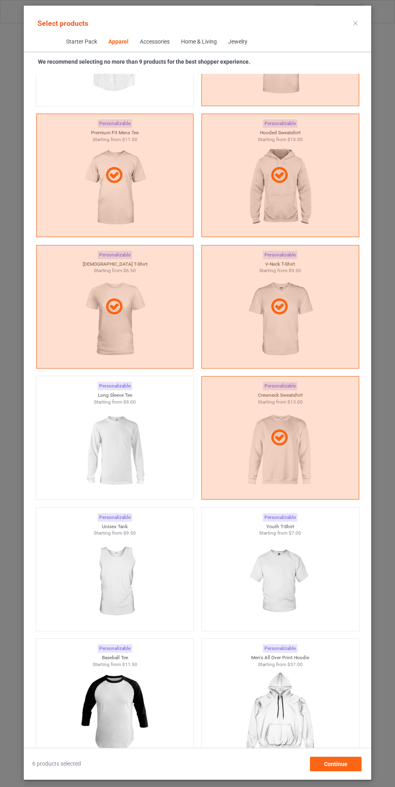
click at [118, 458] on img at bounding box center [115, 450] width 72 height 90
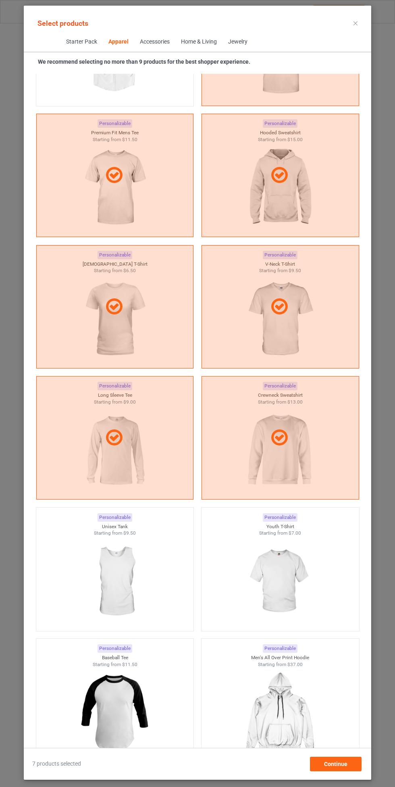
click at [293, 567] on img at bounding box center [280, 581] width 72 height 90
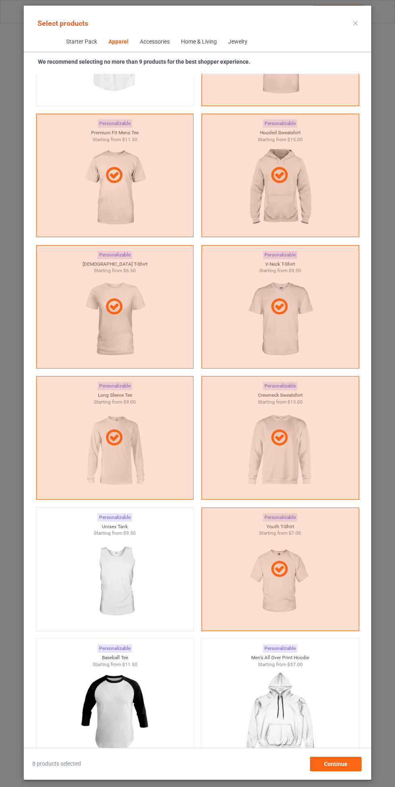
click at [125, 580] on img at bounding box center [115, 581] width 72 height 90
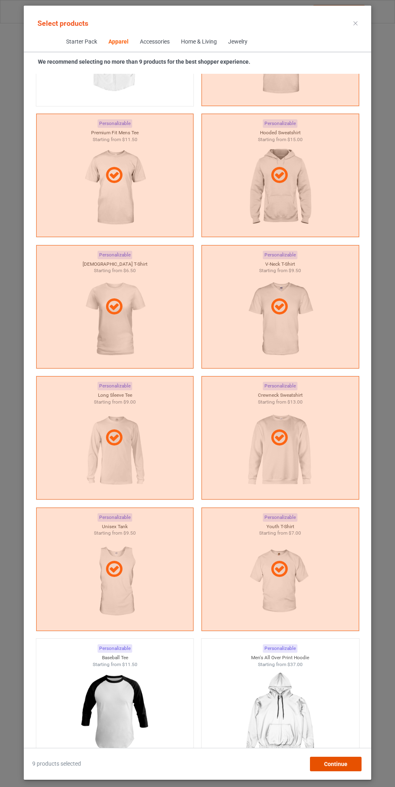
click at [342, 767] on span "Continue" at bounding box center [335, 763] width 23 height 6
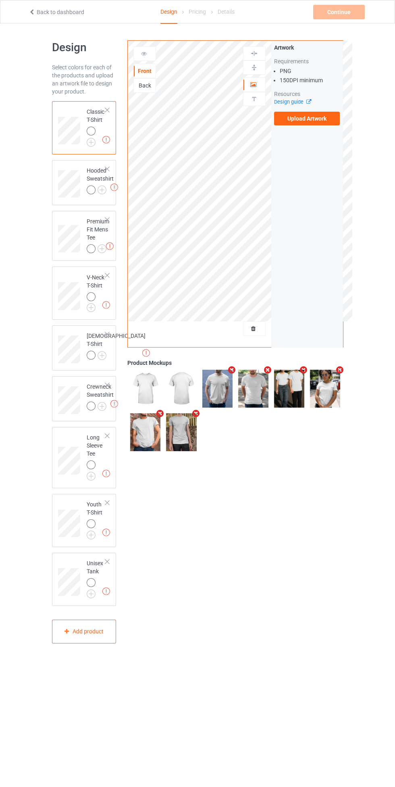
click at [0, 0] on img at bounding box center [0, 0] width 0 height 0
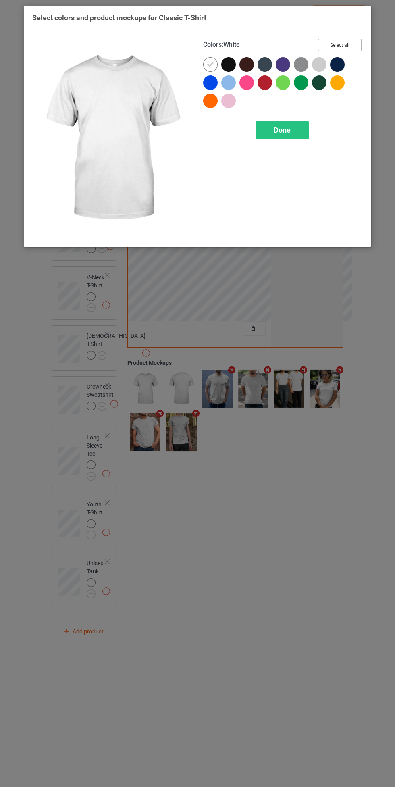
click at [342, 44] on button "Select all" at bounding box center [340, 45] width 44 height 12
click at [282, 129] on span "Done" at bounding box center [282, 130] width 17 height 8
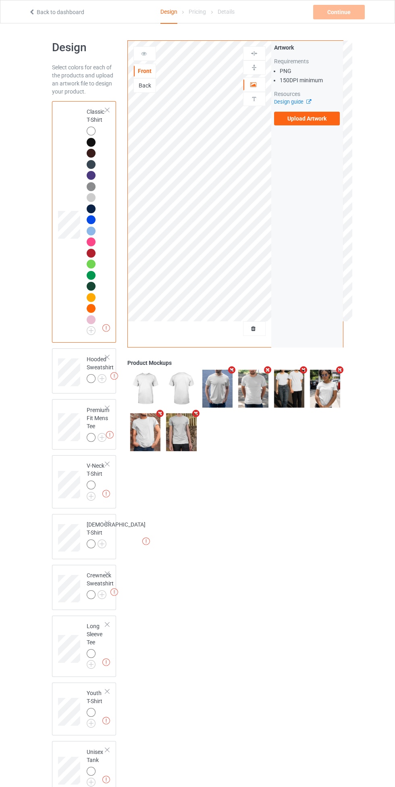
click at [0, 0] on img at bounding box center [0, 0] width 0 height 0
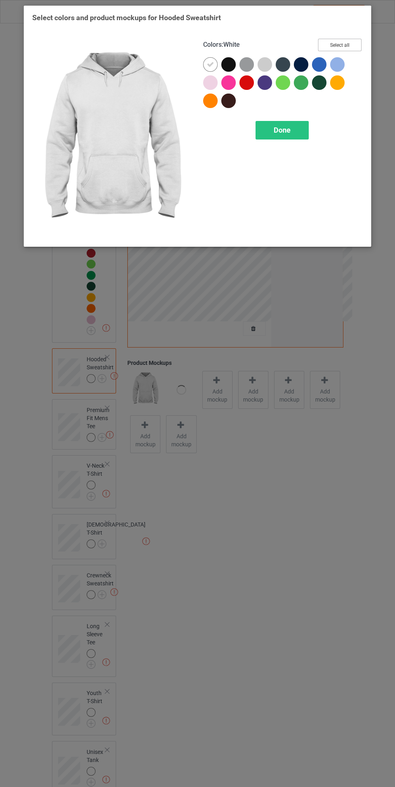
click at [356, 45] on button "Select all" at bounding box center [340, 45] width 44 height 12
click at [299, 128] on div "Done" at bounding box center [281, 130] width 53 height 19
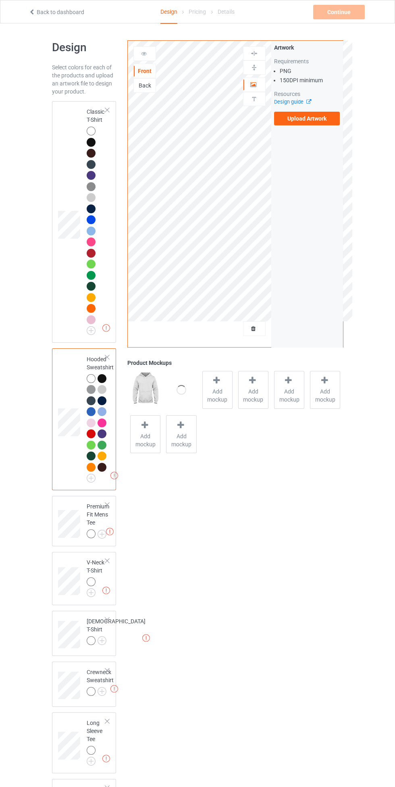
click at [0, 0] on img at bounding box center [0, 0] width 0 height 0
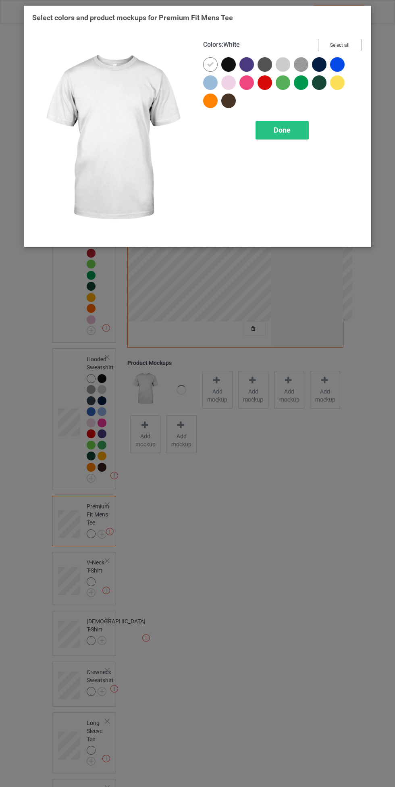
click at [354, 40] on button "Select all" at bounding box center [340, 45] width 44 height 12
click at [285, 131] on span "Done" at bounding box center [282, 130] width 17 height 8
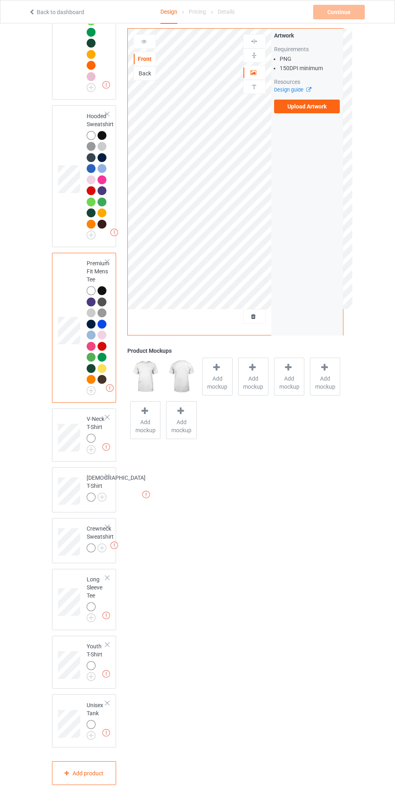
scroll to position [268, 0]
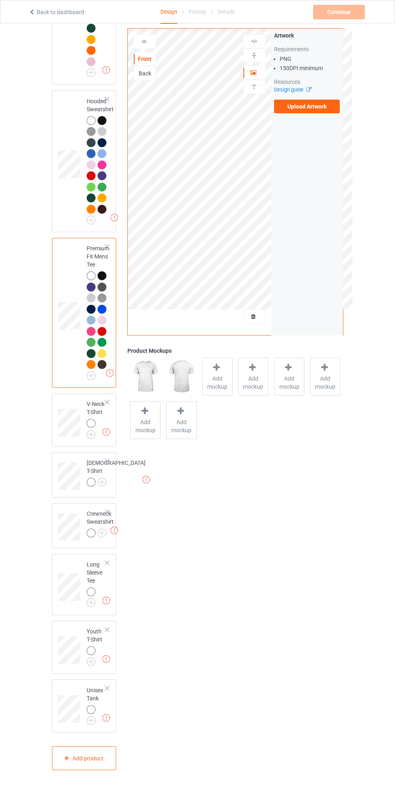
click at [0, 0] on img at bounding box center [0, 0] width 0 height 0
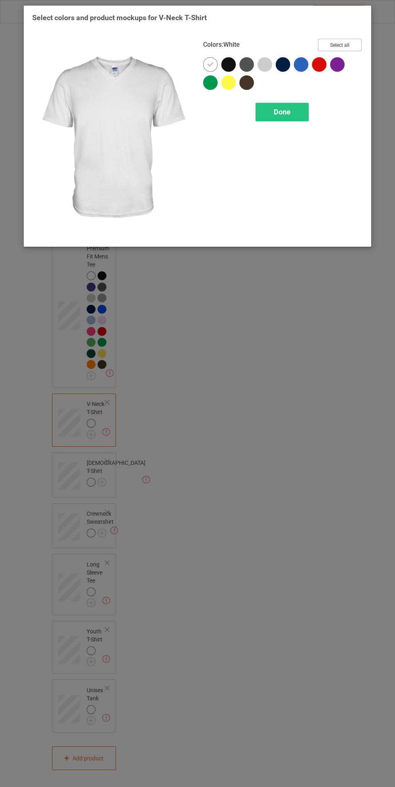
click at [348, 44] on button "Select all" at bounding box center [340, 45] width 44 height 12
click at [282, 112] on span "Done" at bounding box center [282, 112] width 17 height 8
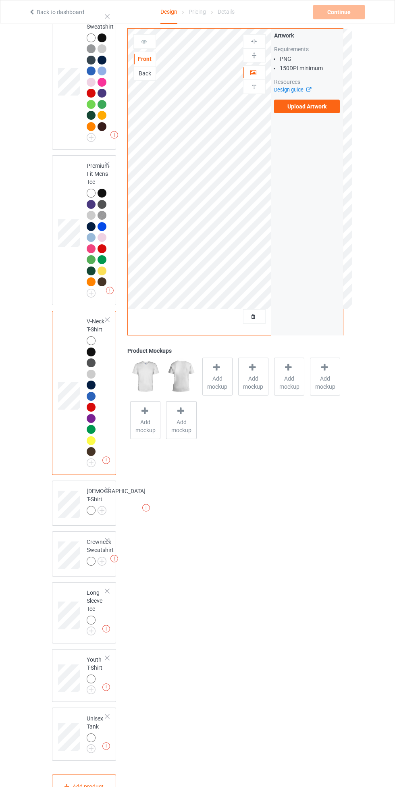
scroll to position [378, 0]
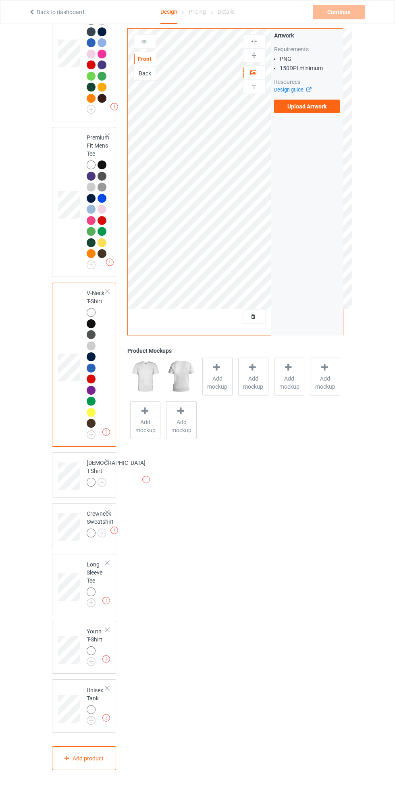
click at [0, 0] on img at bounding box center [0, 0] width 0 height 0
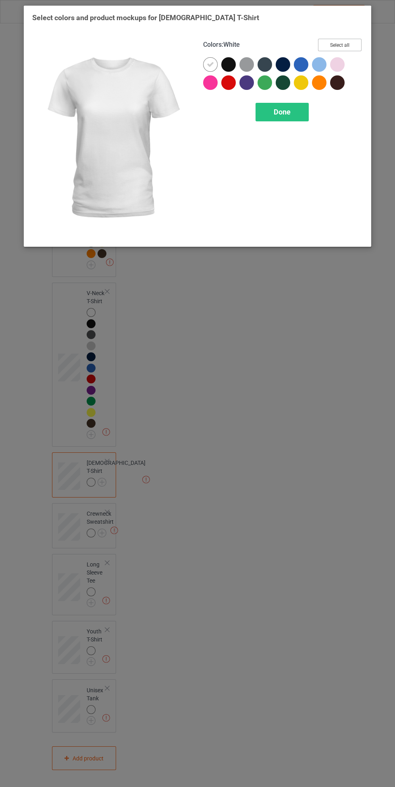
click at [355, 41] on button "Select all" at bounding box center [340, 45] width 44 height 12
click at [287, 110] on span "Done" at bounding box center [282, 112] width 17 height 8
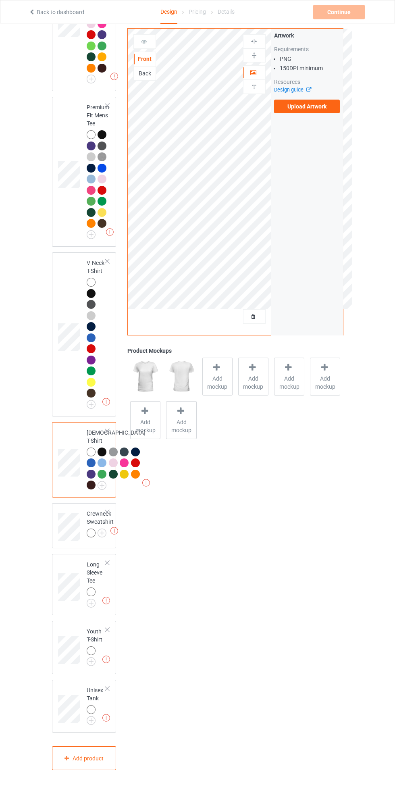
scroll to position [545, 0]
click at [0, 0] on img at bounding box center [0, 0] width 0 height 0
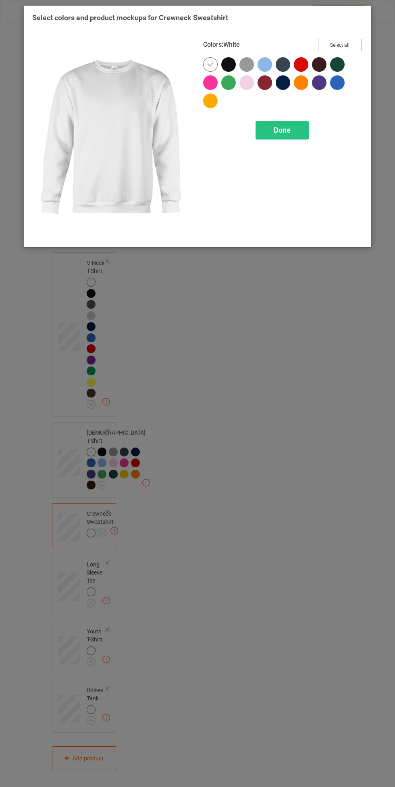
click at [359, 40] on button "Select all" at bounding box center [340, 45] width 44 height 12
click at [290, 131] on span "Done" at bounding box center [282, 130] width 17 height 8
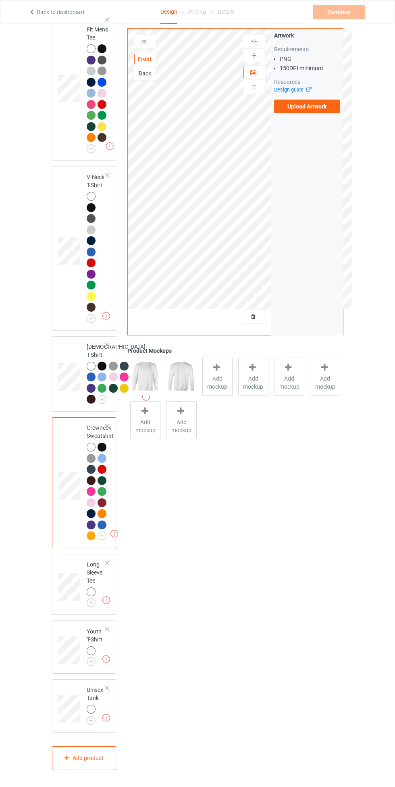
scroll to position [631, 0]
click at [0, 0] on img at bounding box center [0, 0] width 0 height 0
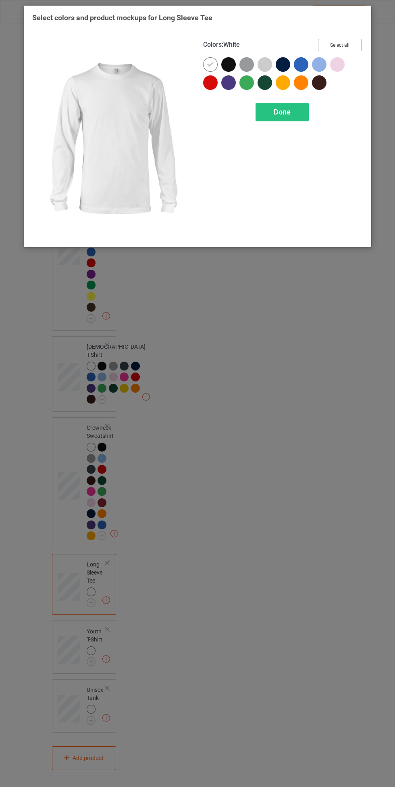
click at [355, 43] on button "Select all" at bounding box center [340, 45] width 44 height 12
click at [290, 108] on span "Done" at bounding box center [282, 112] width 17 height 8
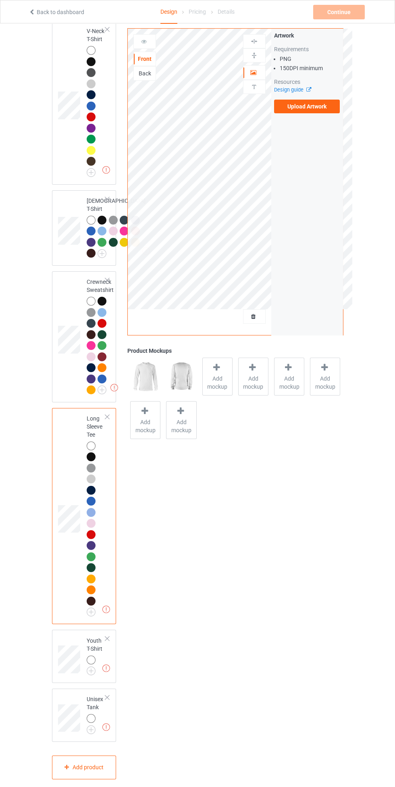
scroll to position [786, 0]
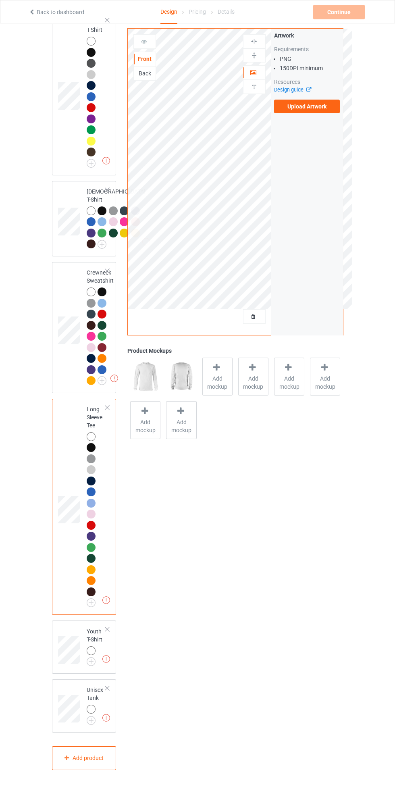
click at [0, 0] on img at bounding box center [0, 0] width 0 height 0
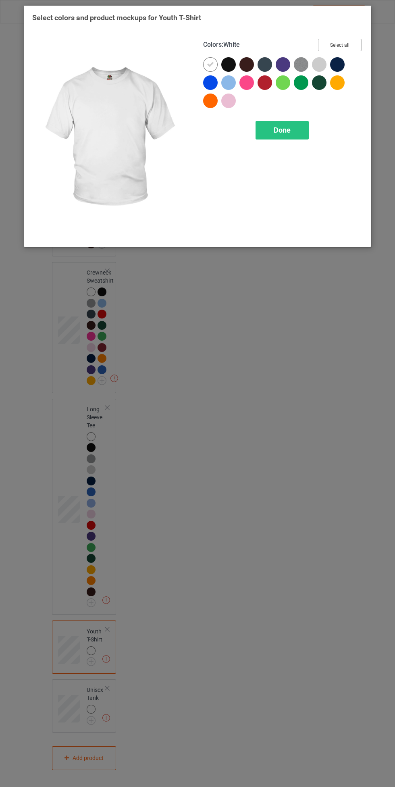
click at [352, 41] on button "Select all" at bounding box center [340, 45] width 44 height 12
click at [285, 127] on span "Done" at bounding box center [282, 130] width 17 height 8
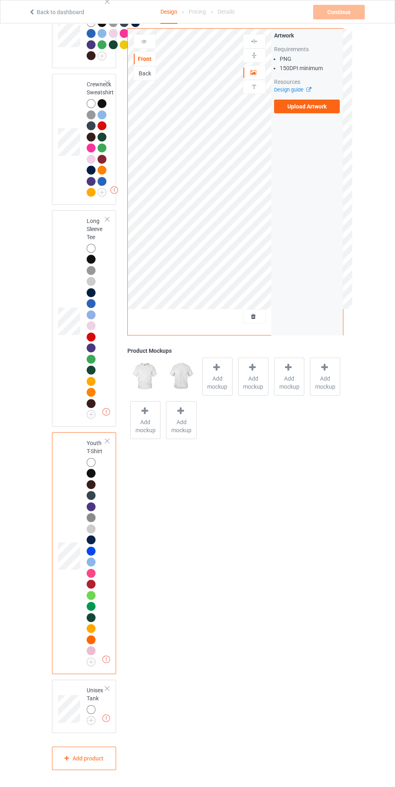
scroll to position [974, 0]
click at [0, 0] on img at bounding box center [0, 0] width 0 height 0
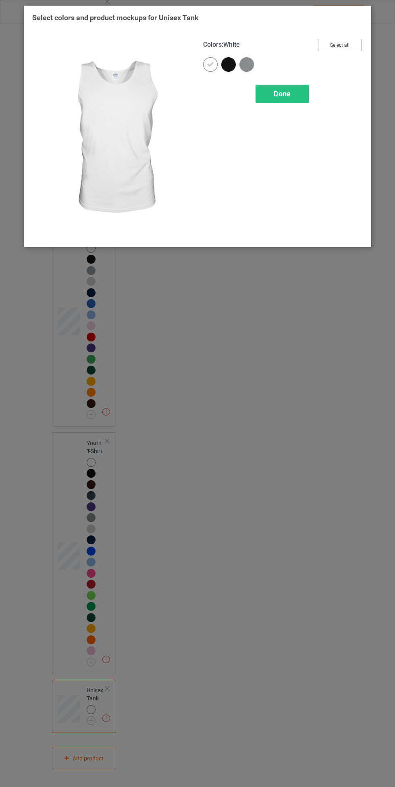
click at [352, 41] on button "Select all" at bounding box center [340, 45] width 44 height 12
click at [278, 96] on span "Done" at bounding box center [282, 93] width 17 height 8
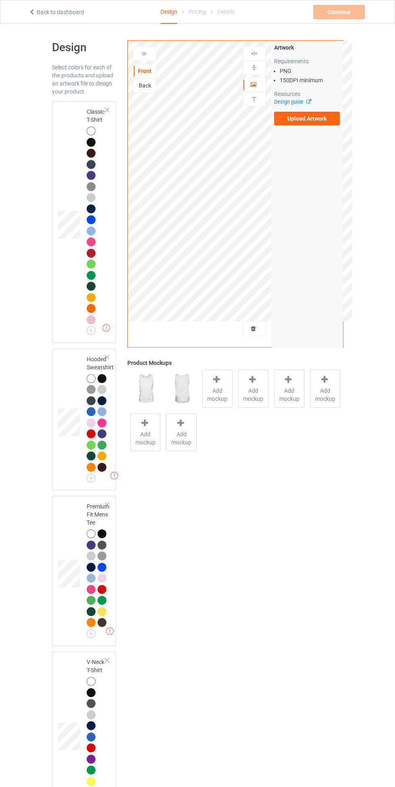
click at [93, 129] on div at bounding box center [91, 131] width 9 height 9
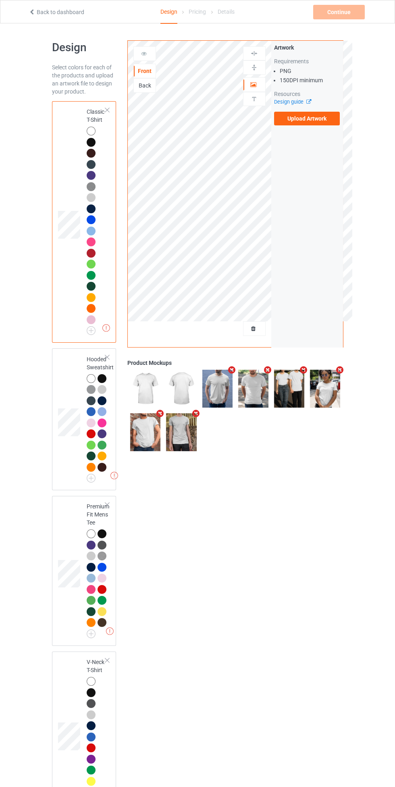
click at [319, 125] on label "Upload Artwork" at bounding box center [307, 119] width 66 height 14
click at [0, 0] on input "Upload Artwork" at bounding box center [0, 0] width 0 height 0
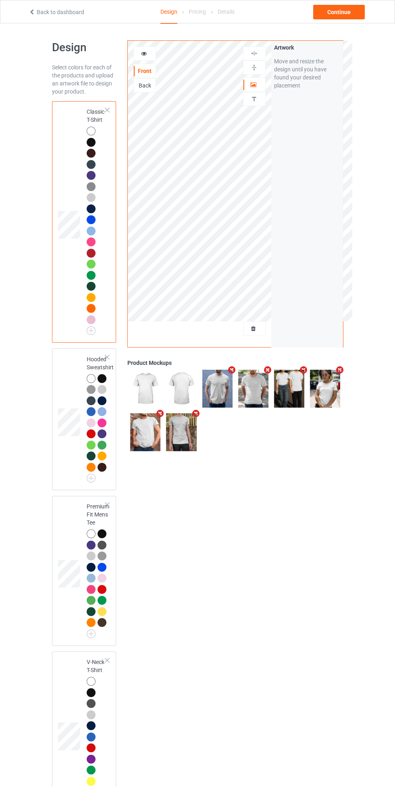
scroll to position [4, 0]
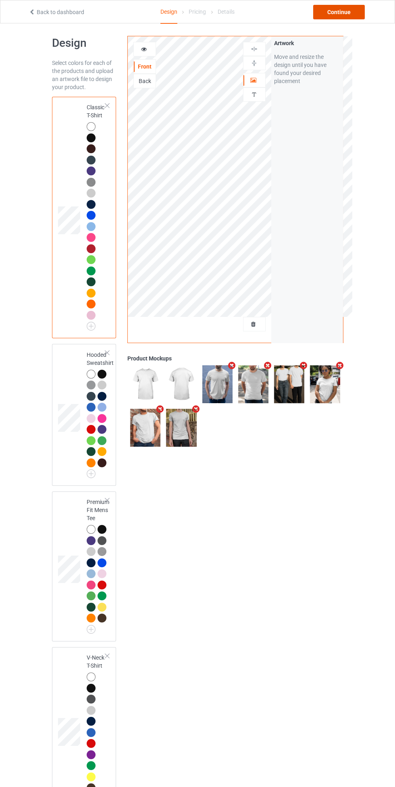
click at [343, 16] on div "Continue" at bounding box center [339, 12] width 52 height 15
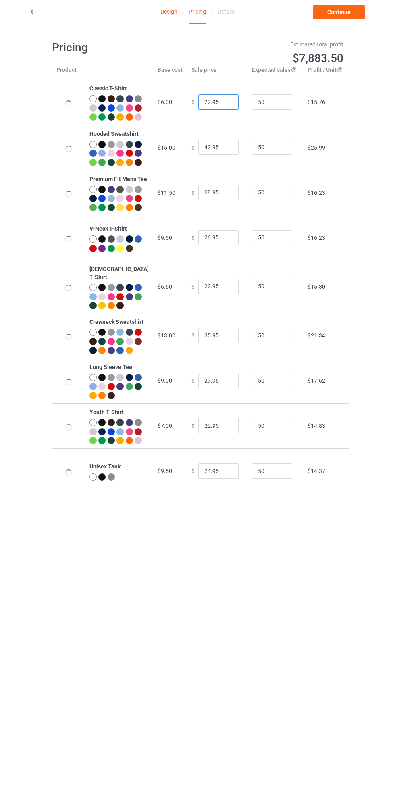
click at [199, 108] on input "22.95" at bounding box center [218, 101] width 40 height 15
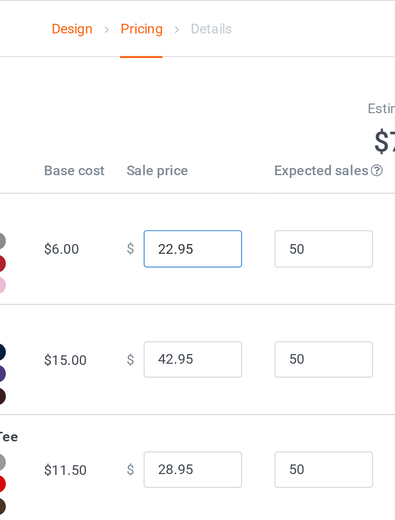
click at [199, 107] on input "22.95" at bounding box center [218, 101] width 40 height 15
click at [220, 106] on input "19.95" at bounding box center [218, 101] width 40 height 15
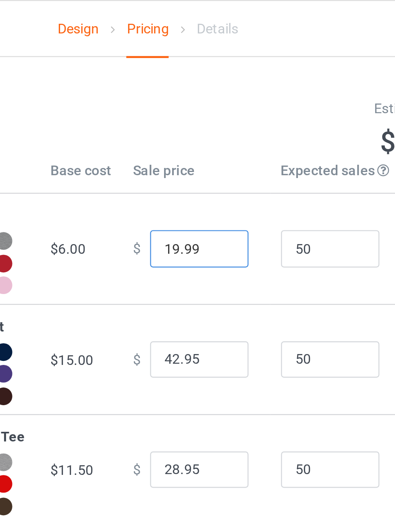
type input "19.99"
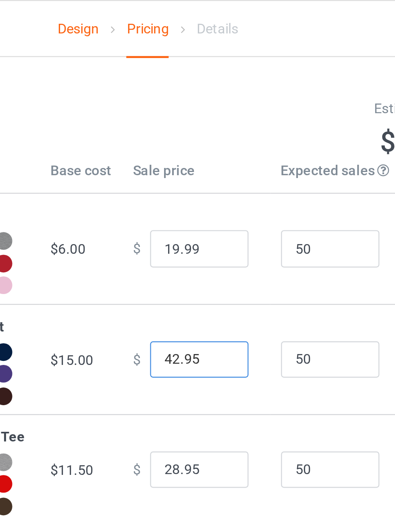
click at [199, 155] on input "42.95" at bounding box center [218, 147] width 40 height 15
click at [200, 155] on input "42.95" at bounding box center [218, 147] width 40 height 15
click at [218, 155] on input "39.95" at bounding box center [218, 147] width 40 height 15
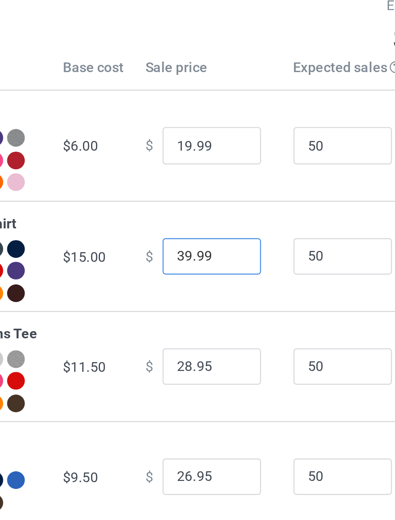
type input "39.99"
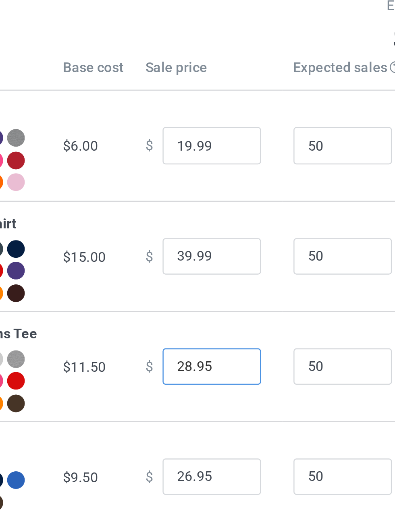
click at [199, 200] on input "28.95" at bounding box center [218, 192] width 40 height 15
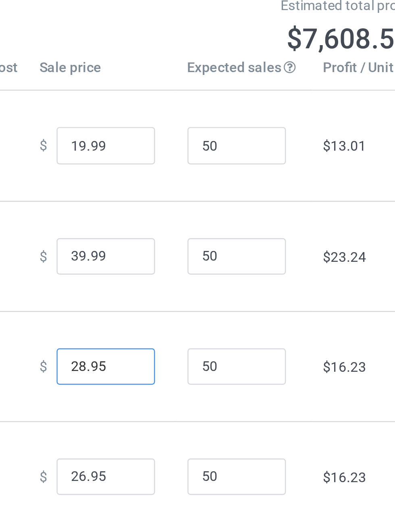
click at [198, 200] on input "28.95" at bounding box center [218, 192] width 40 height 15
click at [199, 200] on input "28.95" at bounding box center [218, 192] width 40 height 15
click at [222, 200] on input "24.95" at bounding box center [218, 192] width 40 height 15
click at [198, 200] on input "24.99" at bounding box center [218, 192] width 40 height 15
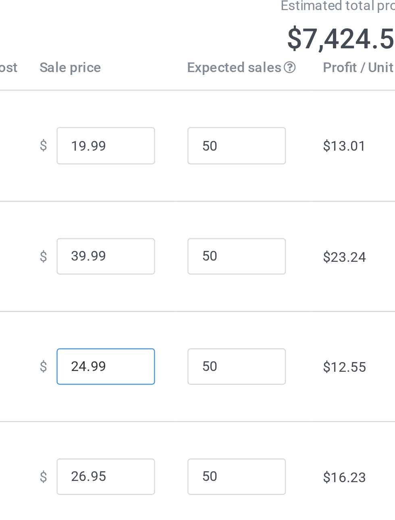
click at [206, 200] on input "24.99" at bounding box center [218, 192] width 40 height 15
click at [199, 200] on input "24.99" at bounding box center [218, 192] width 40 height 15
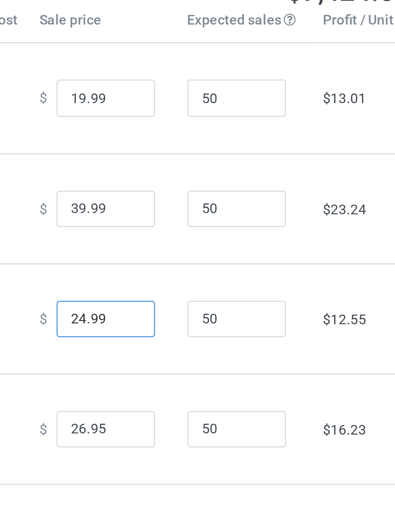
click at [219, 200] on input "24.99" at bounding box center [218, 192] width 40 height 15
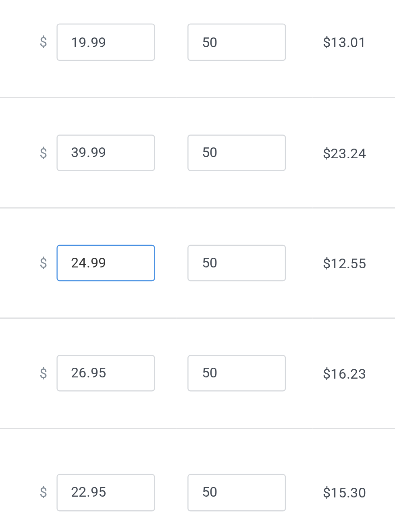
type input "24.99"
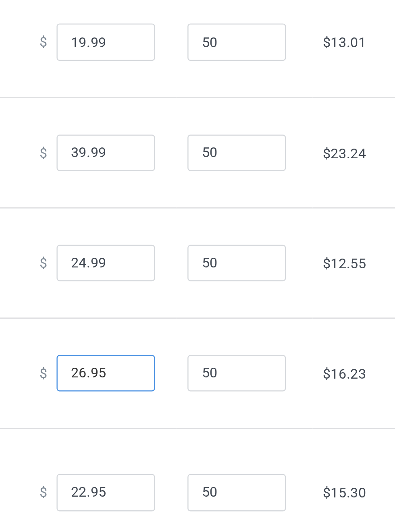
click at [198, 245] on input "26.95" at bounding box center [218, 237] width 40 height 15
click at [199, 245] on input "26.95" at bounding box center [218, 237] width 40 height 15
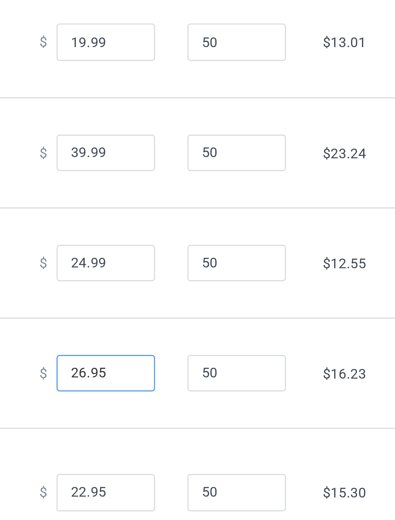
click at [199, 245] on input "26.95" at bounding box center [218, 237] width 40 height 15
click at [202, 245] on input "26.95" at bounding box center [218, 237] width 40 height 15
click at [198, 245] on input "26.95" at bounding box center [218, 237] width 40 height 15
click at [201, 245] on input "26.95" at bounding box center [218, 237] width 40 height 15
click at [218, 245] on input "23.95" at bounding box center [218, 237] width 40 height 15
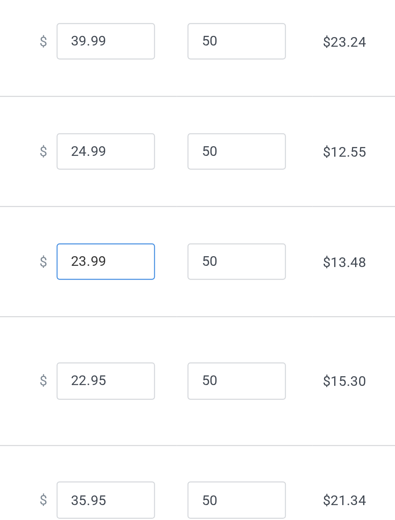
type input "23.99"
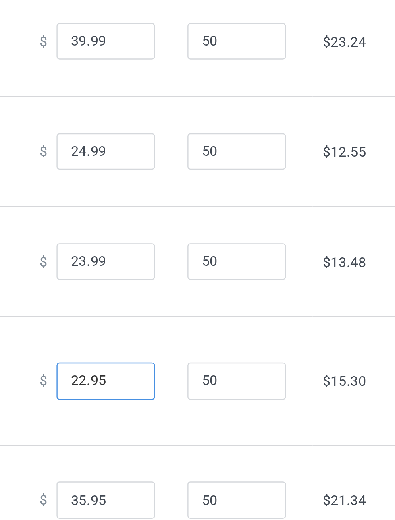
click at [199, 294] on input "22.95" at bounding box center [218, 286] width 40 height 15
click at [221, 294] on input "20.95" at bounding box center [218, 286] width 40 height 15
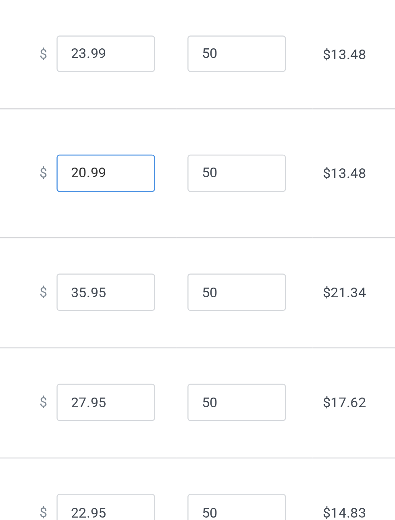
type input "20.99"
click at [198, 343] on input "35.95" at bounding box center [218, 335] width 40 height 15
click at [200, 343] on input "35.95" at bounding box center [218, 335] width 40 height 15
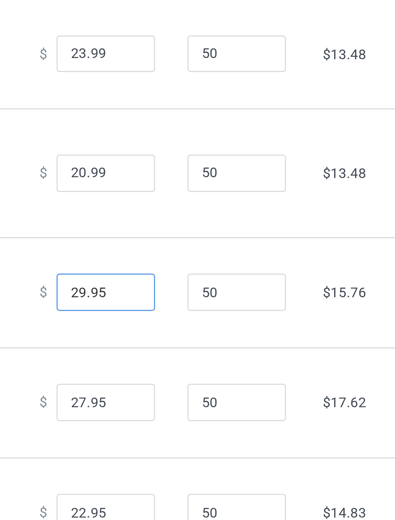
click at [222, 343] on input "29.95" at bounding box center [218, 335] width 40 height 15
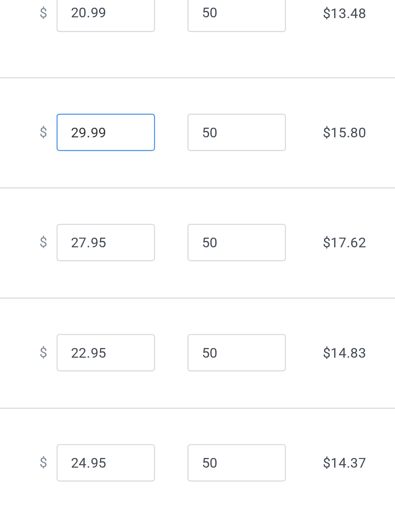
type input "29.99"
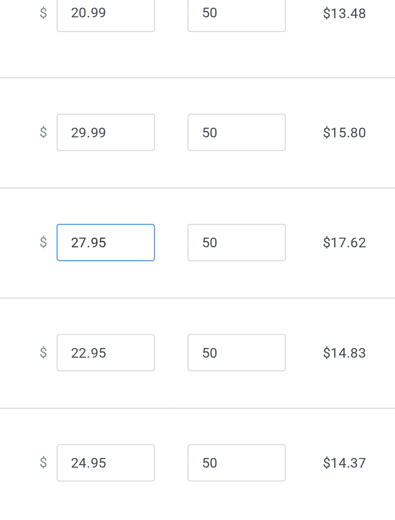
click at [198, 388] on input "27.95" at bounding box center [218, 380] width 40 height 15
click at [199, 388] on input "27.95" at bounding box center [218, 380] width 40 height 15
click at [218, 388] on input "23.95" at bounding box center [218, 380] width 40 height 15
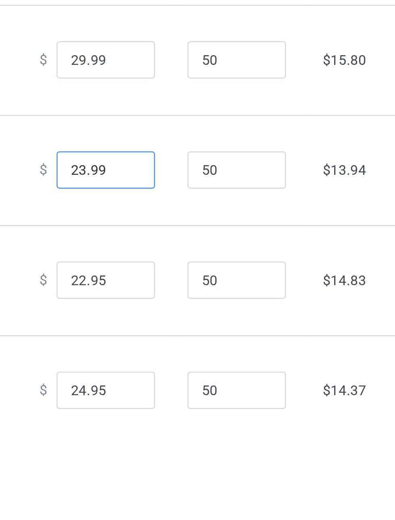
scroll to position [4, 0]
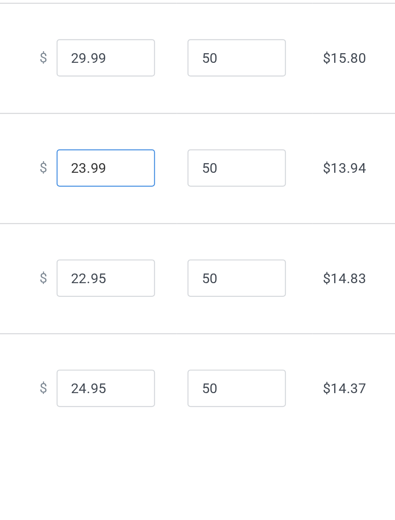
type input "23.99"
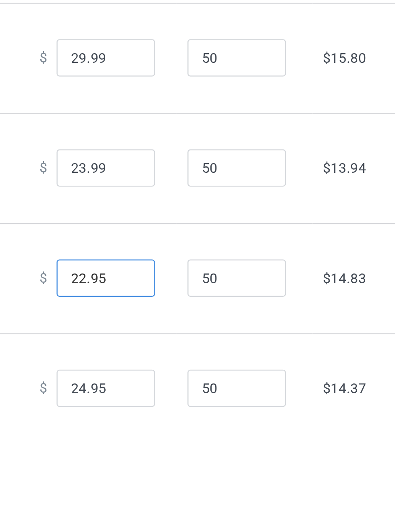
click at [198, 429] on input "22.95" at bounding box center [218, 420] width 40 height 15
click at [200, 429] on input "22.95" at bounding box center [218, 420] width 40 height 15
click at [219, 429] on input "21.95" at bounding box center [218, 420] width 40 height 15
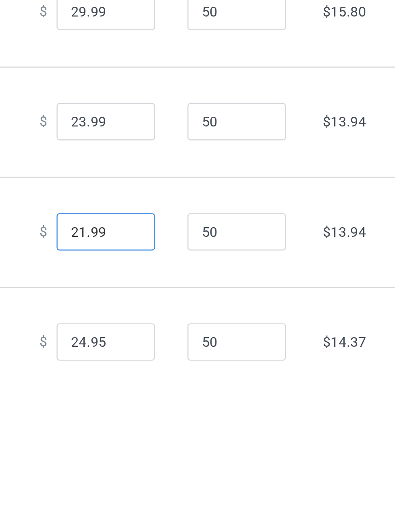
scroll to position [49, 0]
type input "21.99"
click at [199, 455] on input "24.95" at bounding box center [218, 447] width 40 height 15
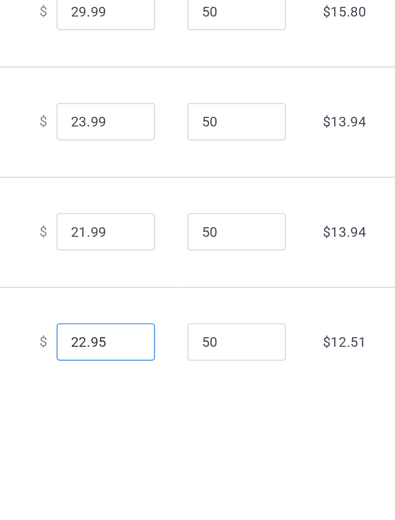
click at [218, 455] on input "22.95" at bounding box center [218, 447] width 40 height 15
type input "22.99"
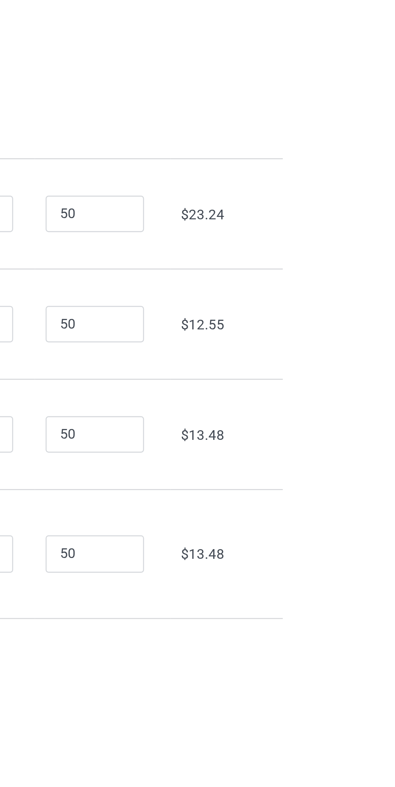
scroll to position [0, 0]
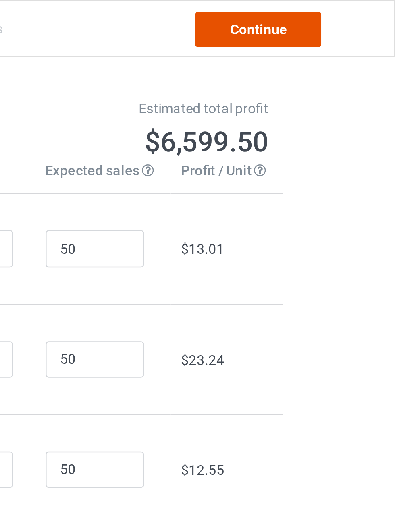
click at [344, 12] on link "Continue" at bounding box center [339, 12] width 52 height 15
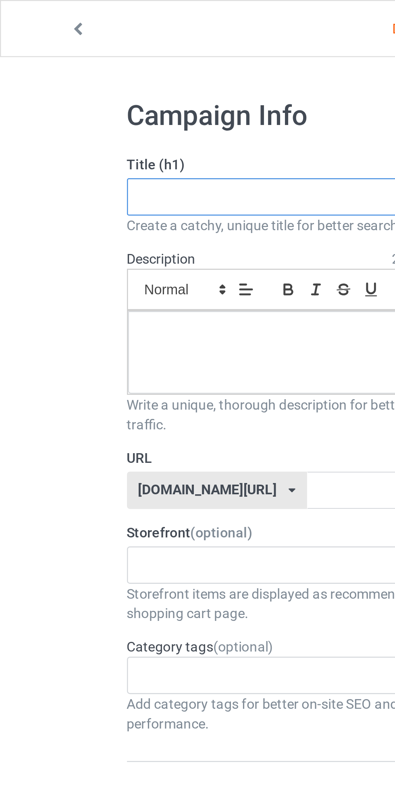
click at [92, 82] on input "text" at bounding box center [131, 80] width 159 height 15
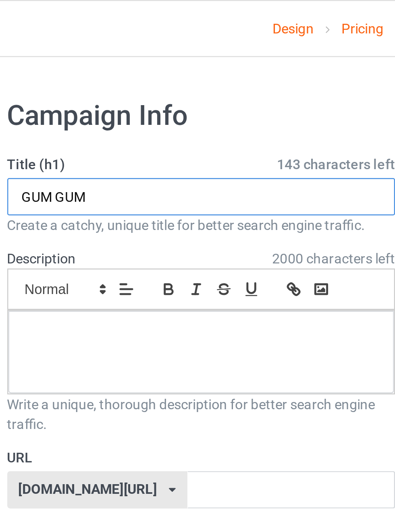
type input "GUM GUM"
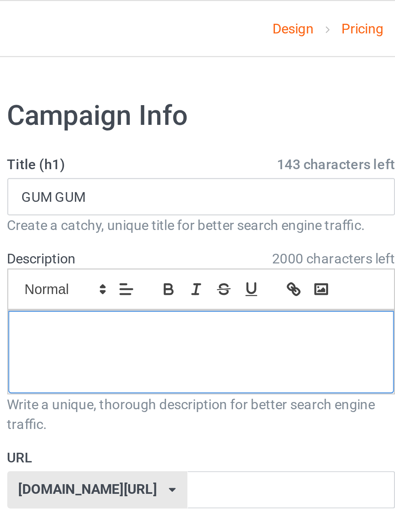
click at [110, 139] on p at bounding box center [131, 137] width 145 height 8
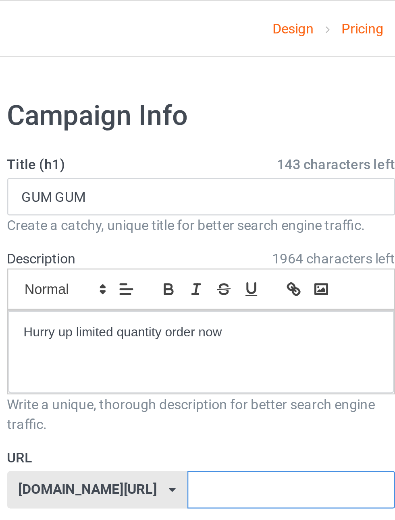
click at [147, 203] on input "text" at bounding box center [168, 200] width 85 height 15
type input "gum"
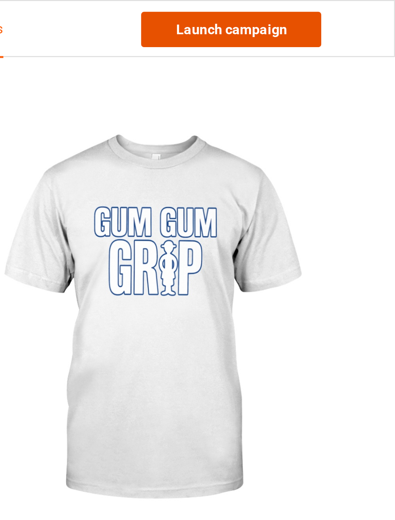
click at [350, 12] on link "Launch campaign" at bounding box center [328, 12] width 74 height 15
